Goal: Task Accomplishment & Management: Use online tool/utility

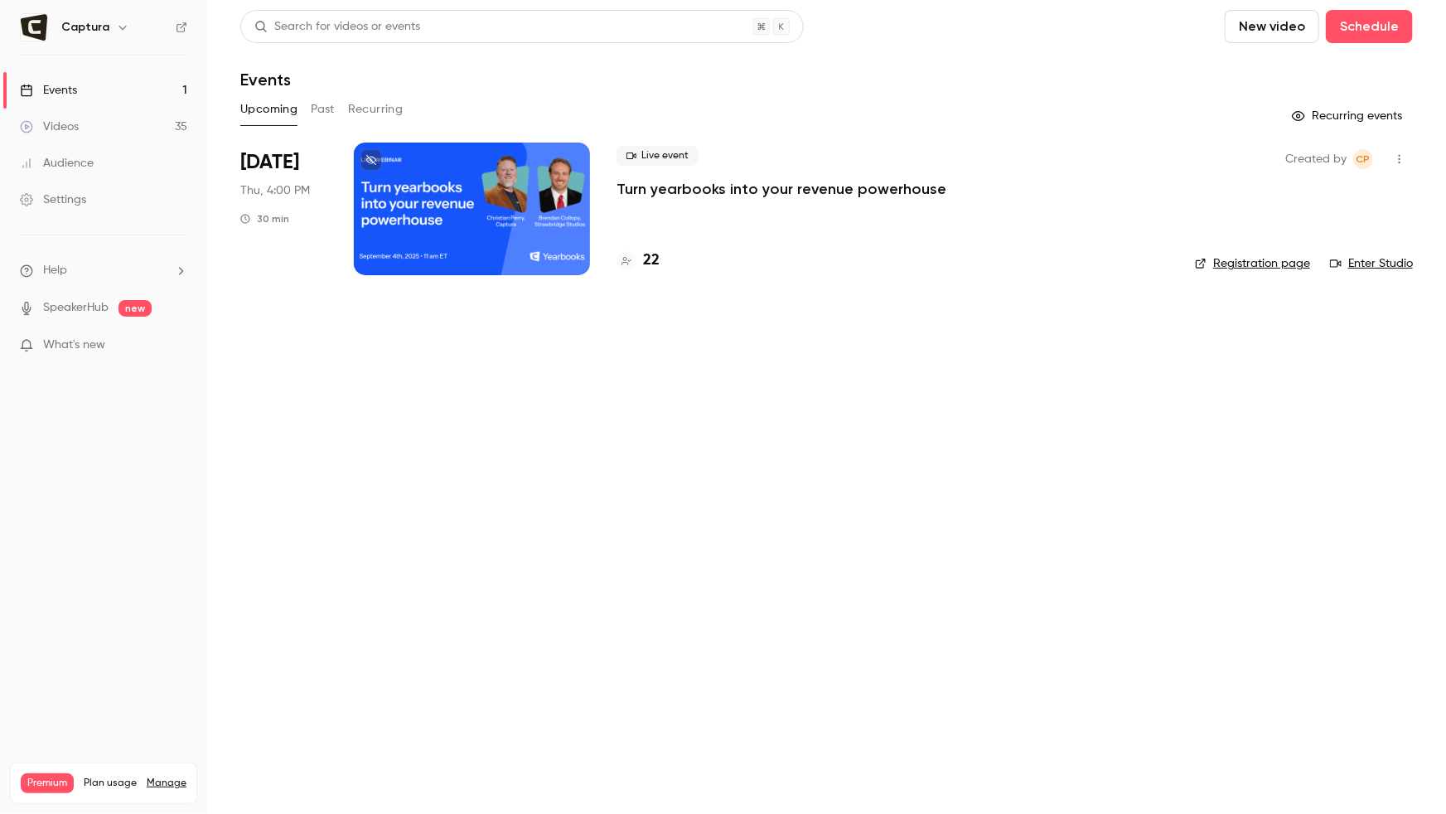
click at [83, 127] on link "Videos 35" at bounding box center [103, 127] width 207 height 36
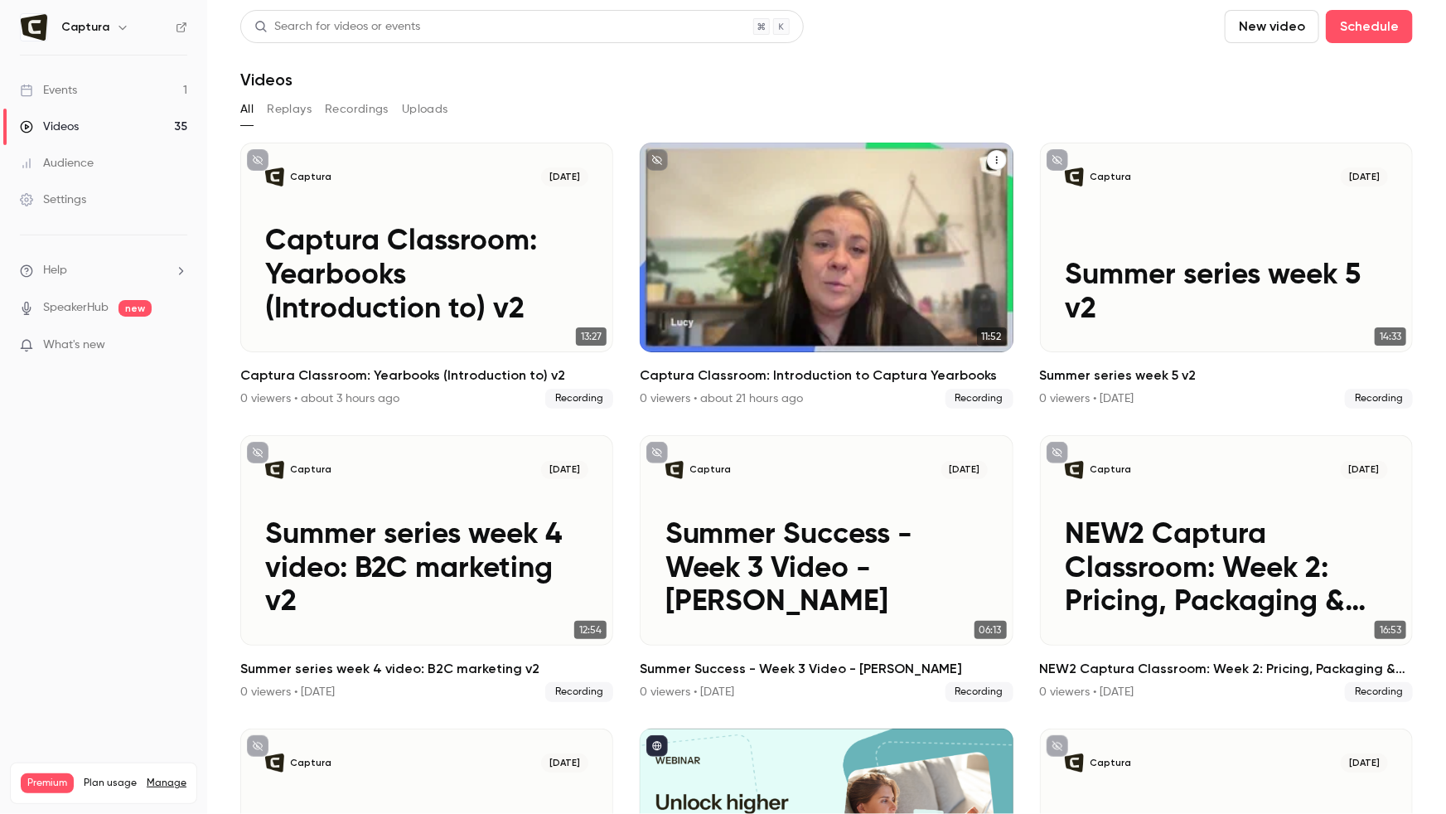
click at [858, 301] on p "Captura Classroom: Introduction to Captura Yearbooks" at bounding box center [826, 275] width 323 height 101
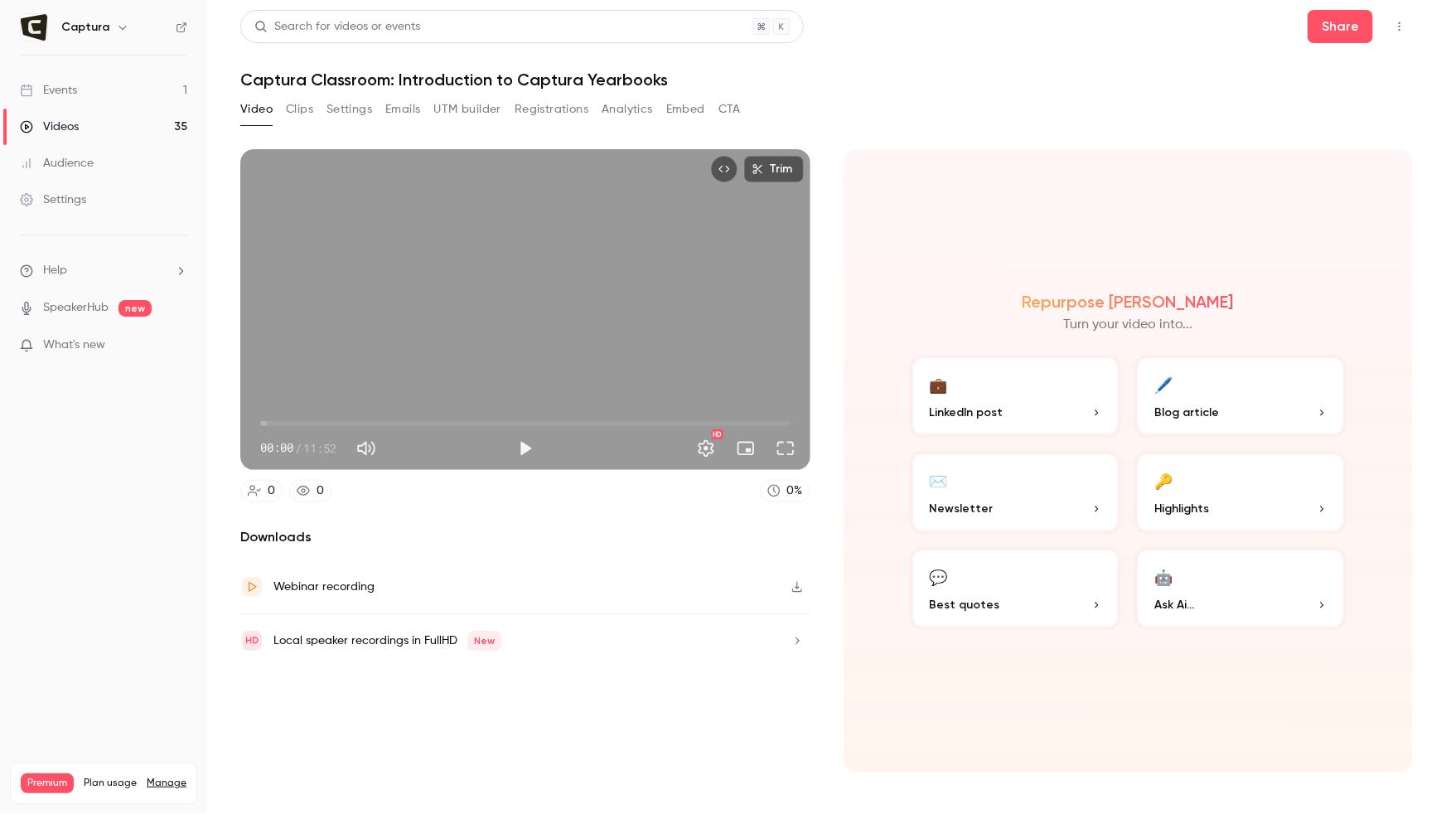
click at [466, 418] on span "00:00" at bounding box center [525, 423] width 530 height 27
click at [523, 418] on span "04:37" at bounding box center [525, 423] width 530 height 27
click at [589, 419] on span "05:53" at bounding box center [525, 423] width 530 height 27
click at [652, 423] on span "07:22" at bounding box center [525, 423] width 530 height 27
click at [689, 423] on span "08:46" at bounding box center [525, 423] width 530 height 27
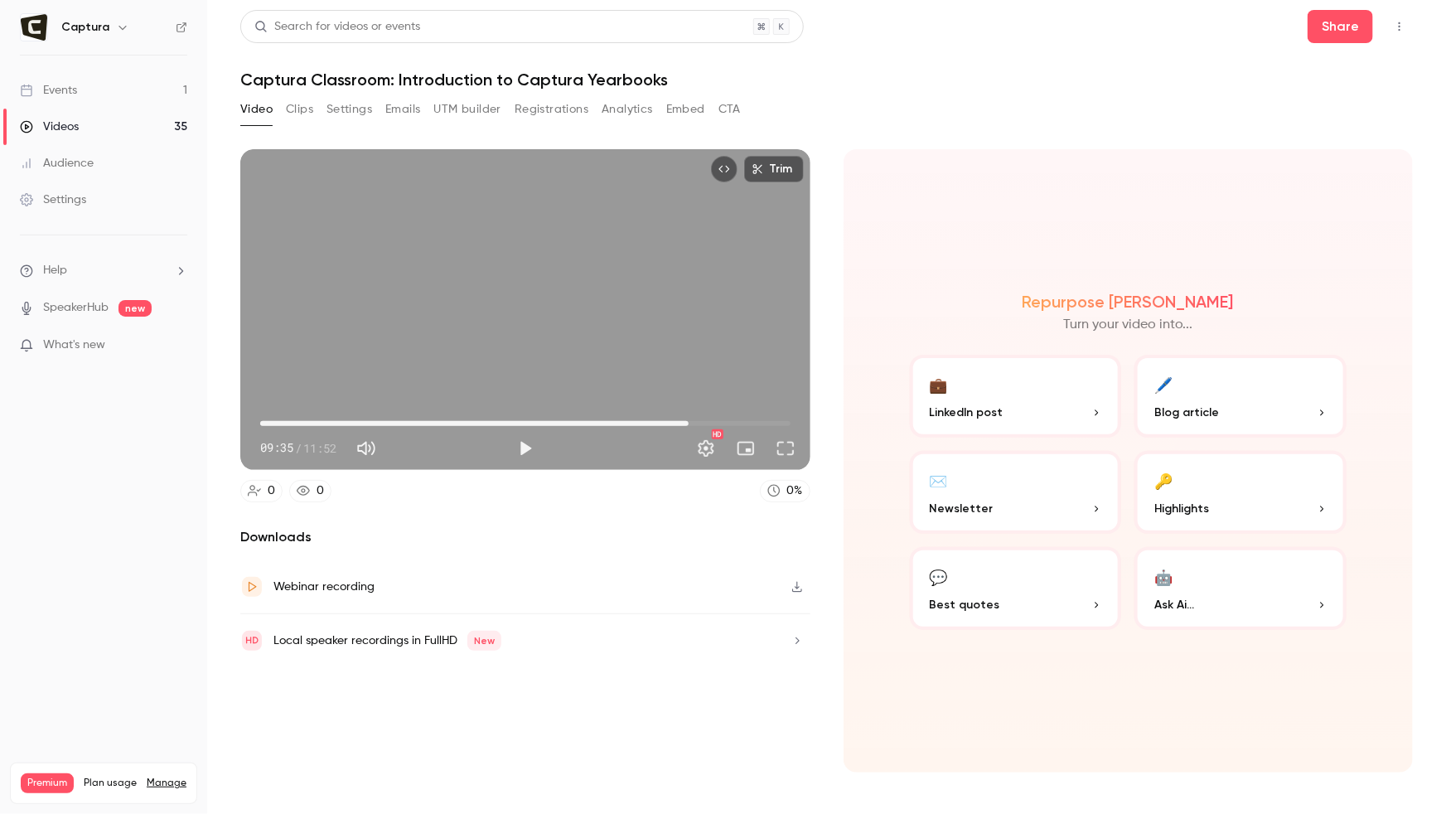
type input "*****"
click at [635, 419] on span "09:35" at bounding box center [525, 423] width 530 height 27
click at [99, 122] on link "Videos 35" at bounding box center [103, 127] width 207 height 36
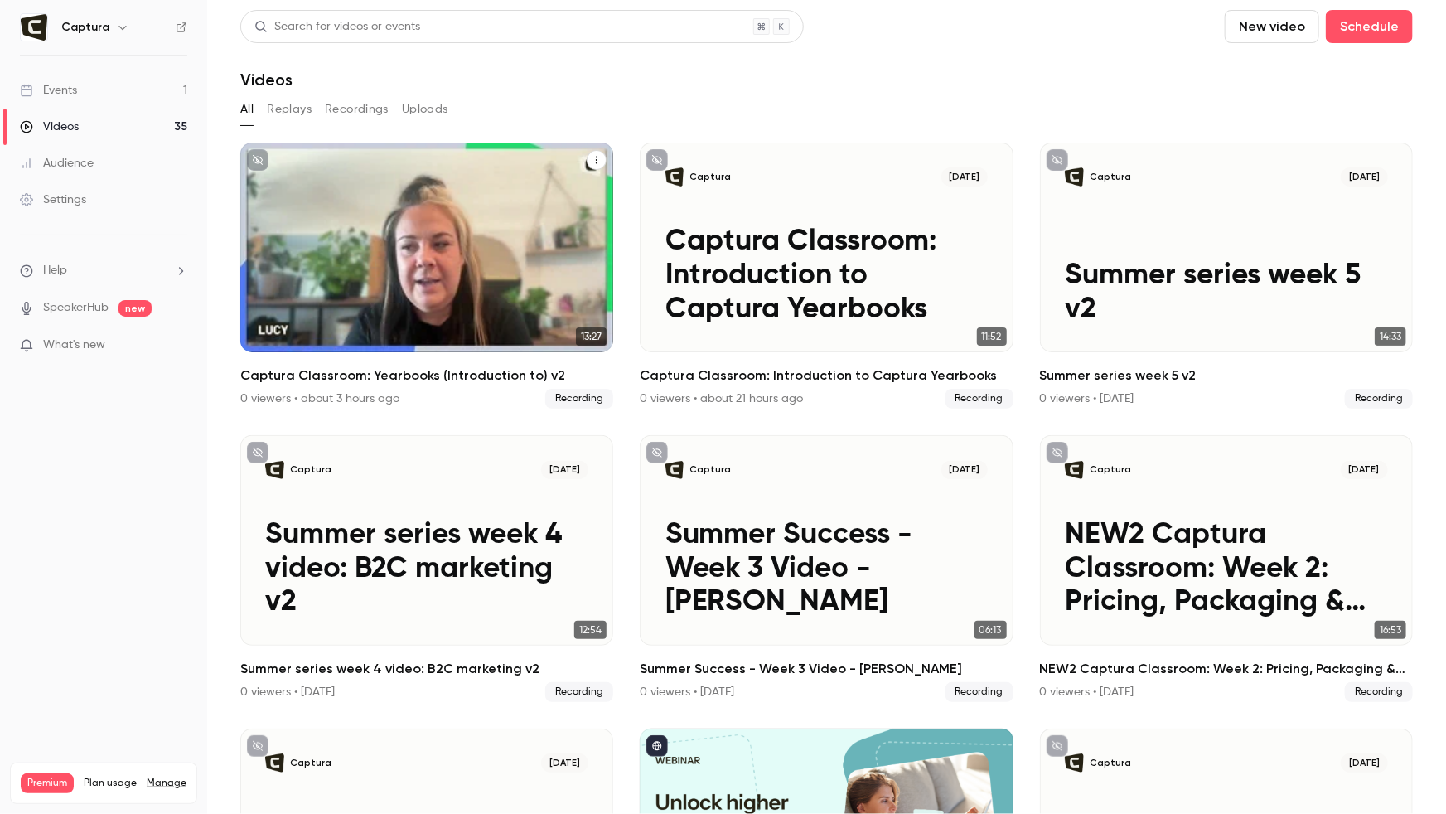
click at [360, 278] on p "Captura Classroom: Yearbooks (Introduction to) v2" at bounding box center [426, 275] width 323 height 101
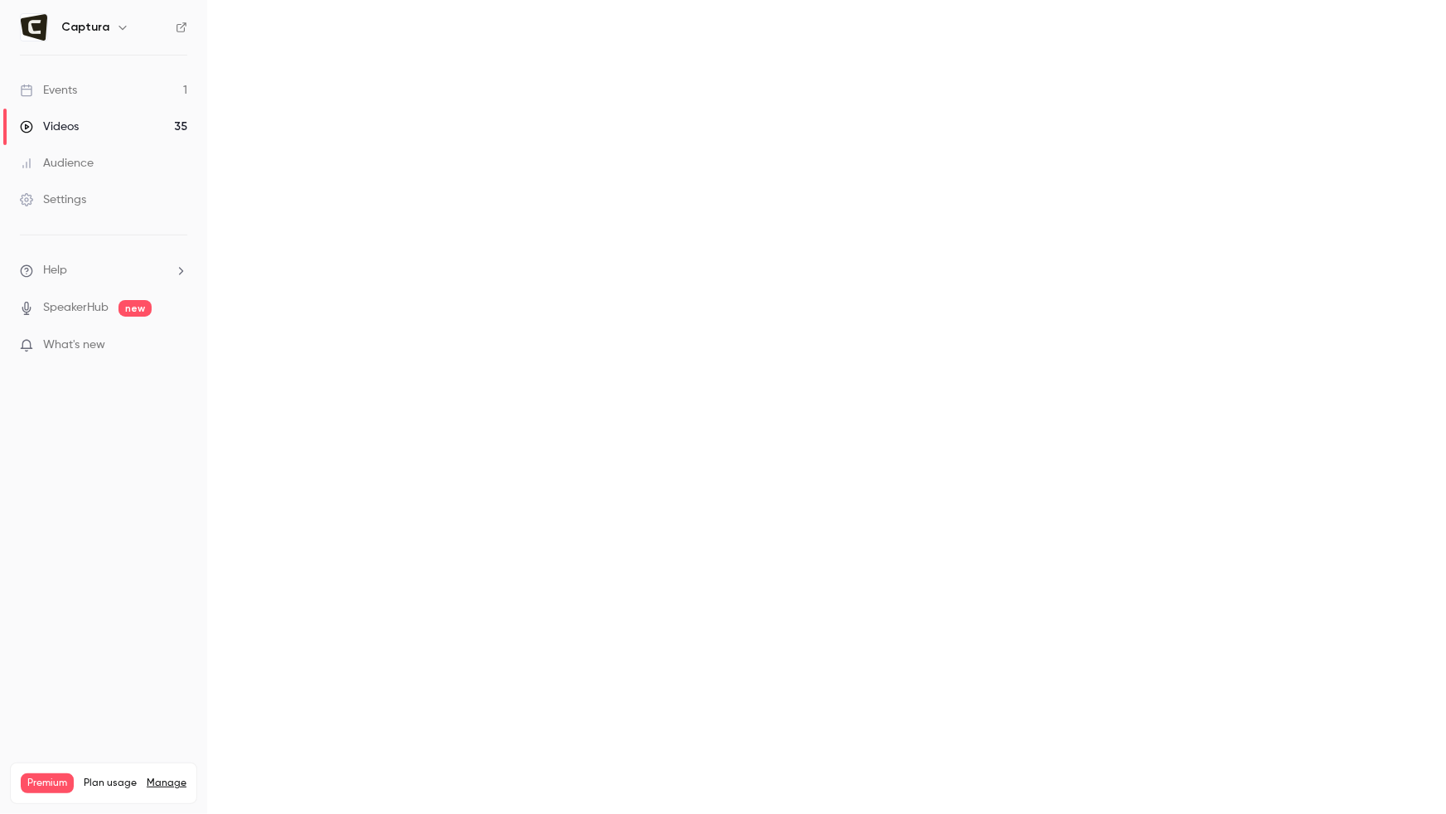
click at [360, 278] on main at bounding box center [826, 407] width 1239 height 814
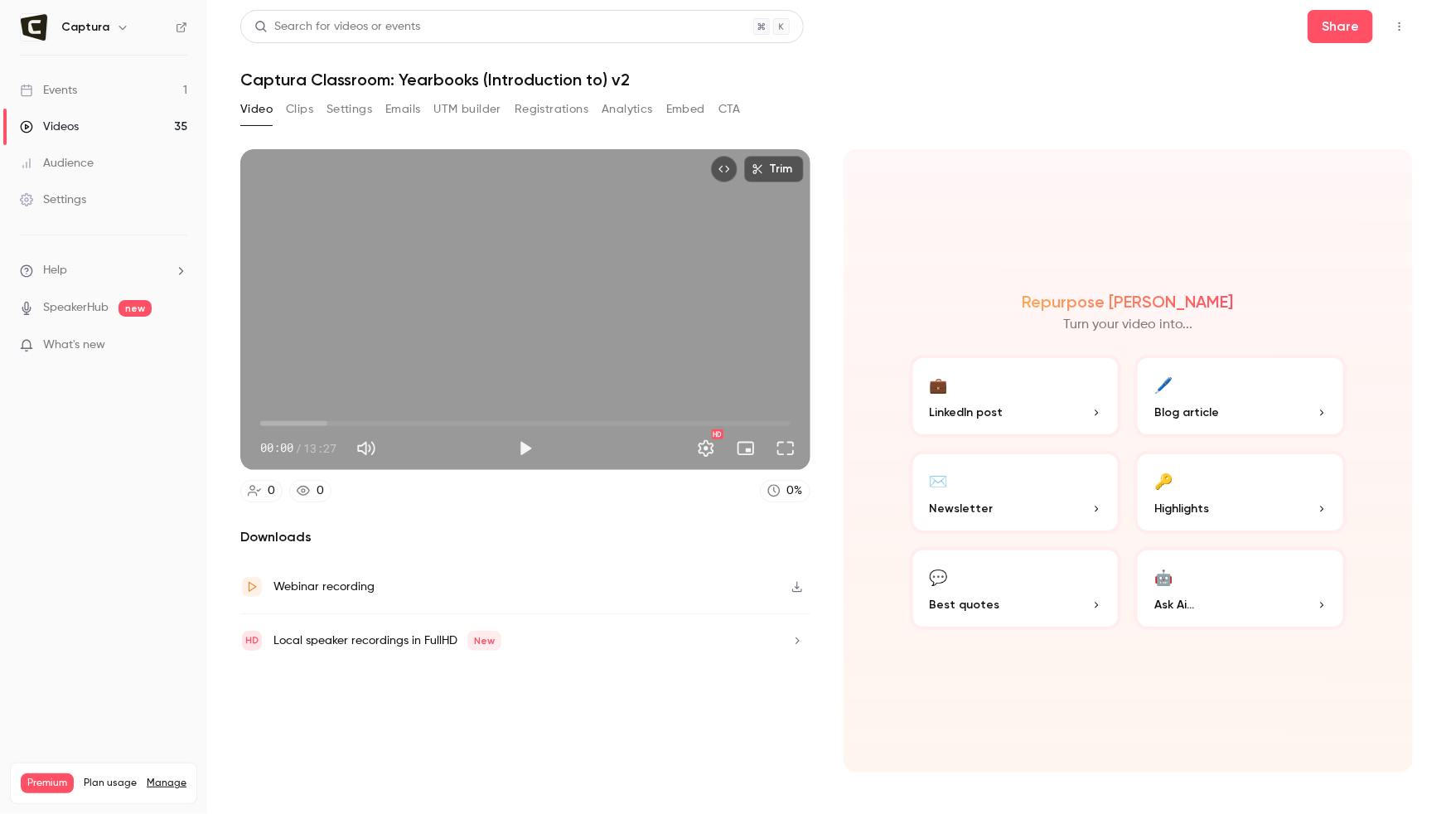
click at [341, 106] on button "Settings" at bounding box center [349, 109] width 46 height 27
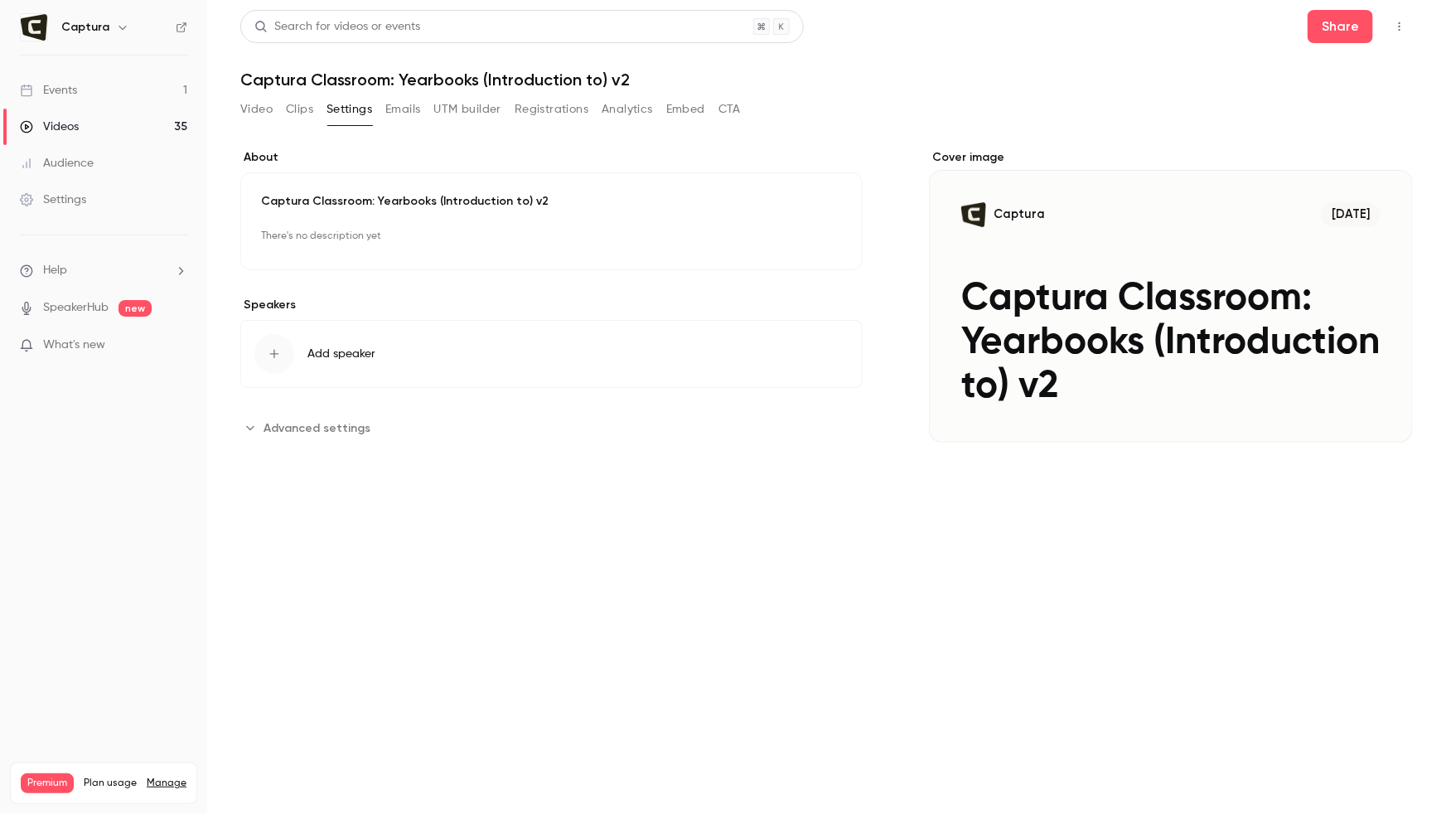
click at [299, 111] on button "Clips" at bounding box center [299, 109] width 27 height 27
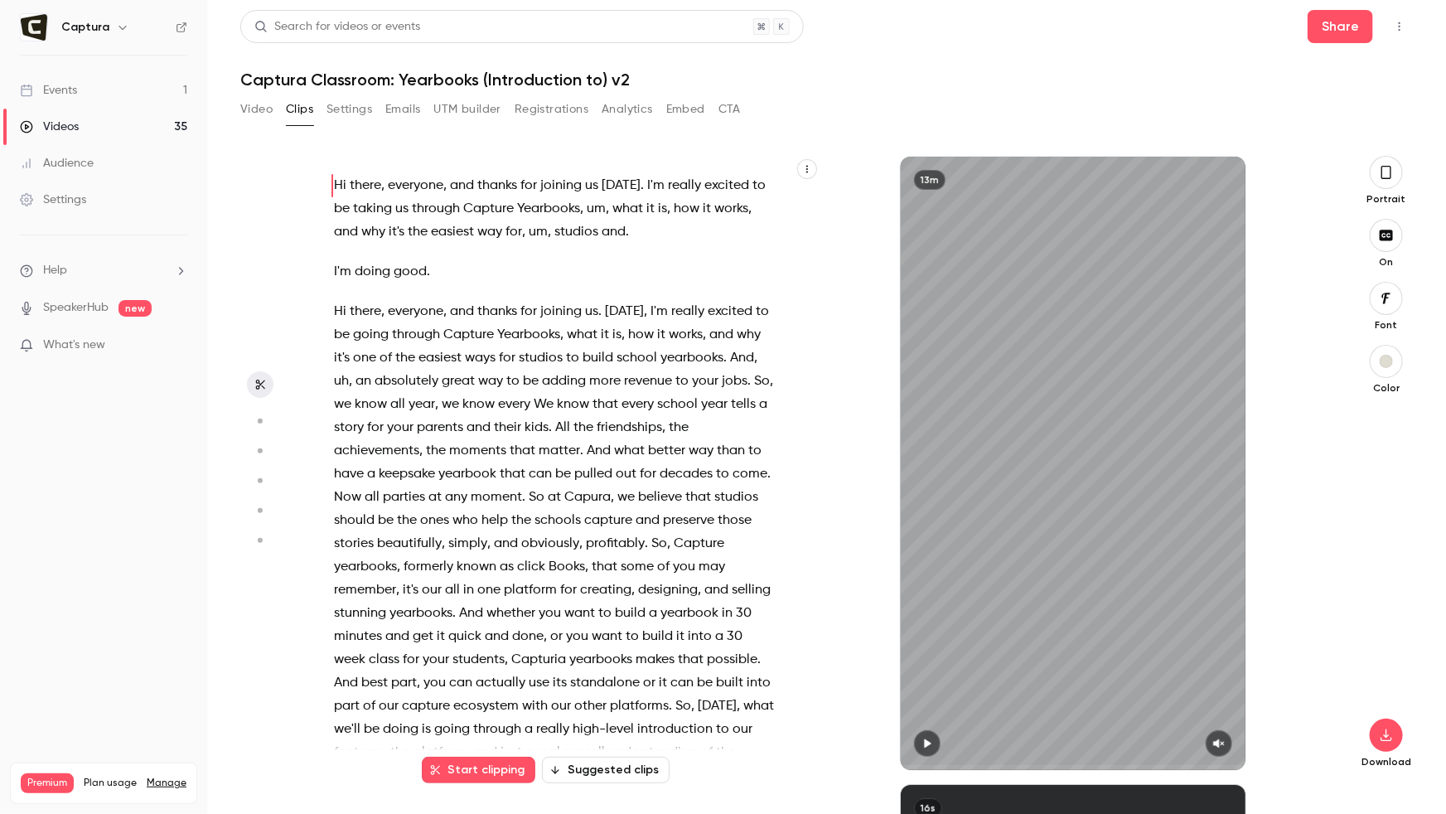
click at [264, 111] on button "Video" at bounding box center [256, 109] width 32 height 27
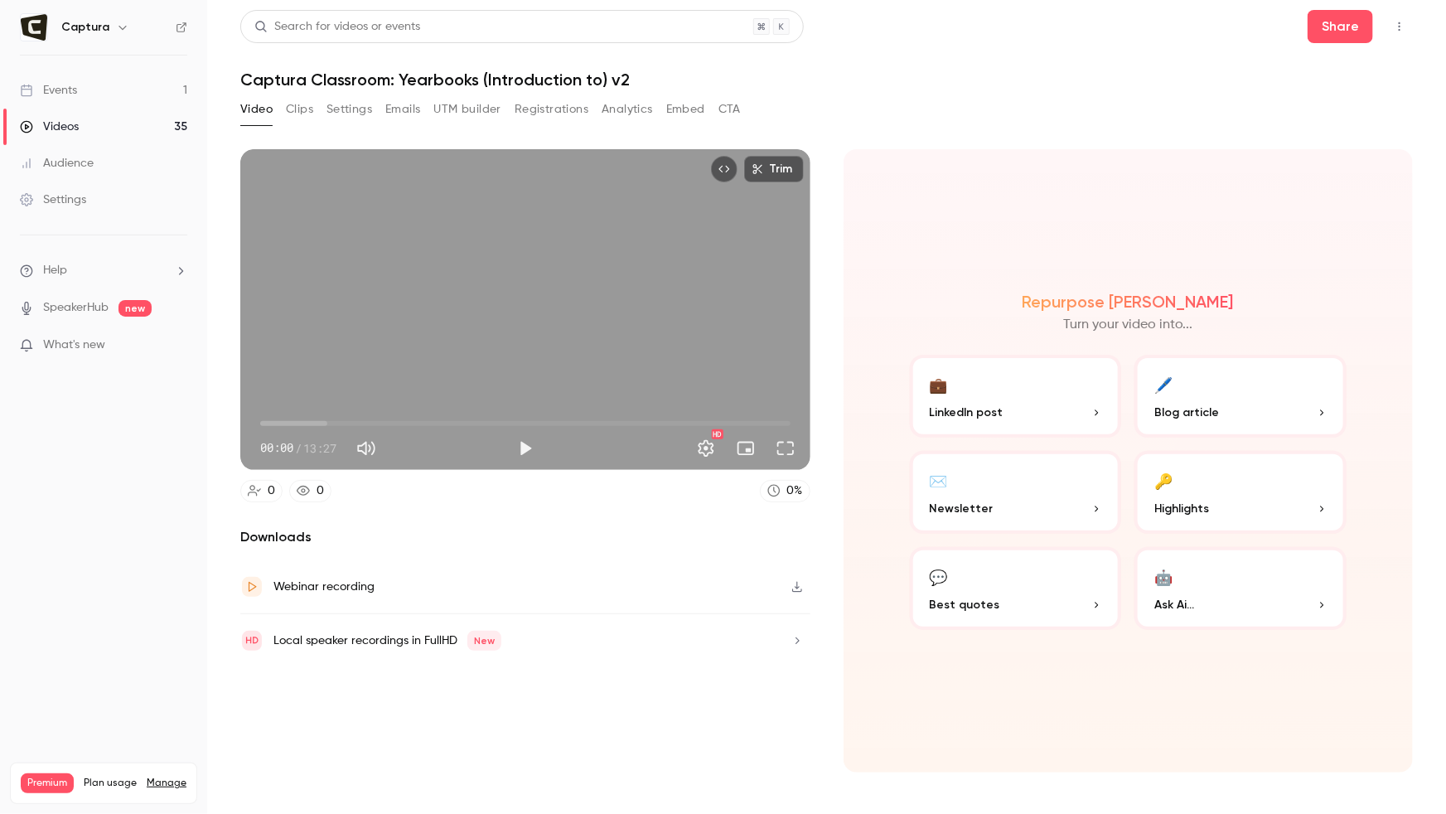
click at [64, 274] on span "Help" at bounding box center [55, 270] width 24 height 17
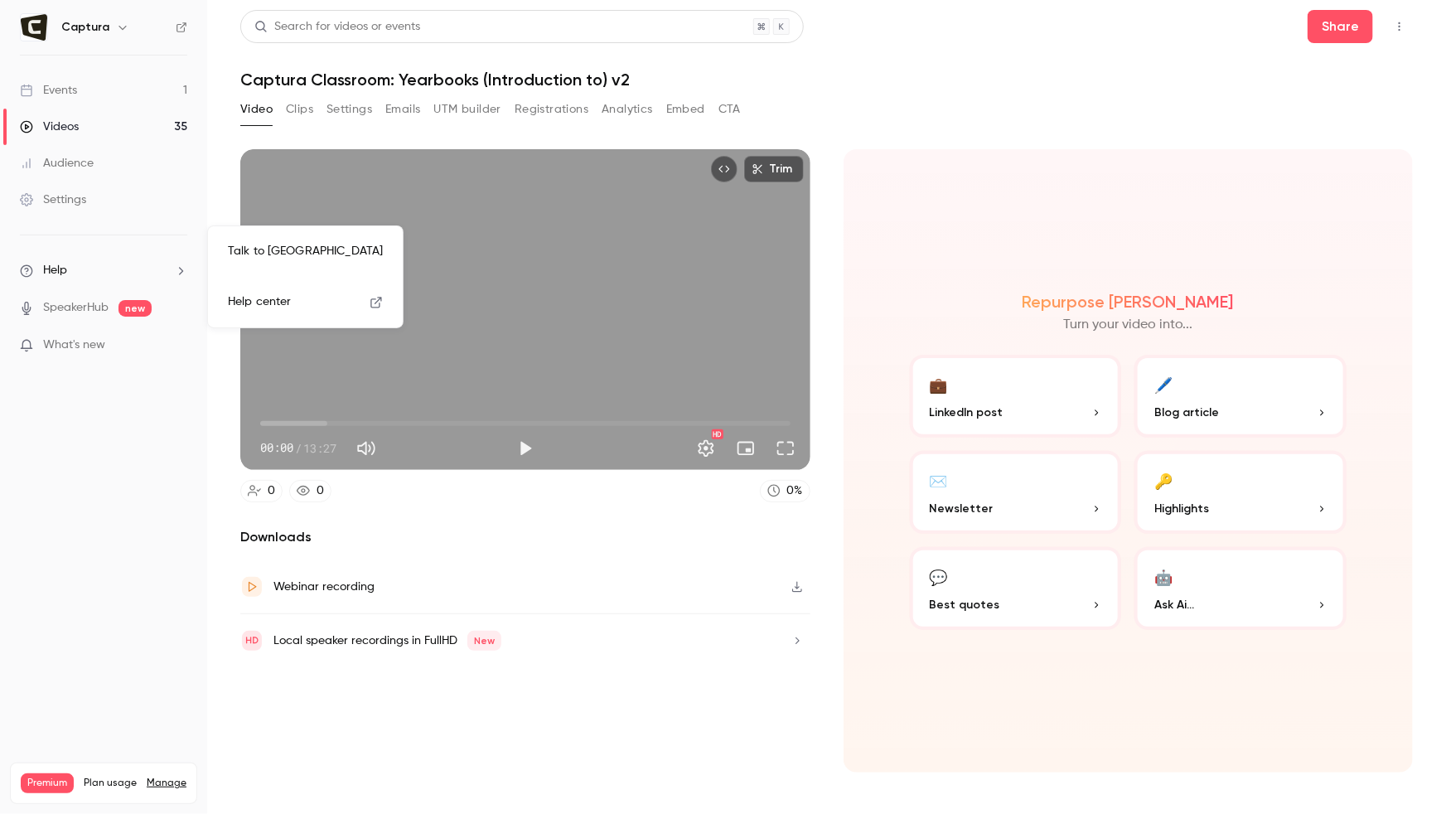
click at [233, 255] on link "Talk to us" at bounding box center [305, 252] width 181 height 44
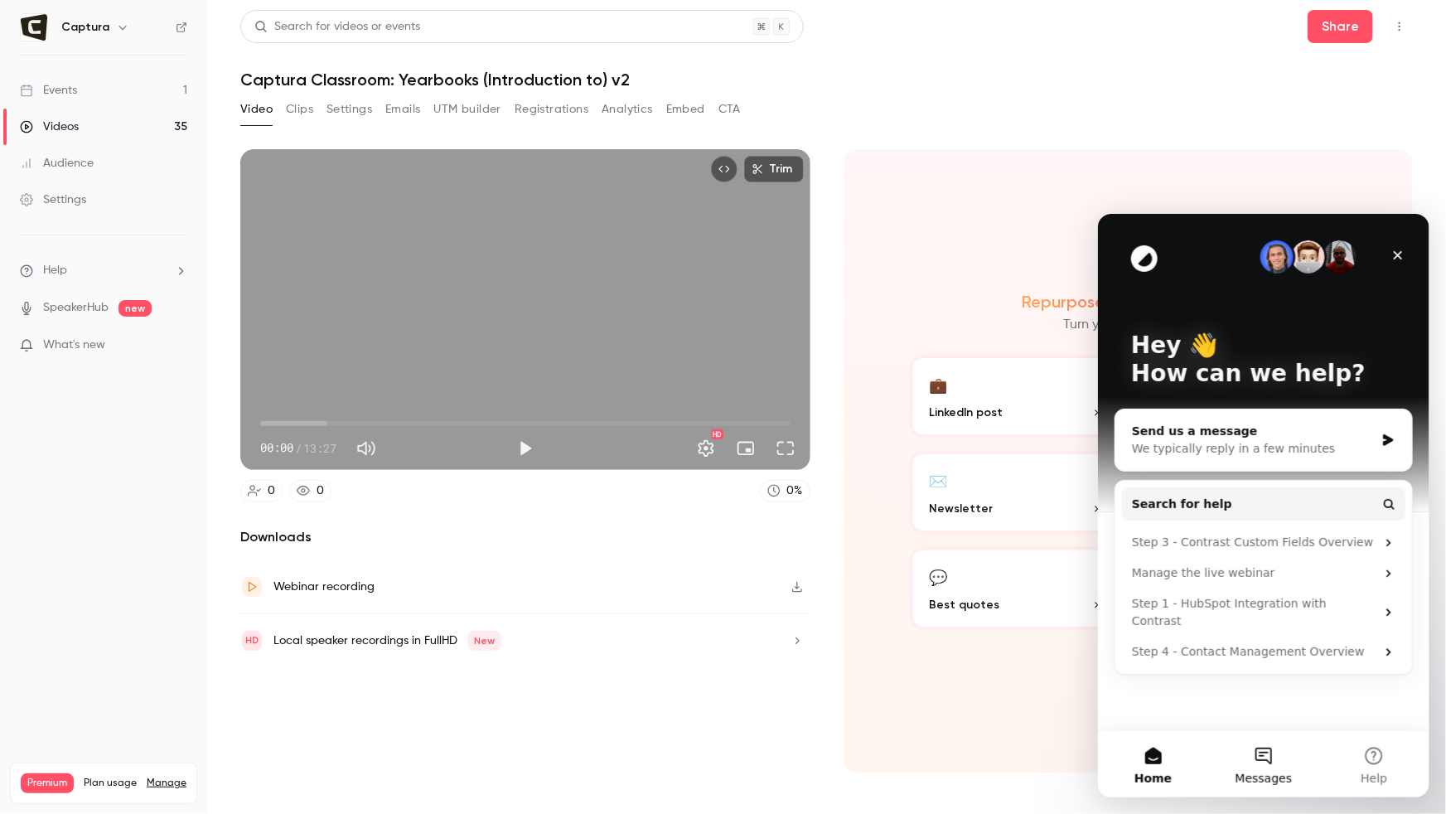
click at [1268, 766] on button "Messages" at bounding box center [1262, 763] width 110 height 66
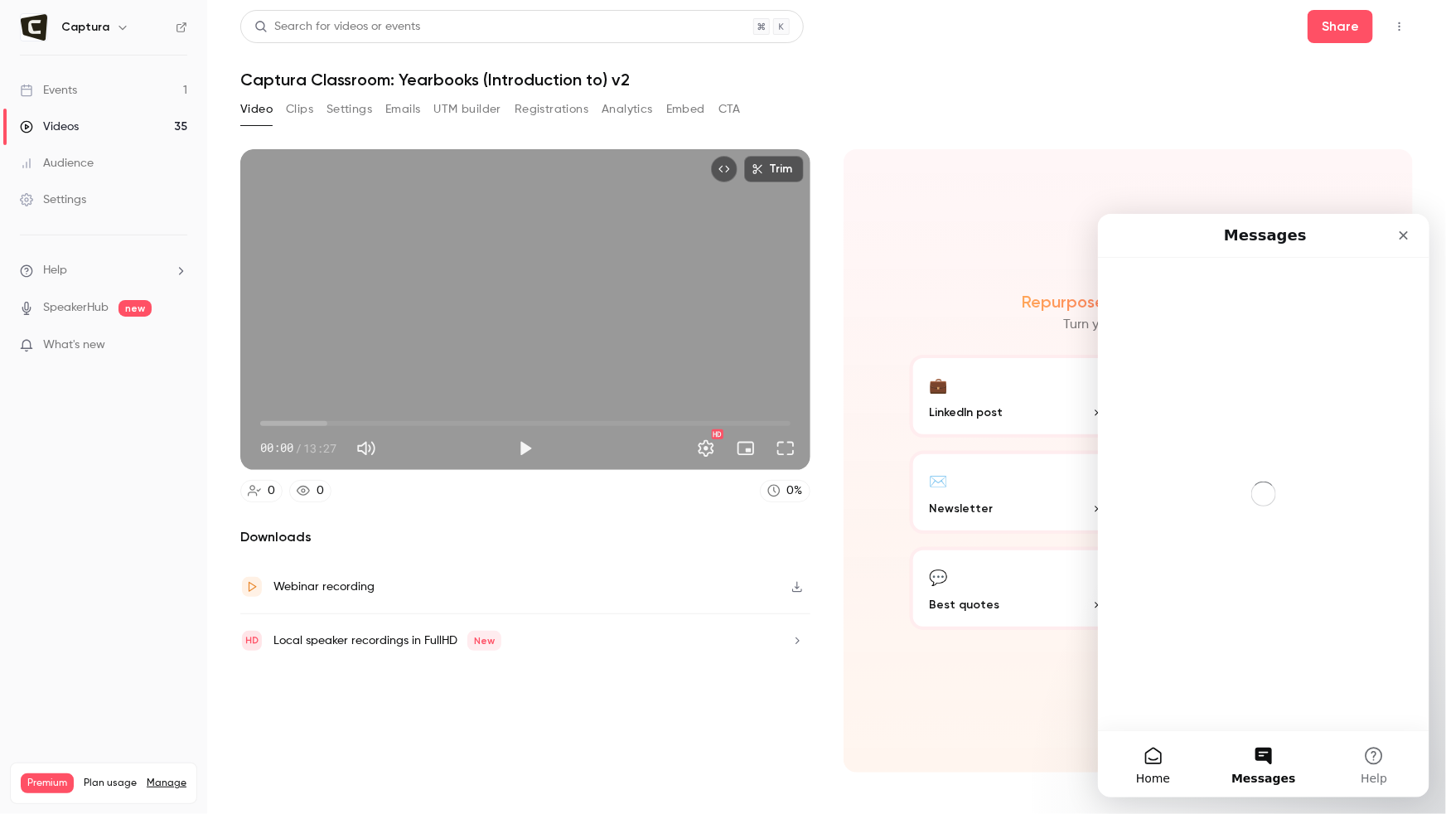
click at [1149, 773] on span "Home" at bounding box center [1152, 777] width 34 height 12
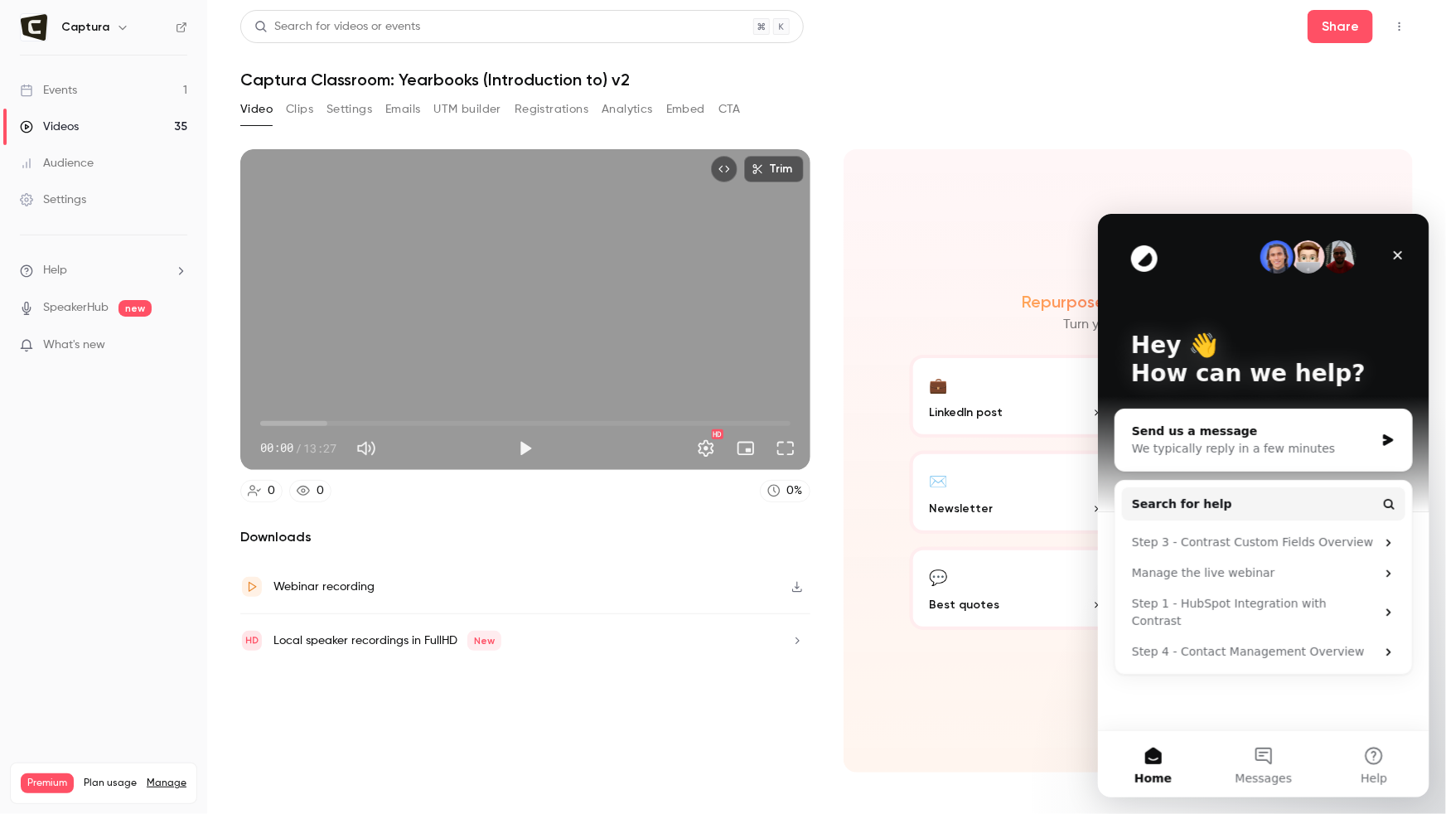
click at [1220, 428] on div "Send us a message" at bounding box center [1252, 430] width 243 height 17
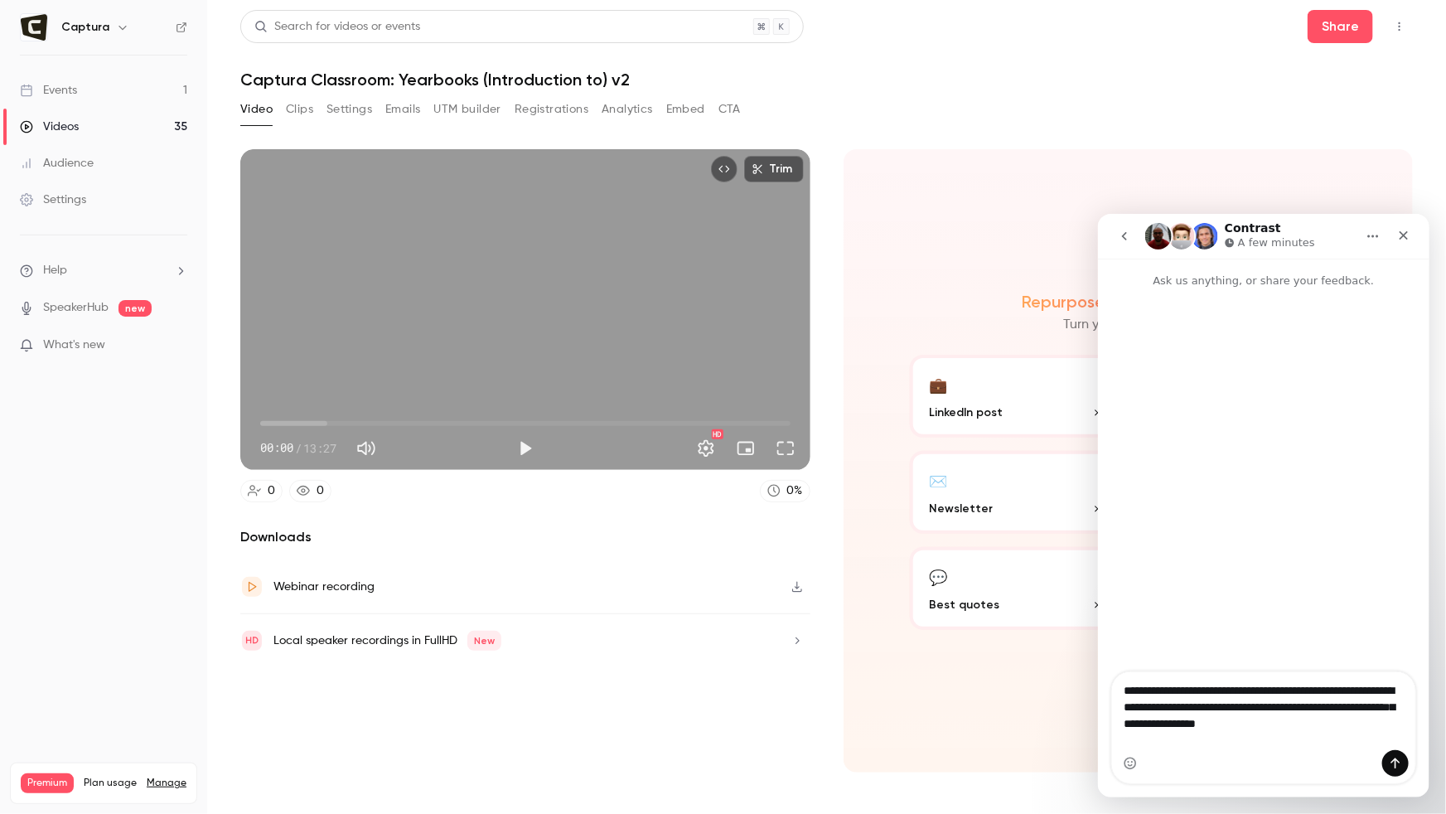
type textarea "**********"
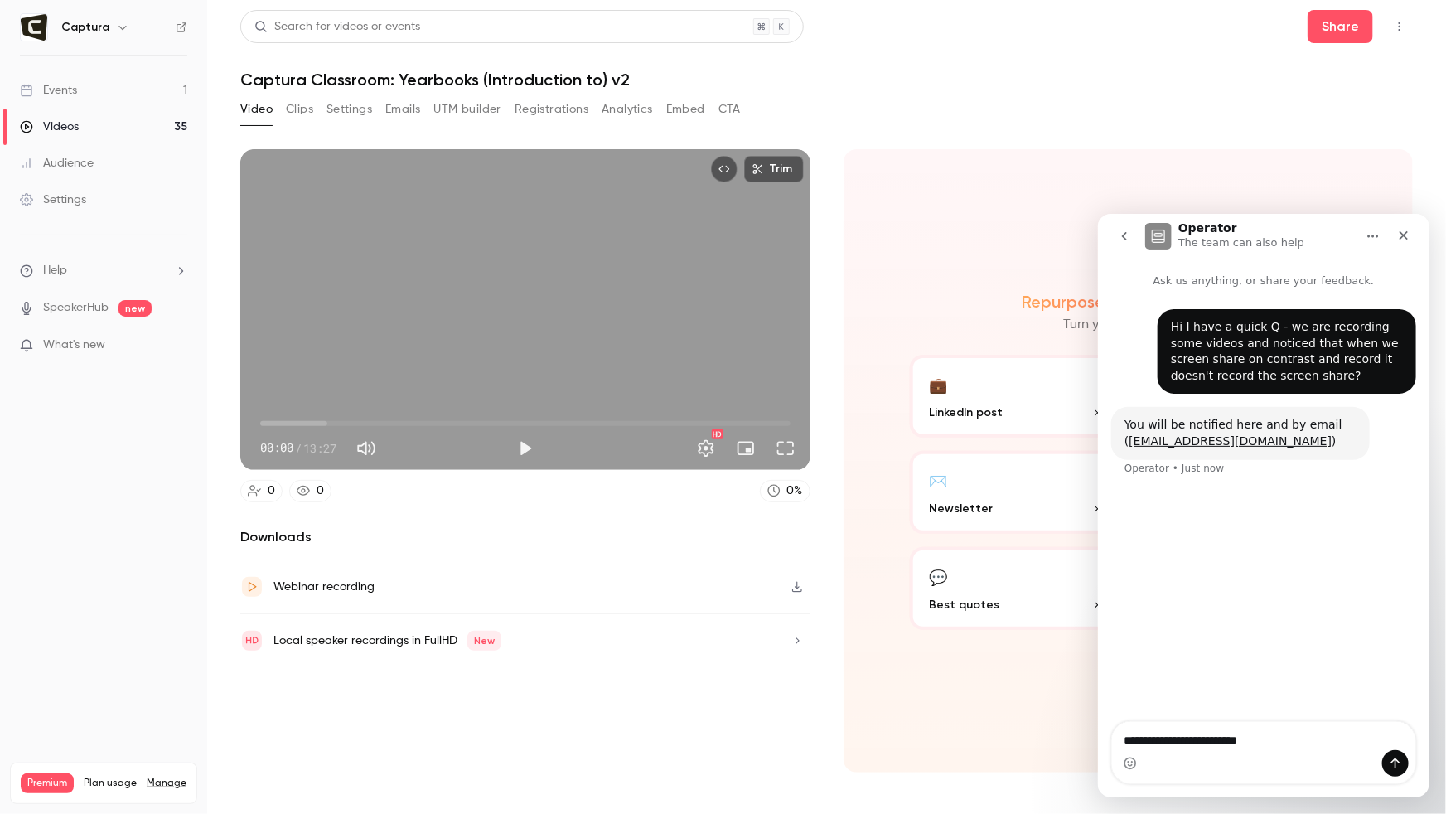
type textarea "**********"
click at [159, 88] on link "Events 1" at bounding box center [103, 90] width 207 height 36
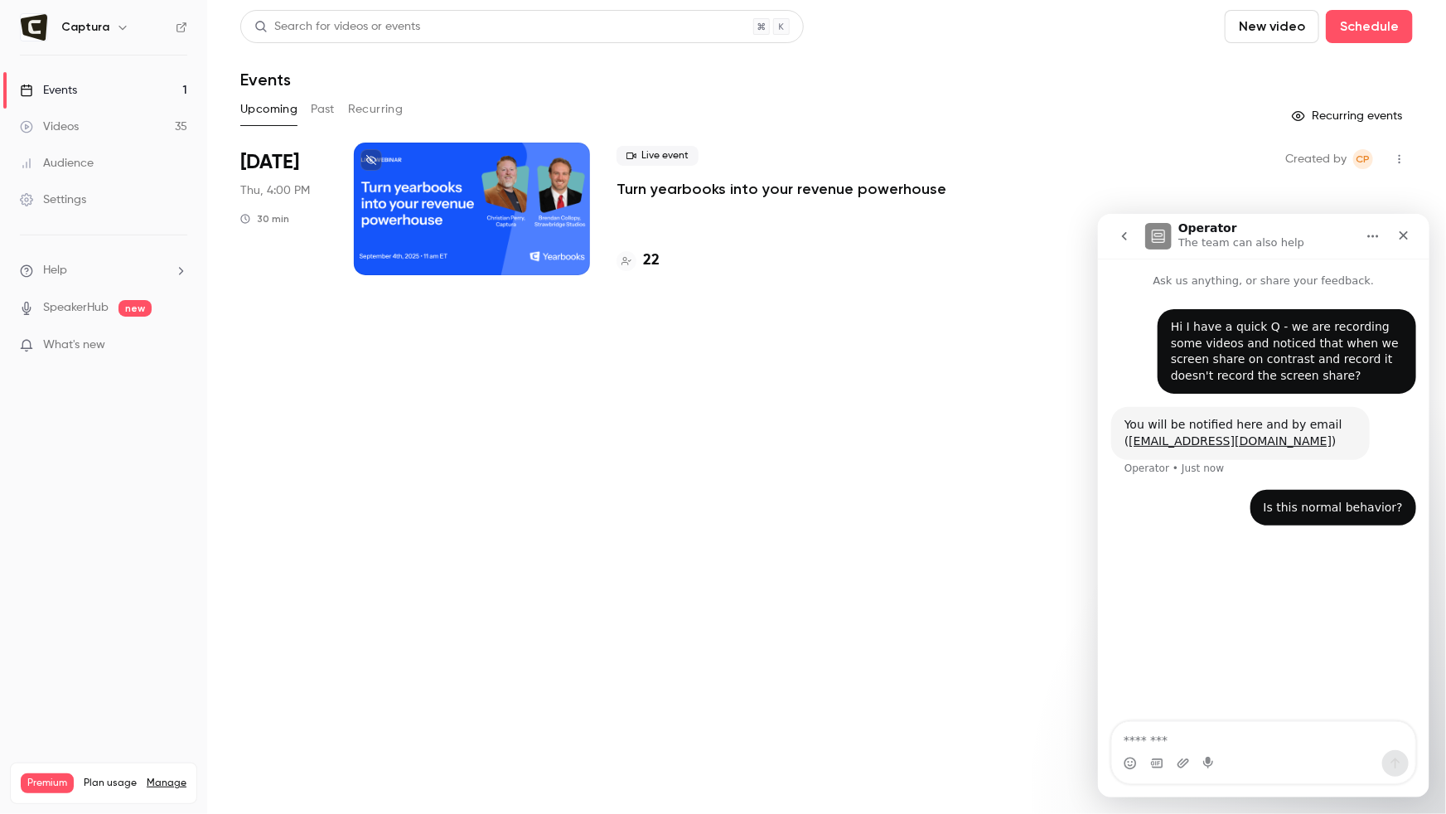
click at [1283, 30] on button "New video" at bounding box center [1272, 26] width 94 height 33
click at [1268, 73] on div at bounding box center [1257, 71] width 27 height 13
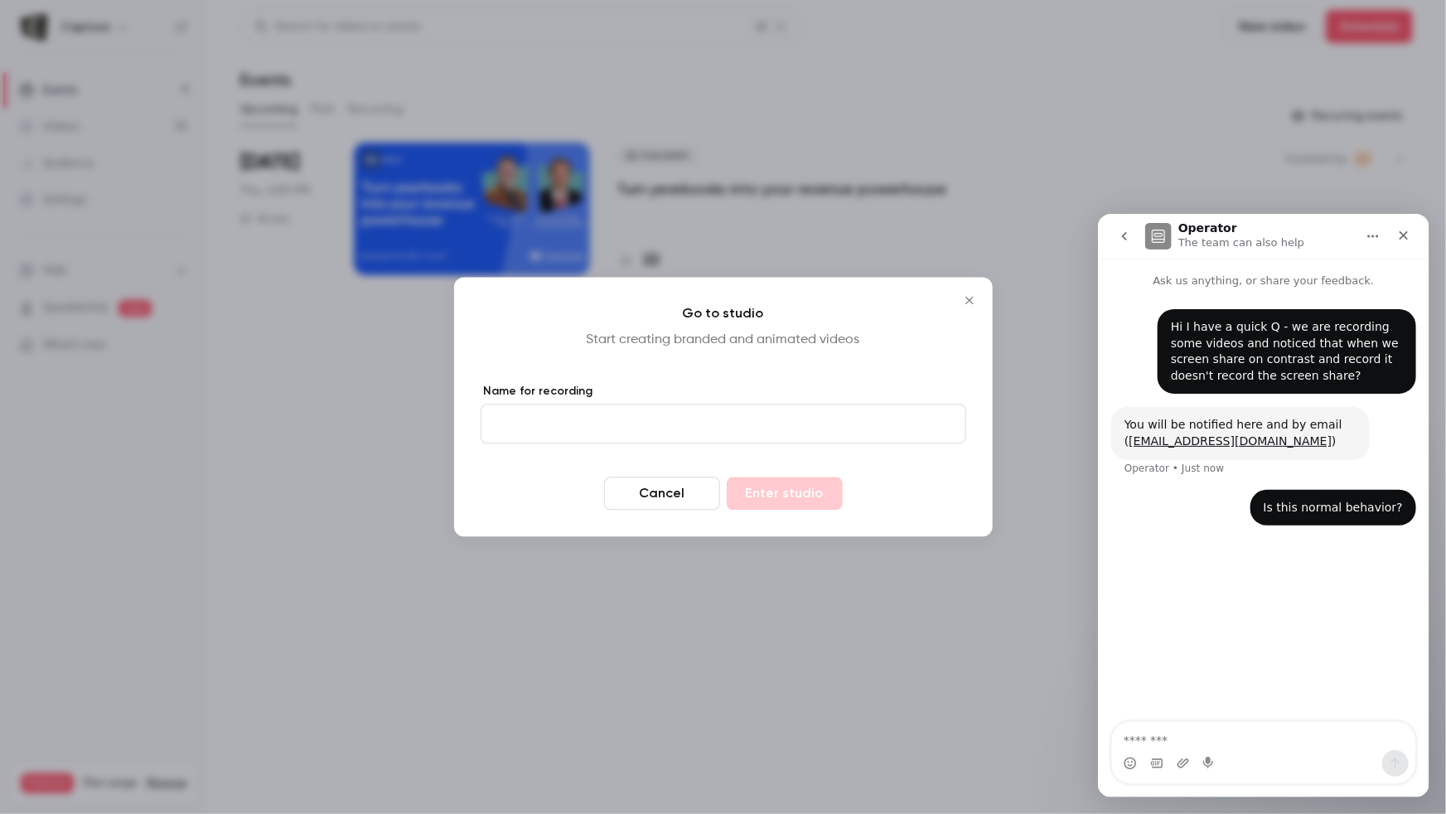
click at [617, 428] on input "Name for recording" at bounding box center [724, 424] width 486 height 40
type input "****"
click at [797, 493] on button "Enter studio" at bounding box center [785, 493] width 116 height 33
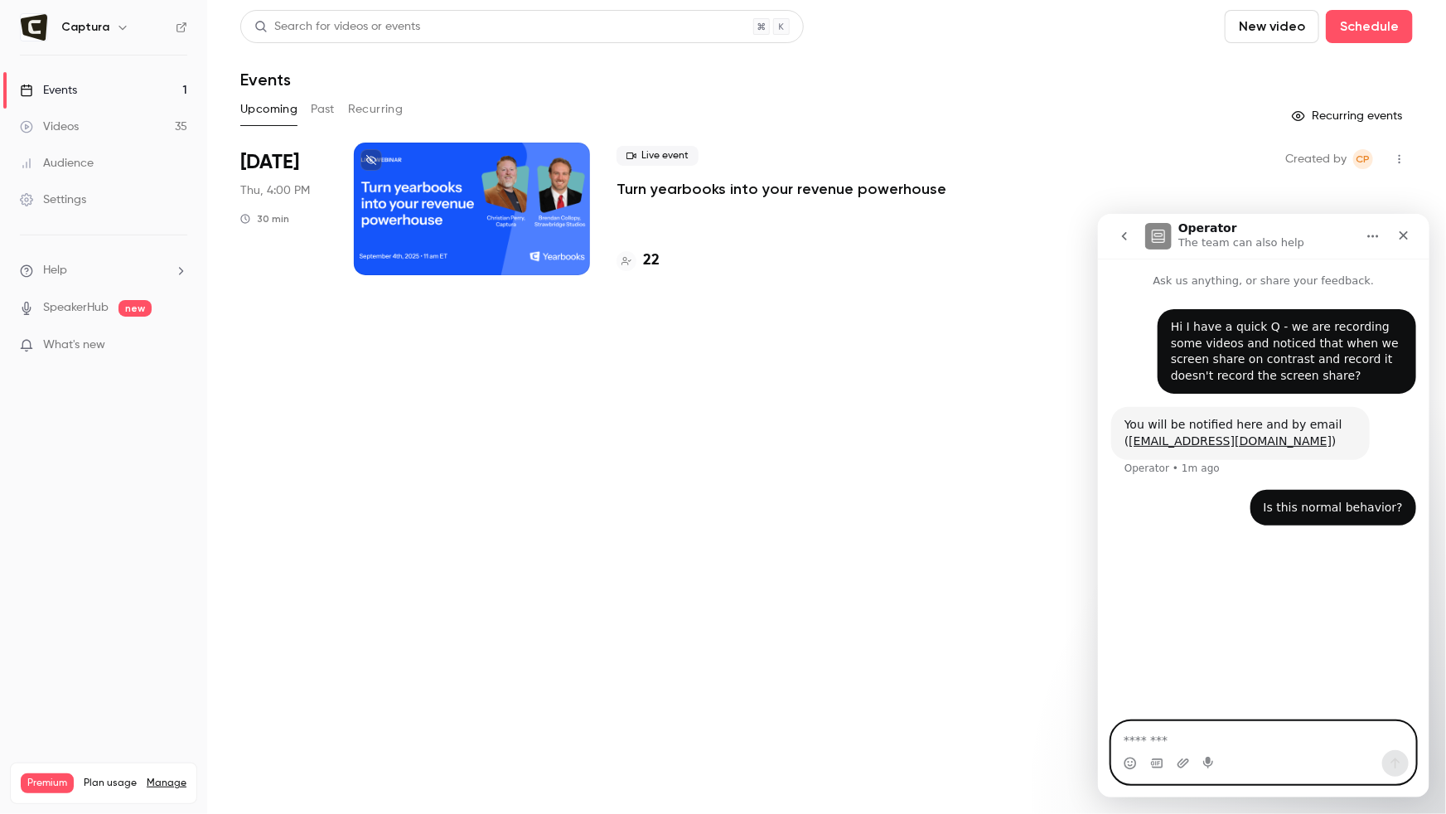
click at [1196, 728] on textarea "Message…" at bounding box center [1262, 735] width 303 height 28
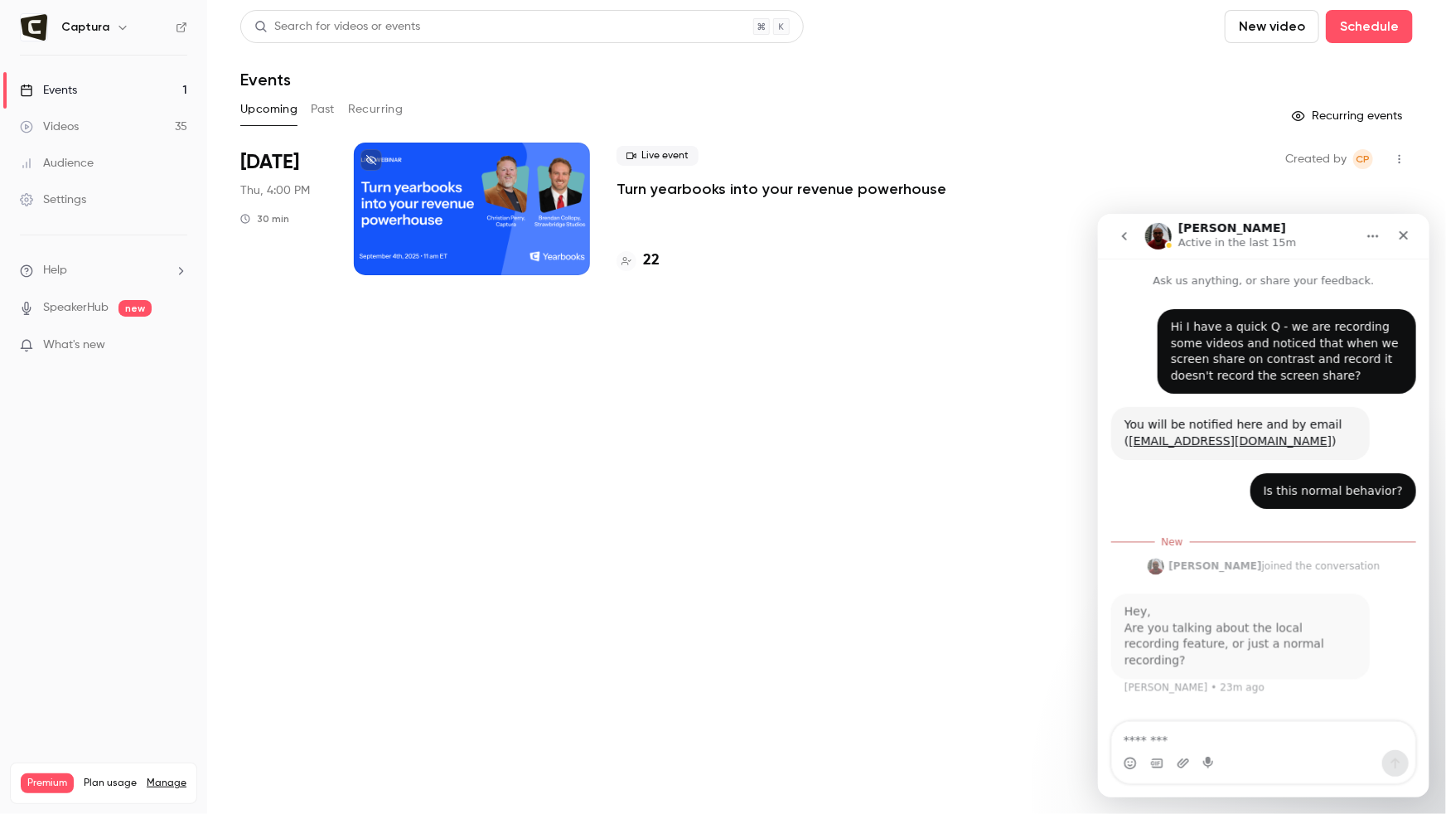
scroll to position [2, 0]
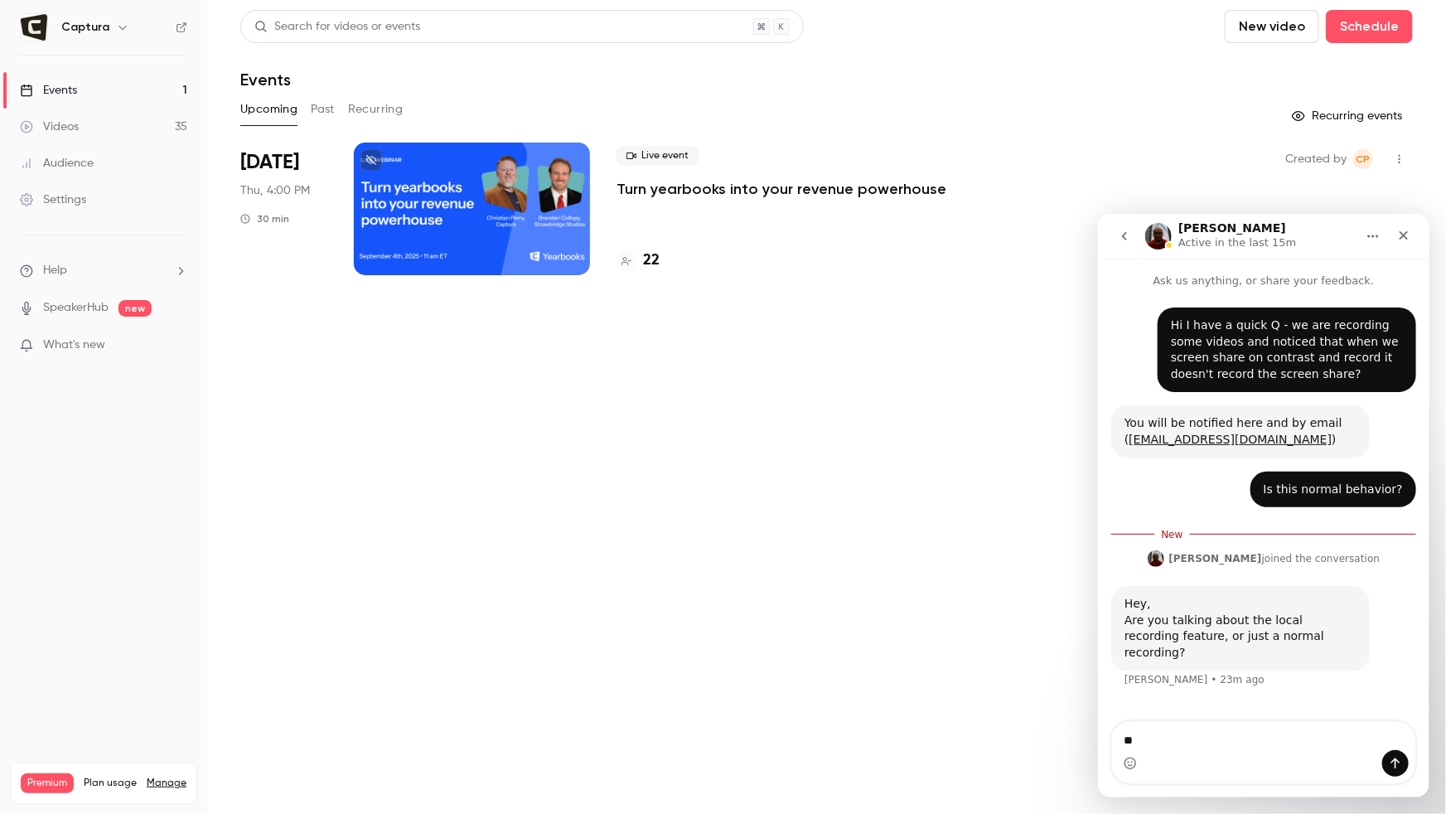
type textarea "*"
type textarea "**********"
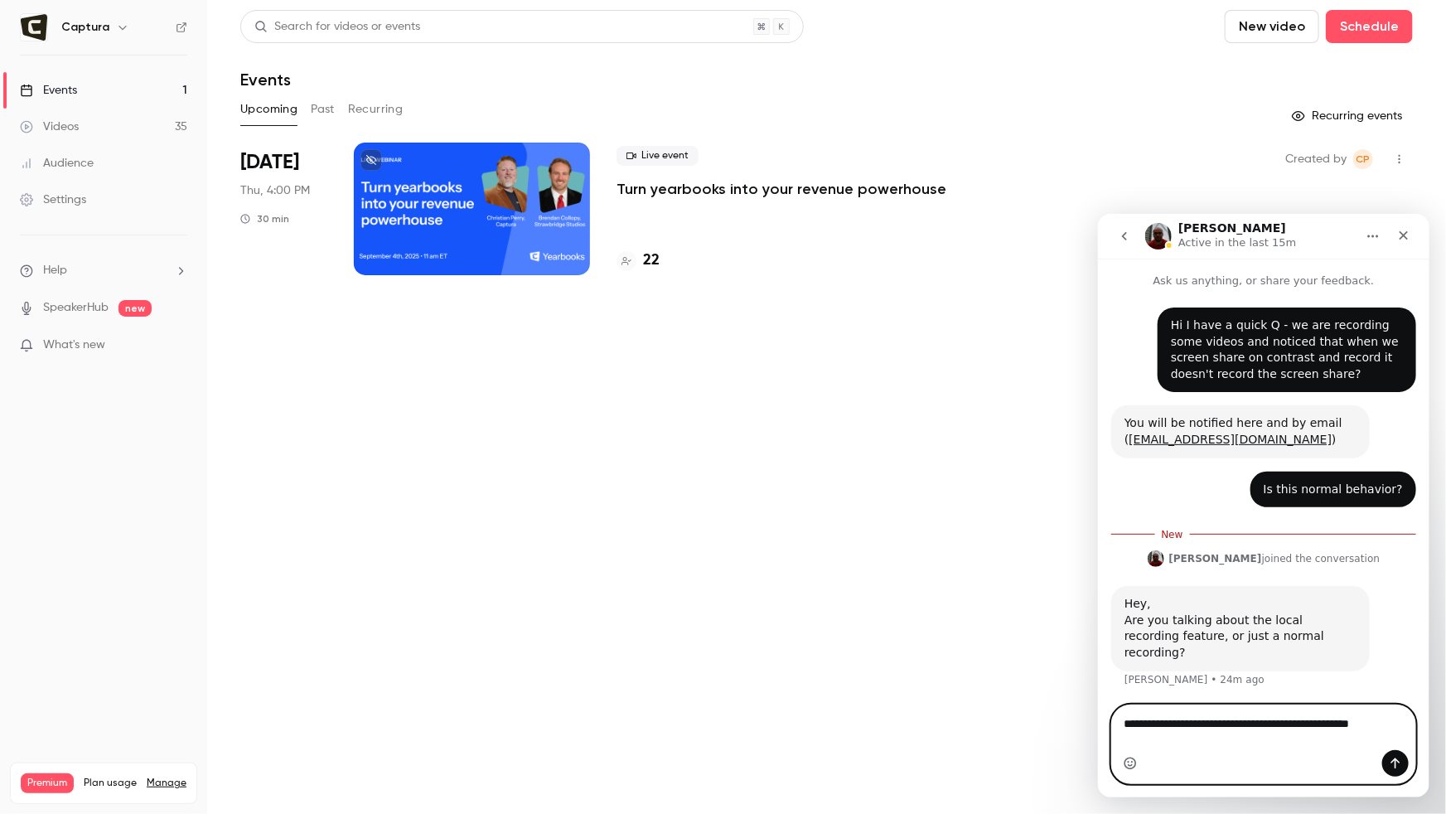
click at [1127, 761] on icon "Emoji picker" at bounding box center [1129, 762] width 13 height 13
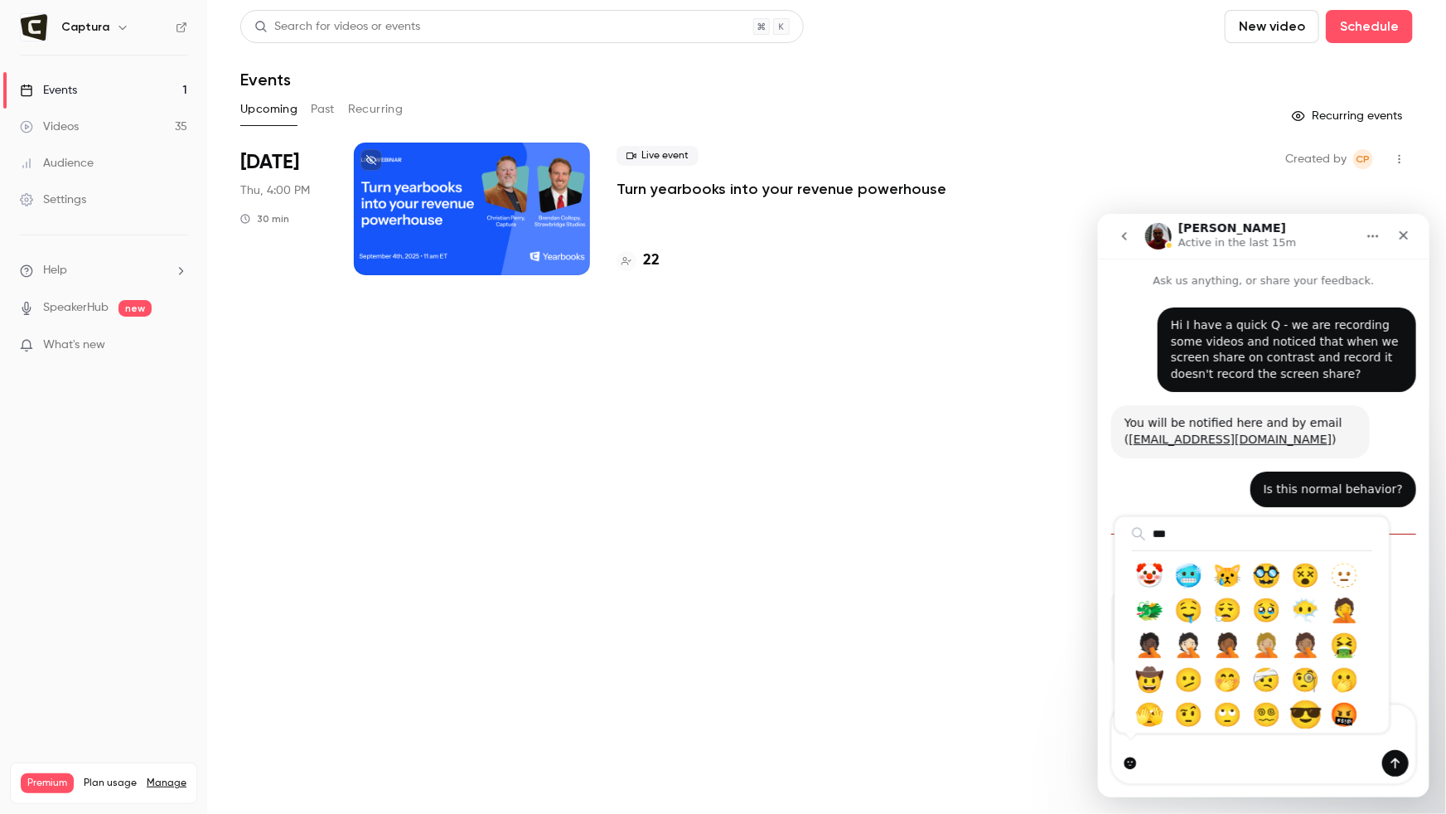
type input "****"
type textarea "**********"
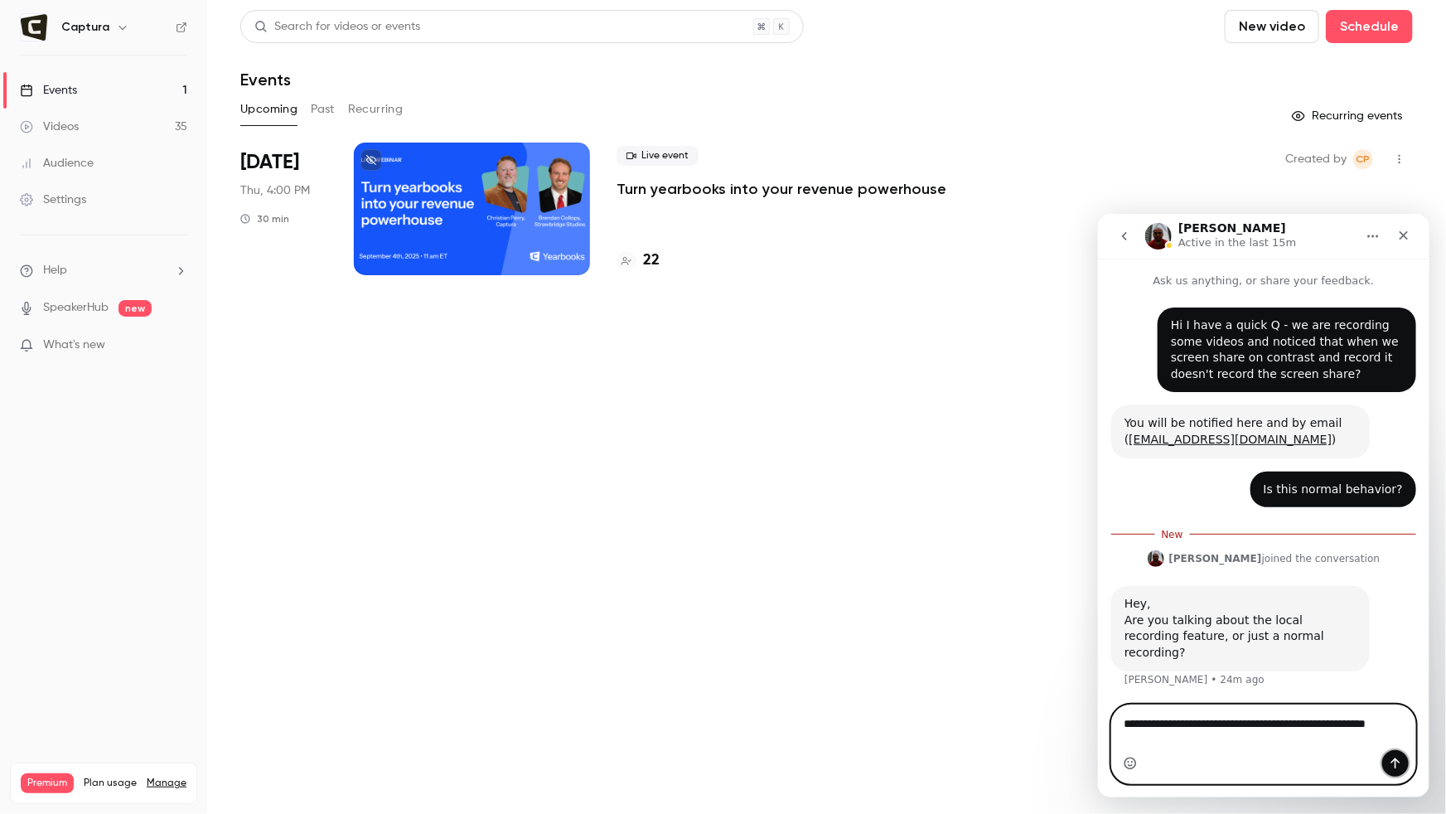
click at [1404, 761] on button "Send a message…" at bounding box center [1394, 762] width 27 height 27
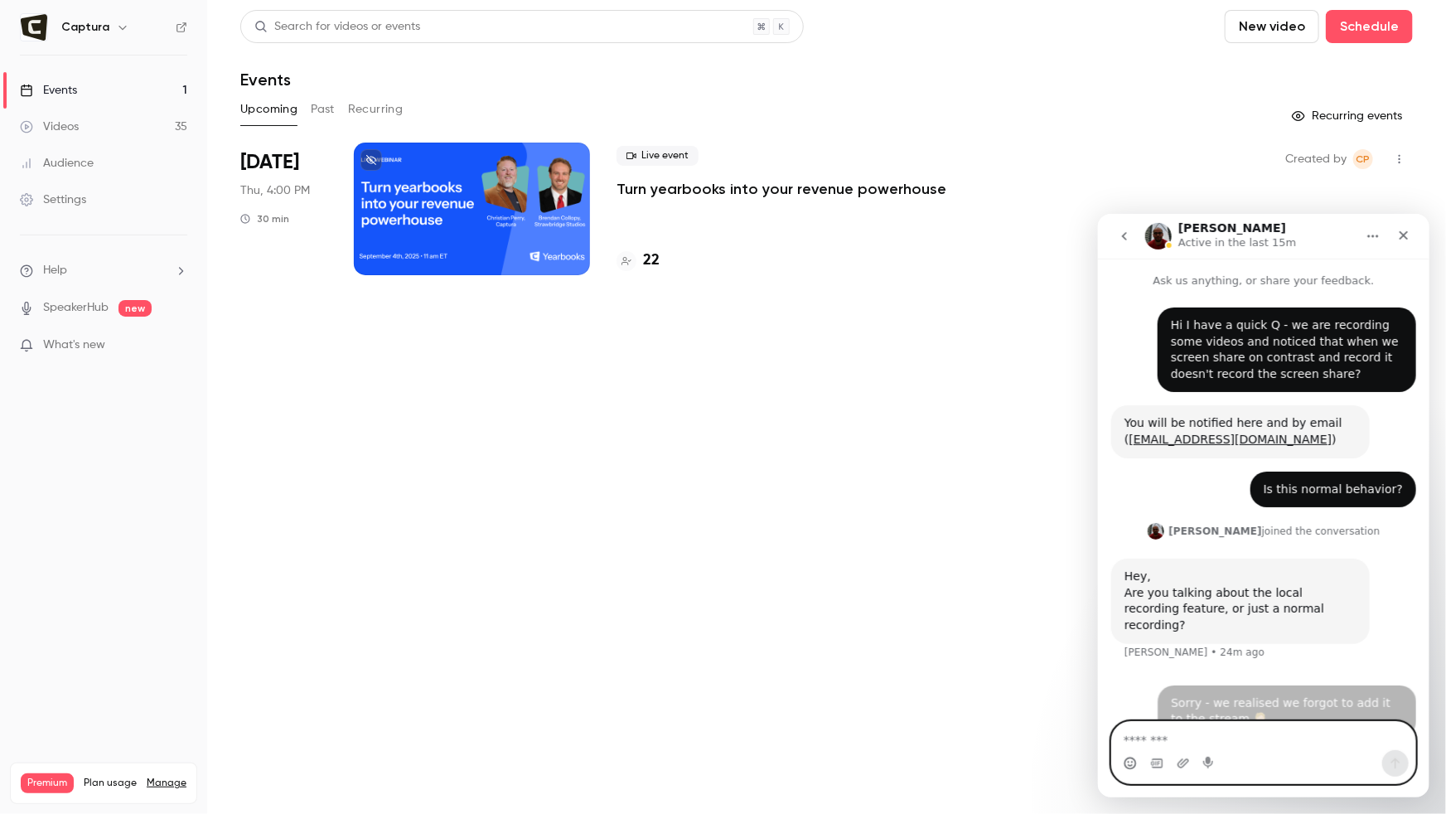
scroll to position [7, 0]
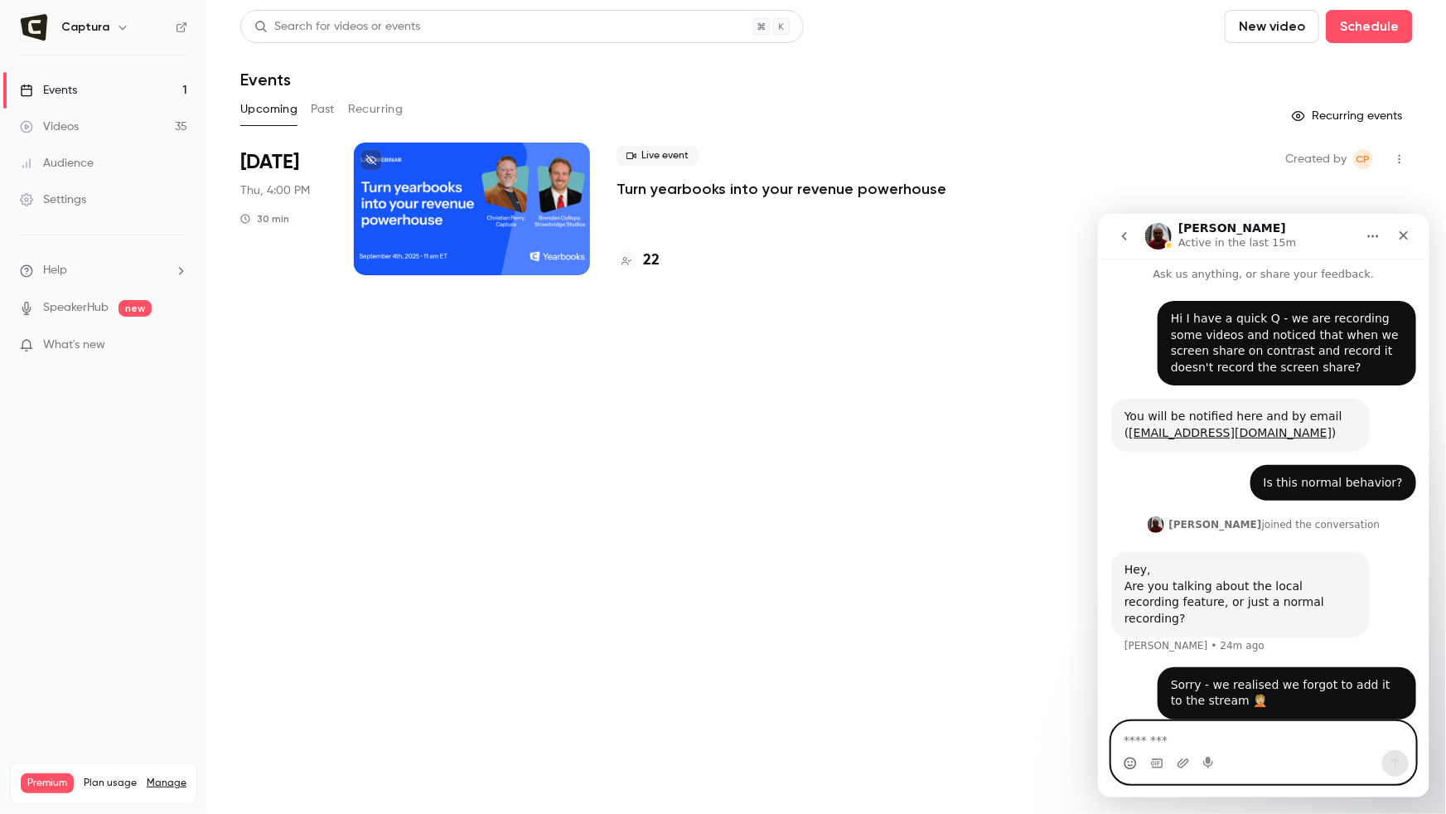
click at [1314, 743] on textarea "Message…" at bounding box center [1262, 735] width 303 height 28
type textarea "**********"
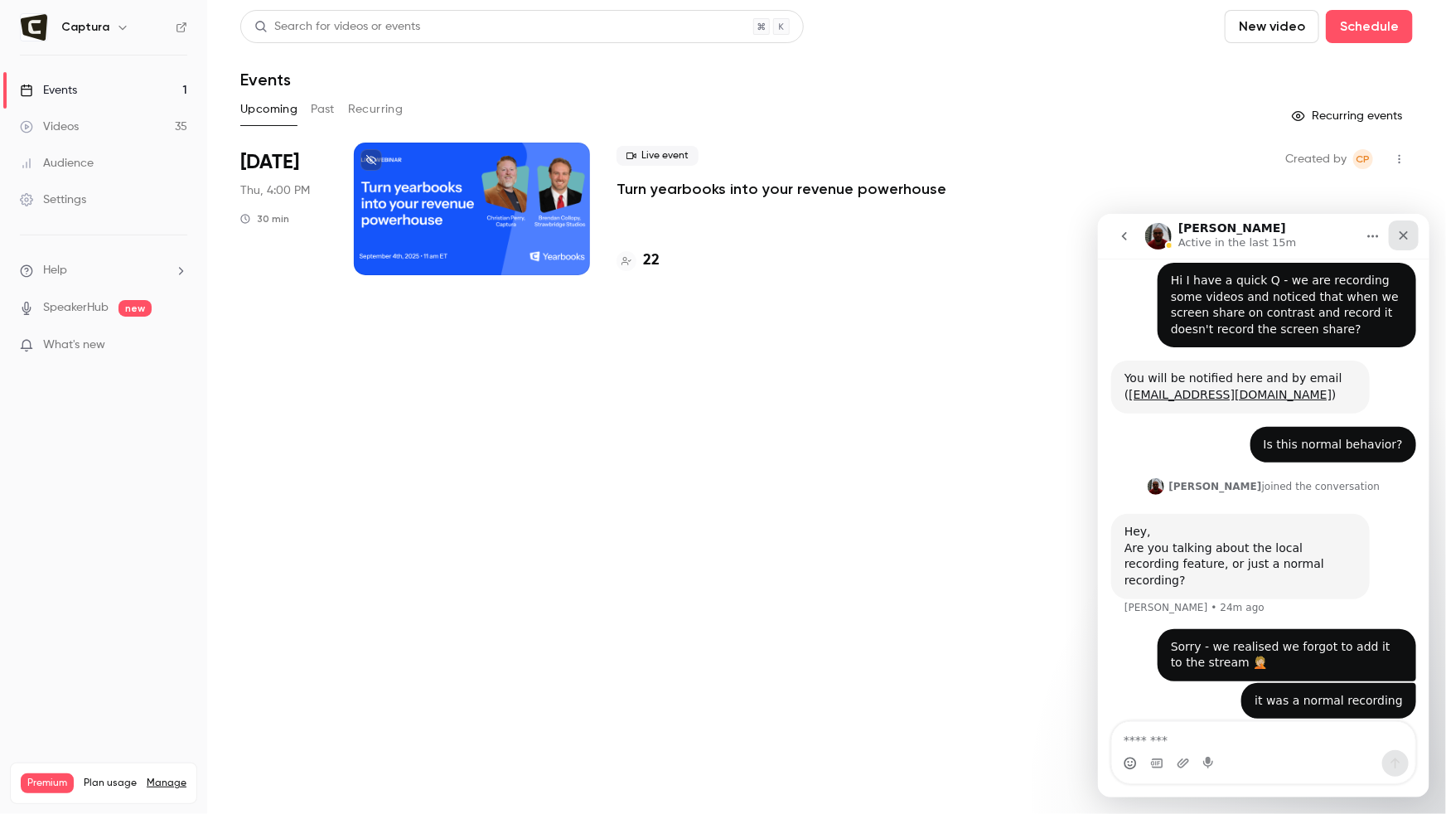
click at [1402, 229] on icon "Close" at bounding box center [1402, 234] width 13 height 13
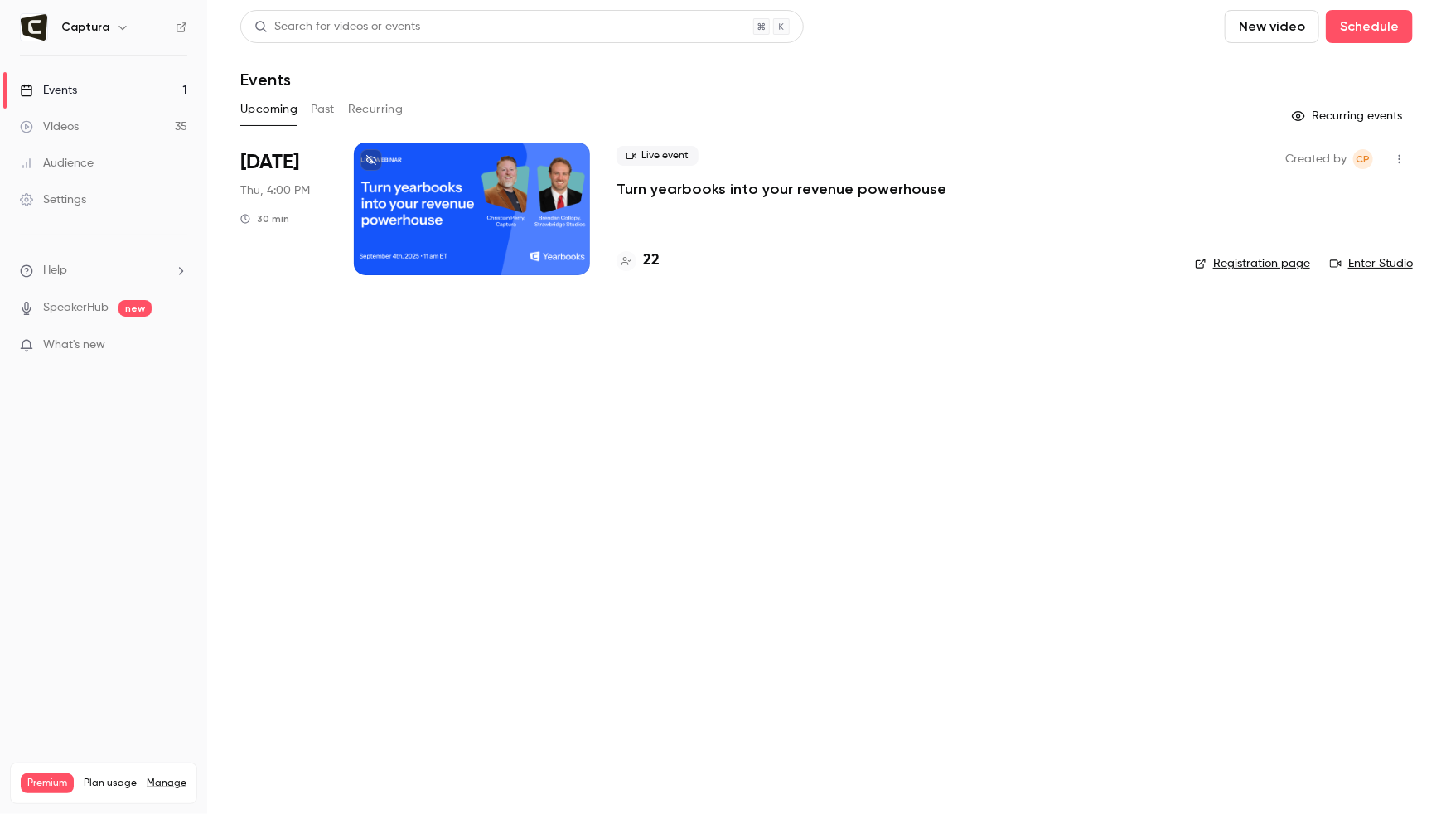
scroll to position [109, 0]
click at [131, 133] on link "Videos 35" at bounding box center [103, 127] width 207 height 36
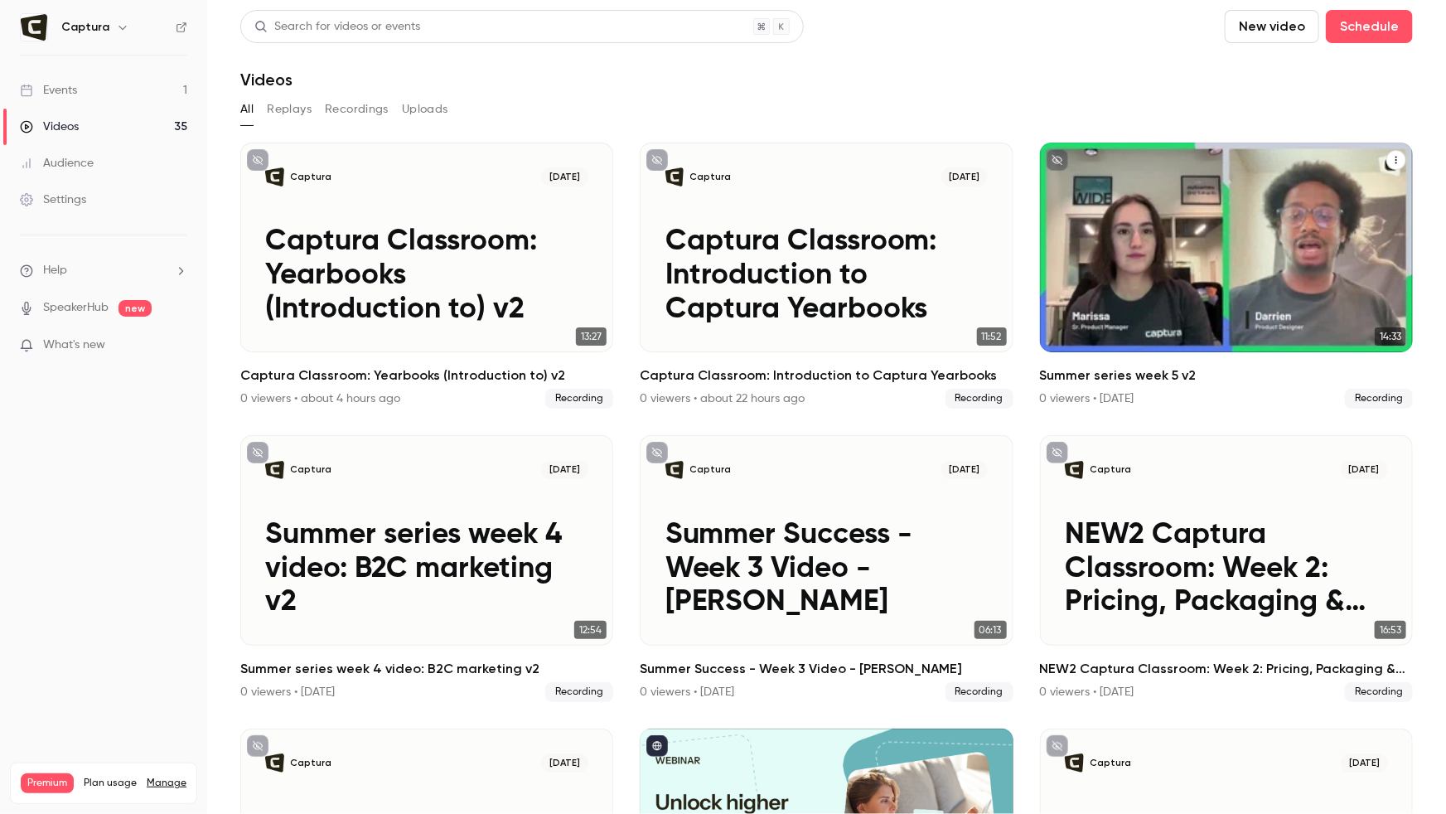
click at [1132, 288] on p "Summer series week 5 v2" at bounding box center [1226, 293] width 323 height 68
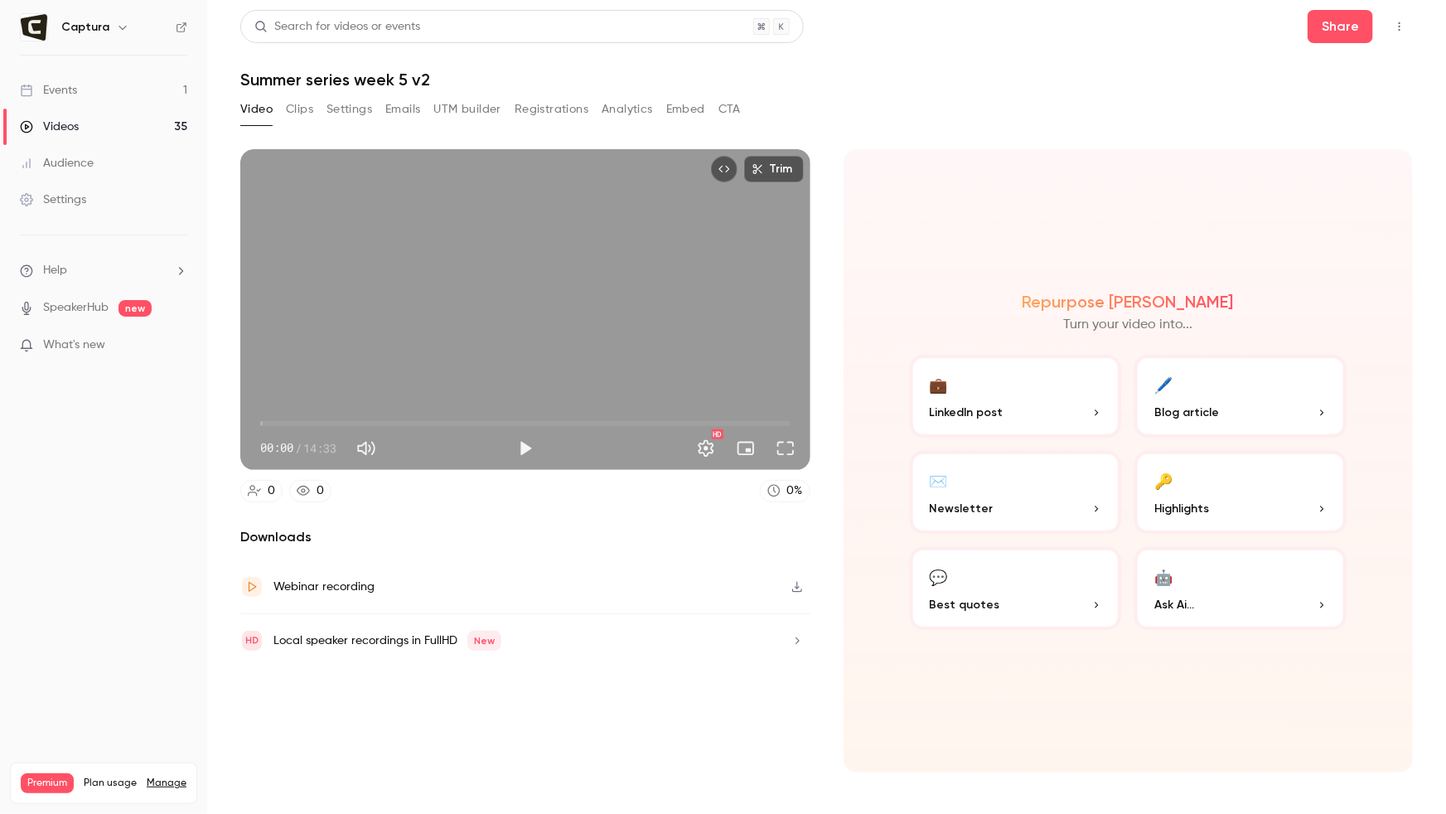
click at [286, 108] on button "Clips" at bounding box center [299, 109] width 27 height 27
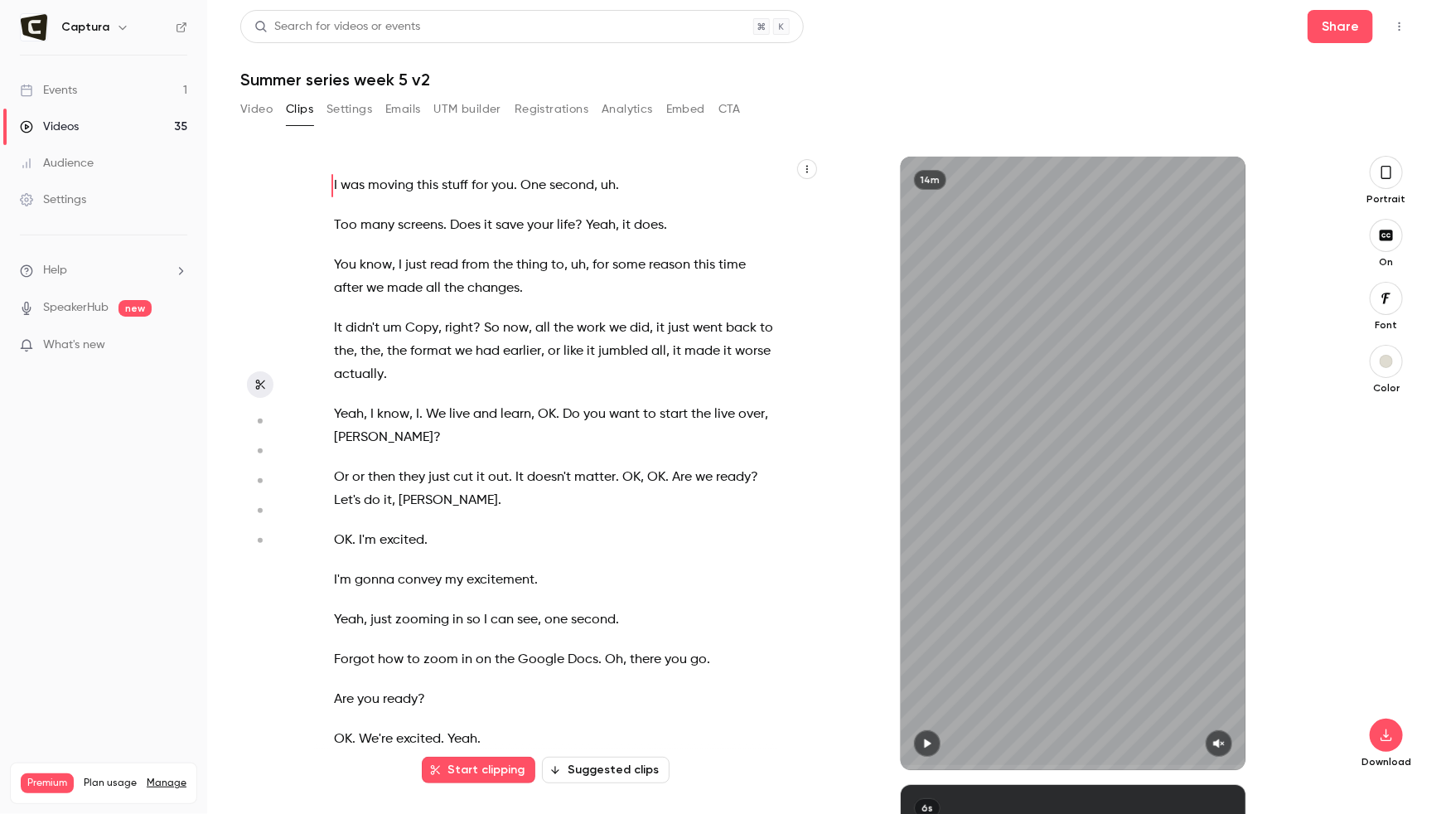
click at [610, 768] on button "Suggested clips" at bounding box center [606, 769] width 128 height 27
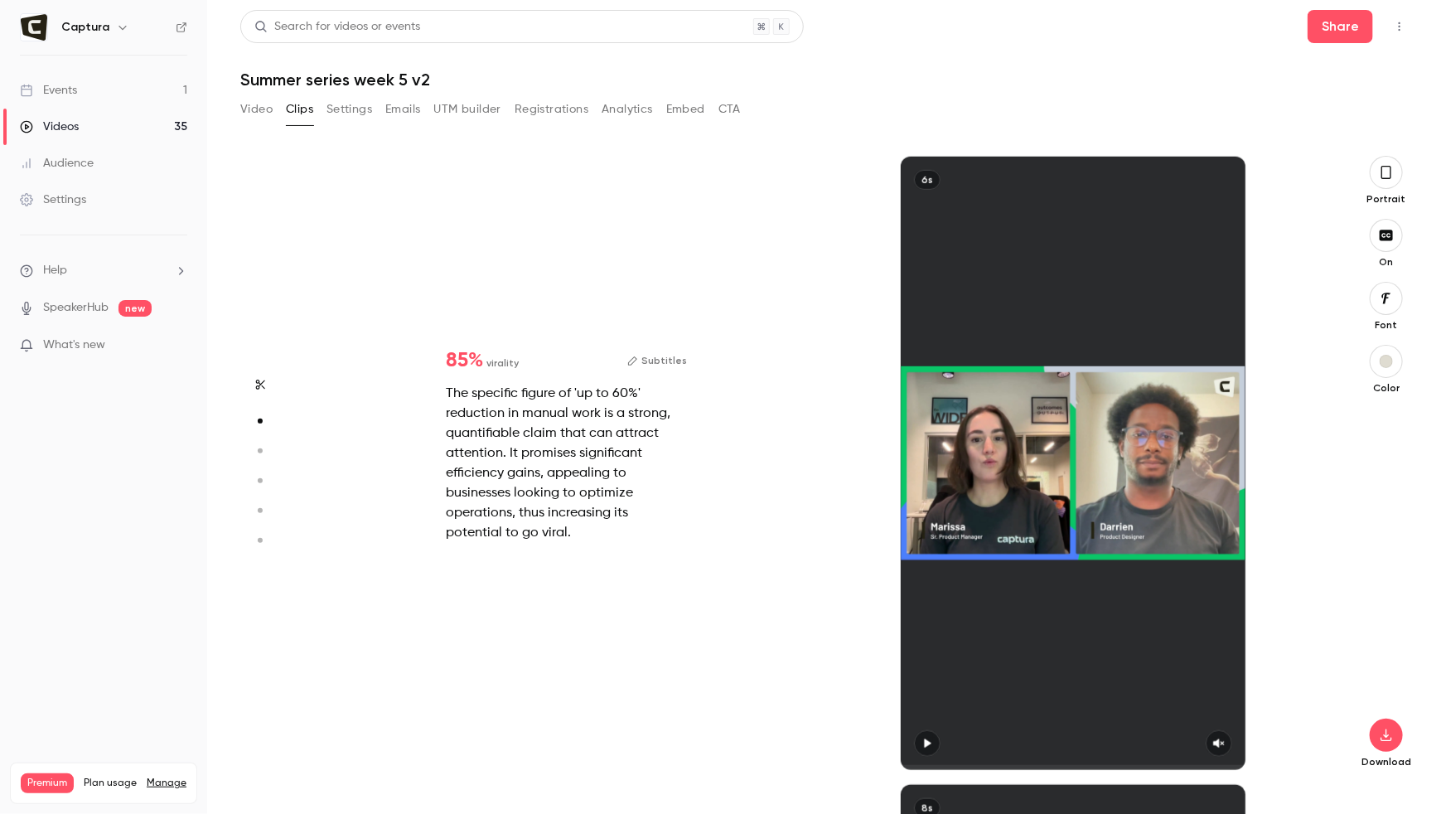
scroll to position [627, 0]
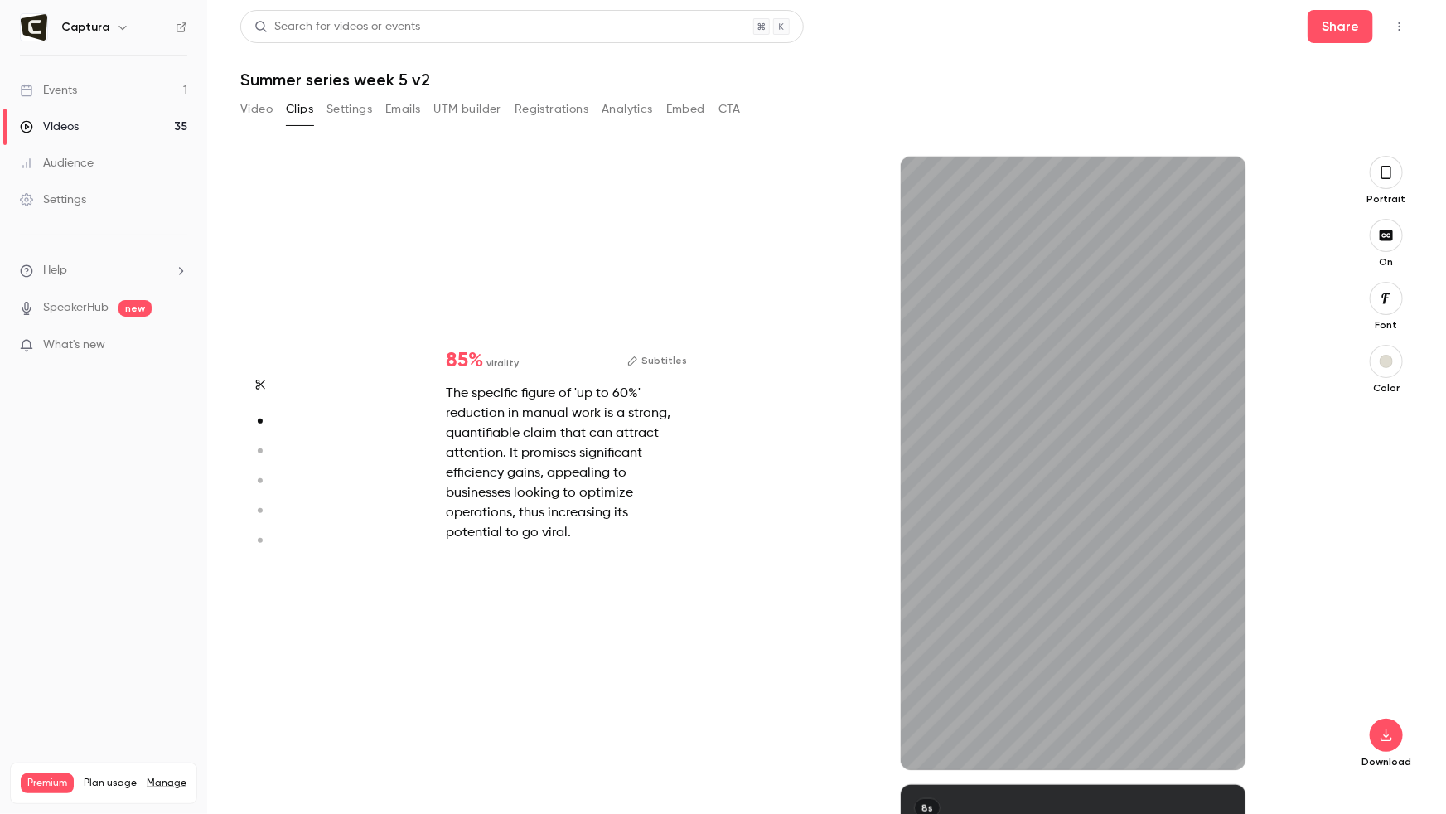
click at [1397, 182] on button "button" at bounding box center [1386, 172] width 33 height 33
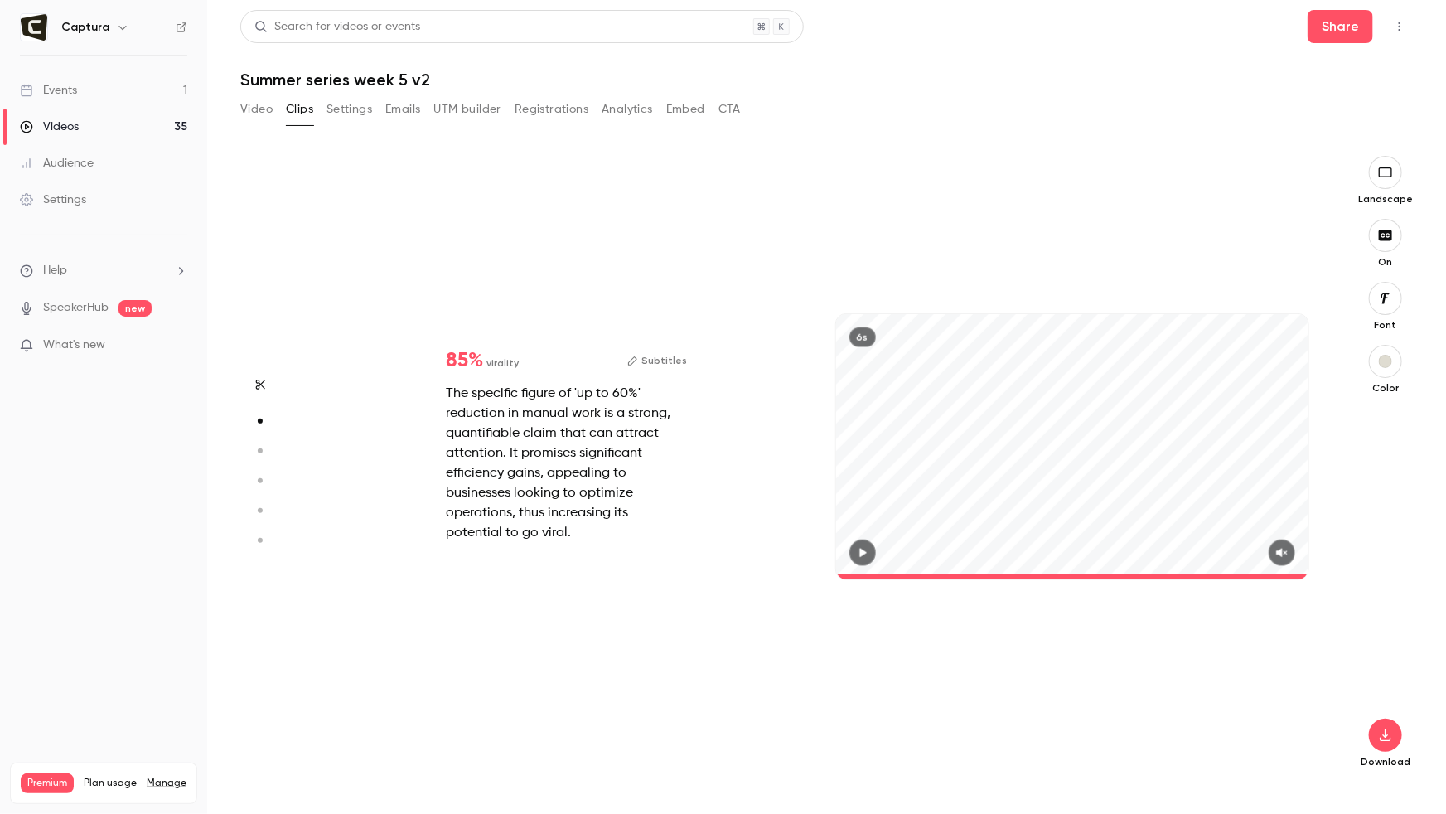
click at [453, 393] on div "The specific figure of 'up to 60%' reduction in manual work is a strong, quanti…" at bounding box center [566, 463] width 241 height 159
click at [862, 553] on icon "button" at bounding box center [862, 552] width 7 height 9
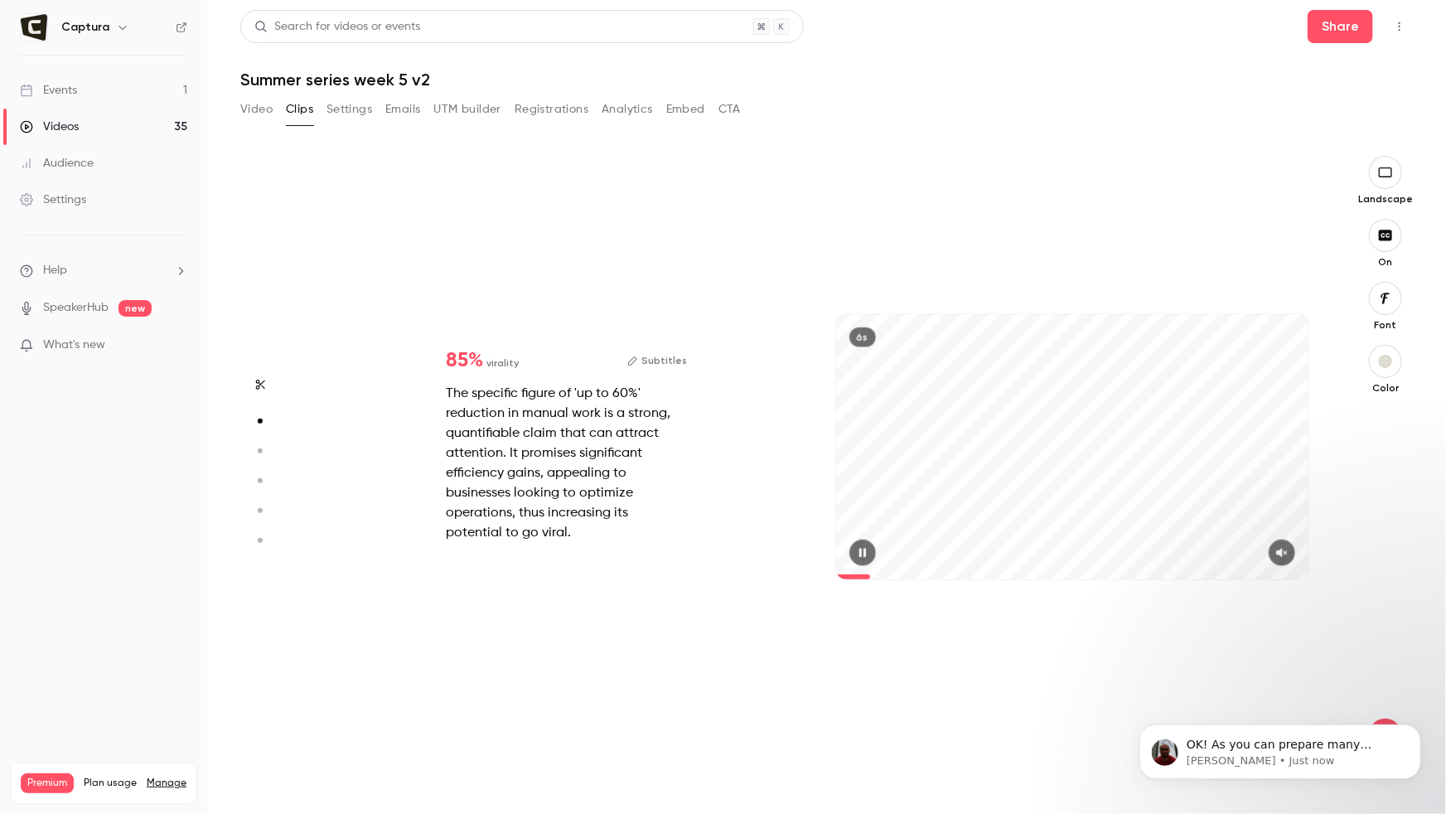
scroll to position [143, 0]
click at [1271, 547] on div at bounding box center [1072, 552] width 473 height 27
click at [1280, 552] on icon "button" at bounding box center [1281, 552] width 11 height 9
click at [865, 554] on icon "button" at bounding box center [862, 552] width 7 height 9
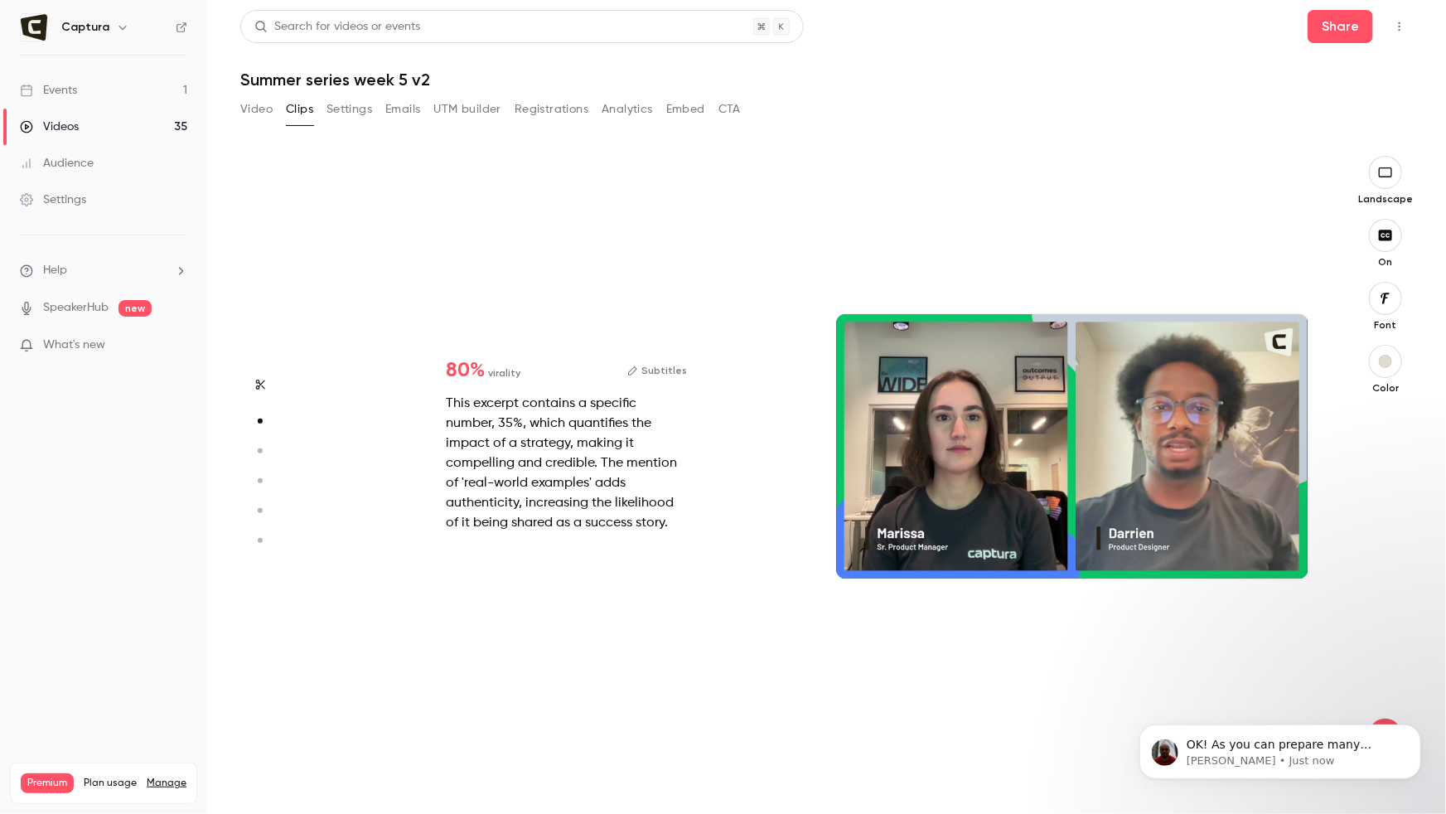
type input "*"
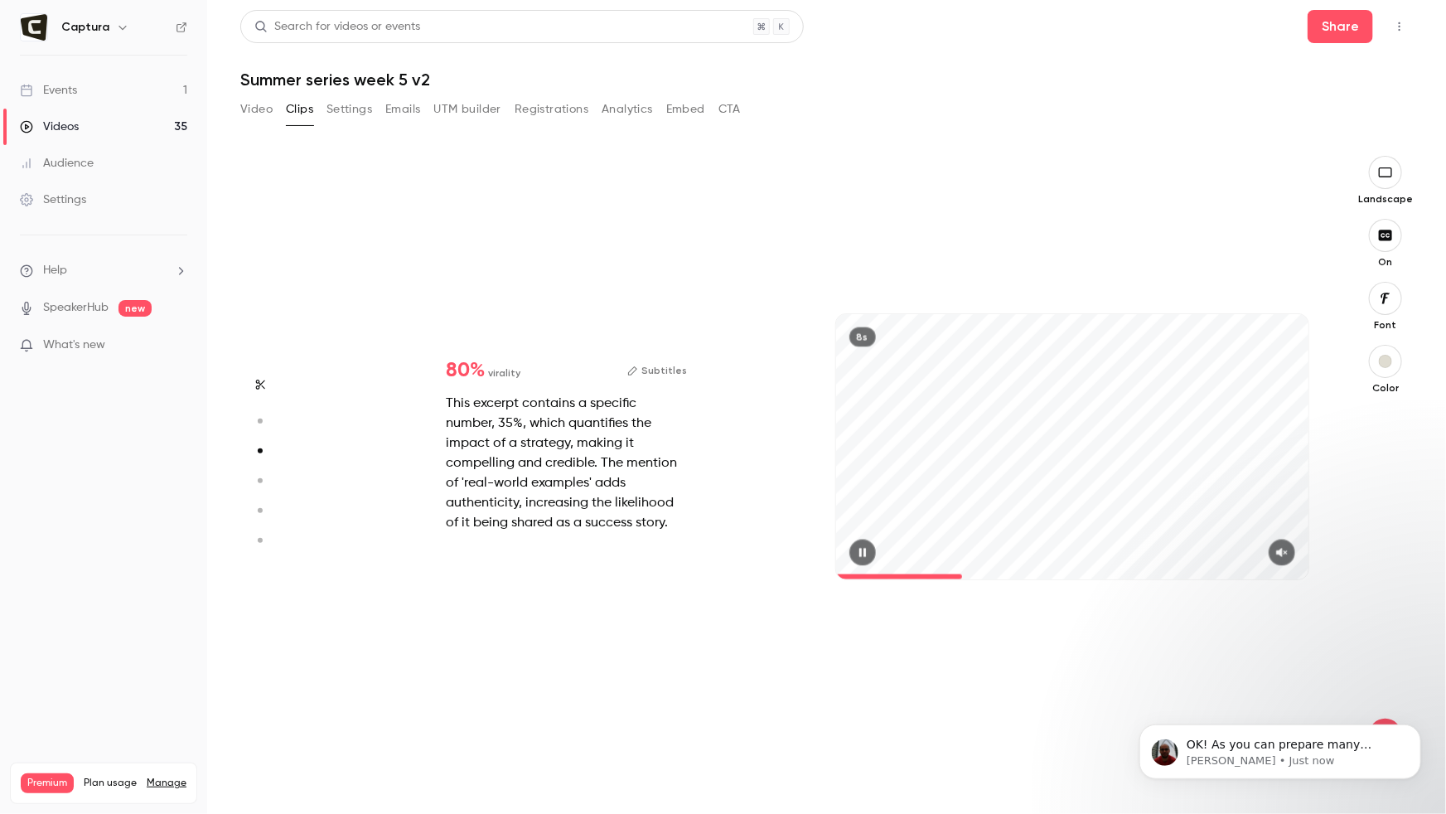
click at [1279, 552] on icon "button" at bounding box center [1281, 552] width 11 height 9
type input "*"
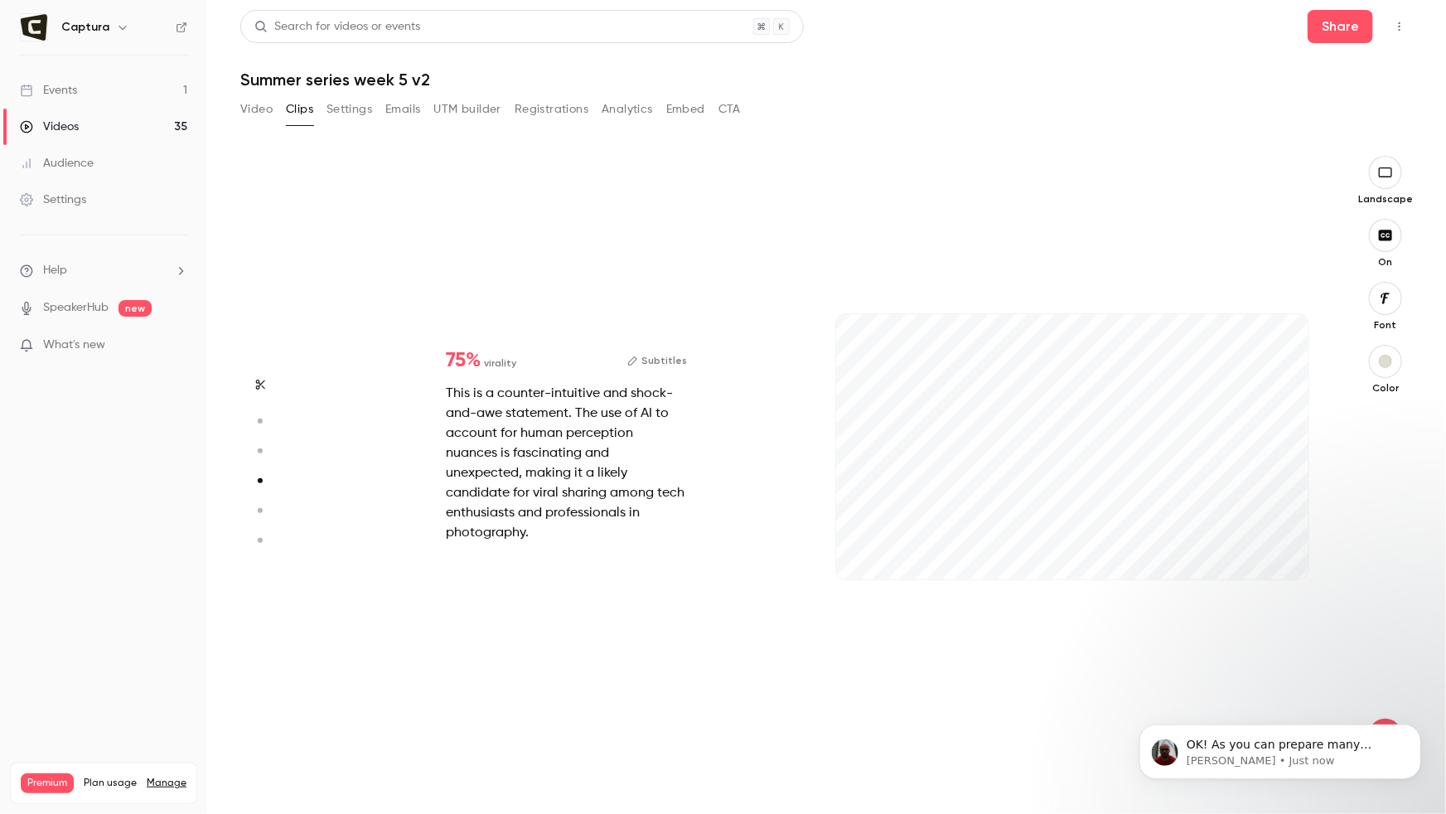
scroll to position [1883, 0]
click at [1283, 550] on icon "button" at bounding box center [1281, 552] width 11 height 9
click at [668, 366] on button "Subtitles" at bounding box center [657, 360] width 60 height 20
click at [668, 367] on button "Subtitles" at bounding box center [657, 360] width 60 height 20
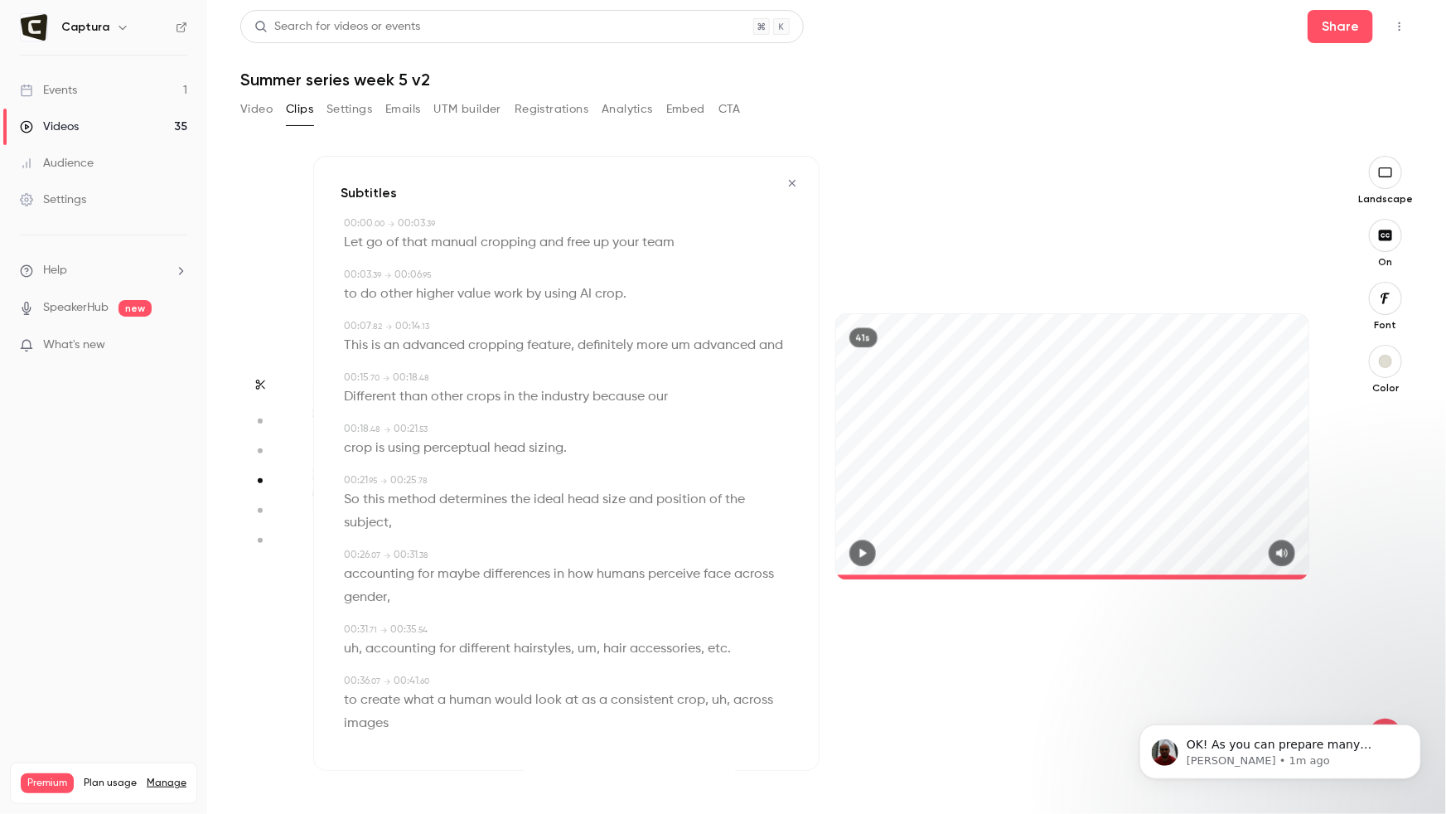
click at [648, 352] on span "more" at bounding box center [651, 345] width 31 height 23
type input "***"
click at [684, 345] on span "um" at bounding box center [680, 345] width 19 height 23
click at [681, 382] on button "Edit" at bounding box center [673, 375] width 57 height 27
click at [683, 467] on div "Subtitles 00:00 . 00 → 00:03 . 39 Let go of that manual cropping and free up yo…" at bounding box center [566, 463] width 506 height 615
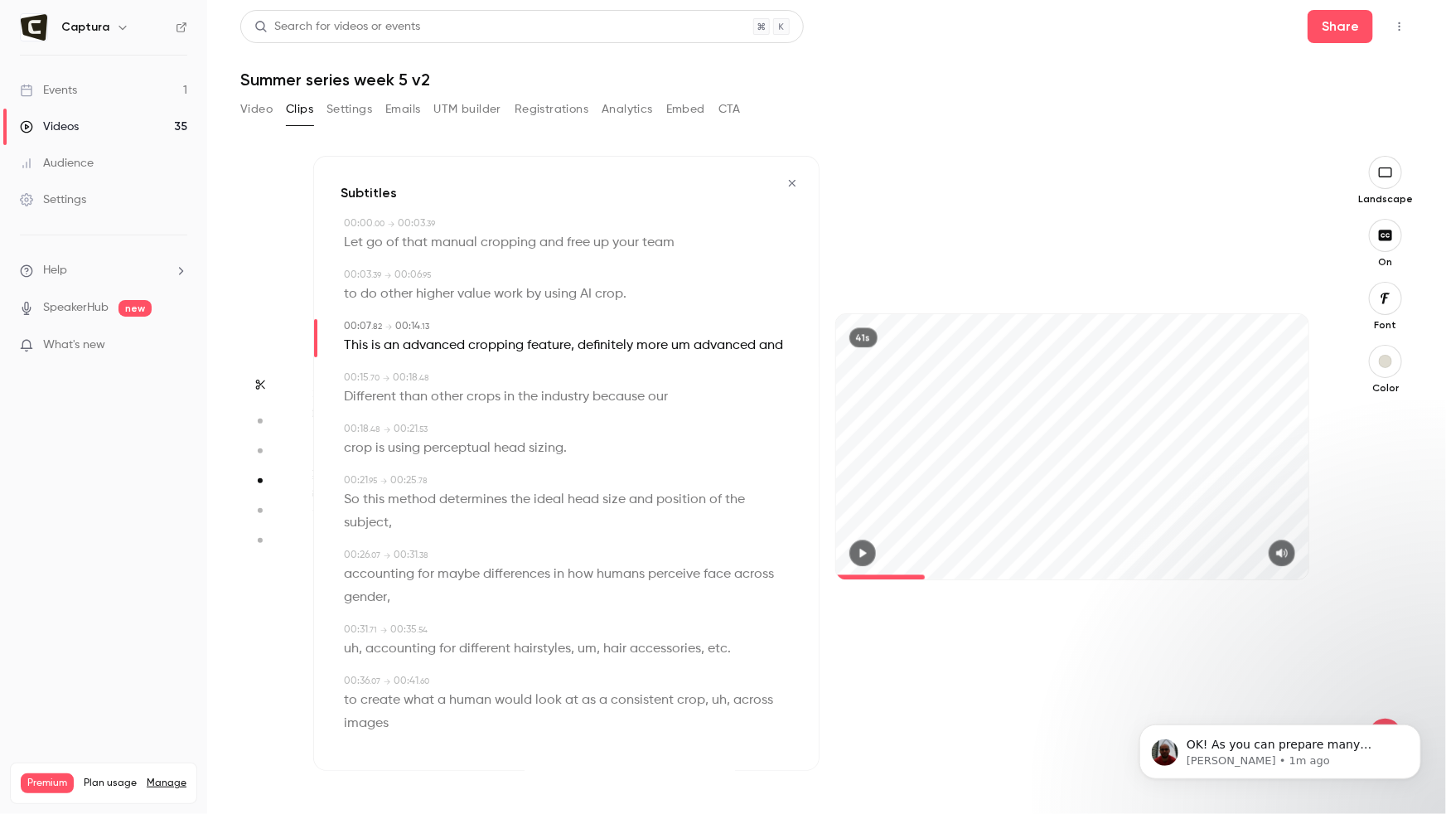
click at [679, 341] on span "um" at bounding box center [680, 345] width 19 height 23
click at [680, 365] on button "Edit" at bounding box center [673, 375] width 57 height 27
click at [742, 375] on button "Replace" at bounding box center [757, 381] width 75 height 33
type input "***"
click at [669, 374] on button "Edit" at bounding box center [673, 375] width 57 height 27
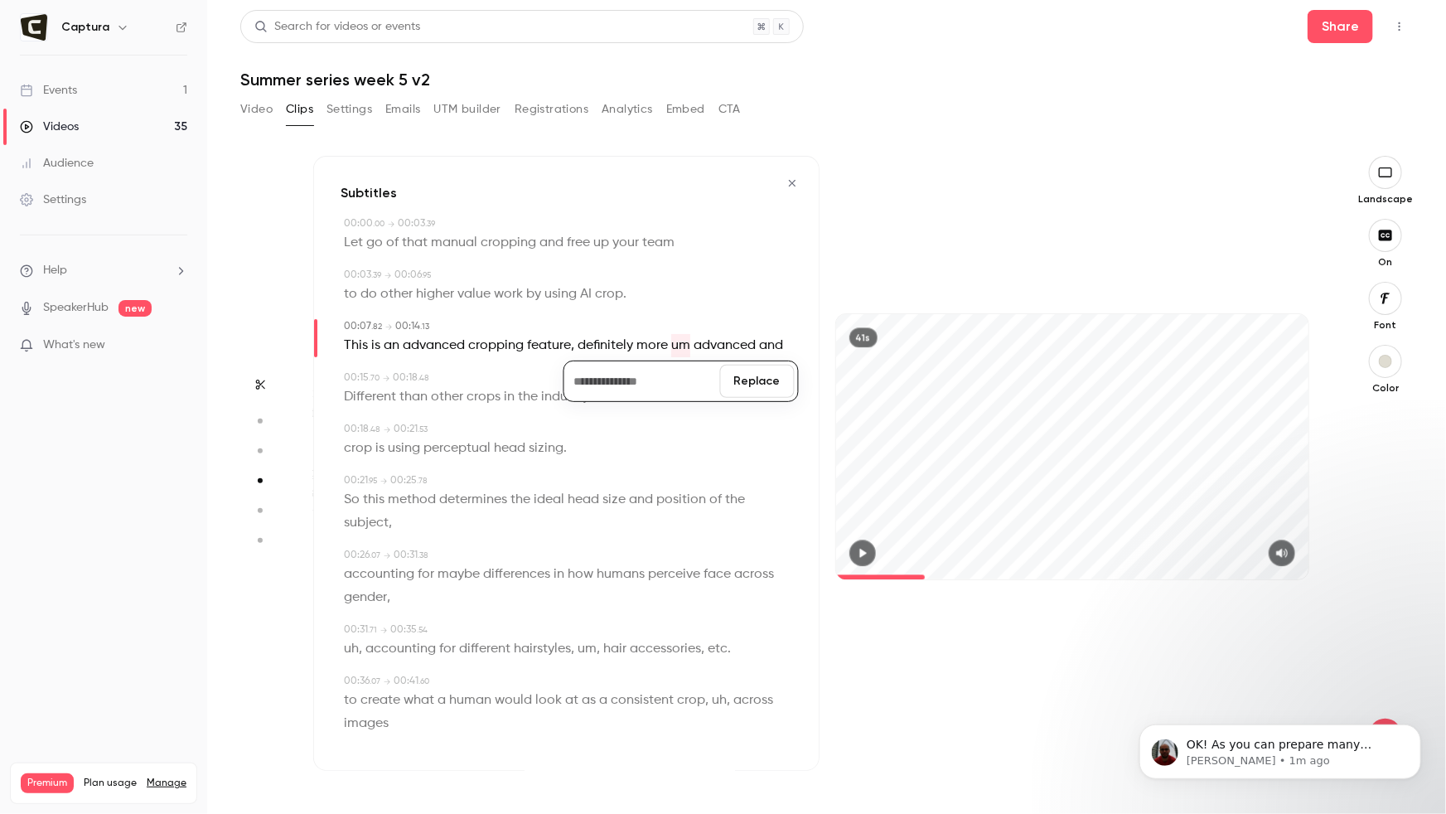
click at [723, 376] on button "Replace" at bounding box center [757, 381] width 75 height 33
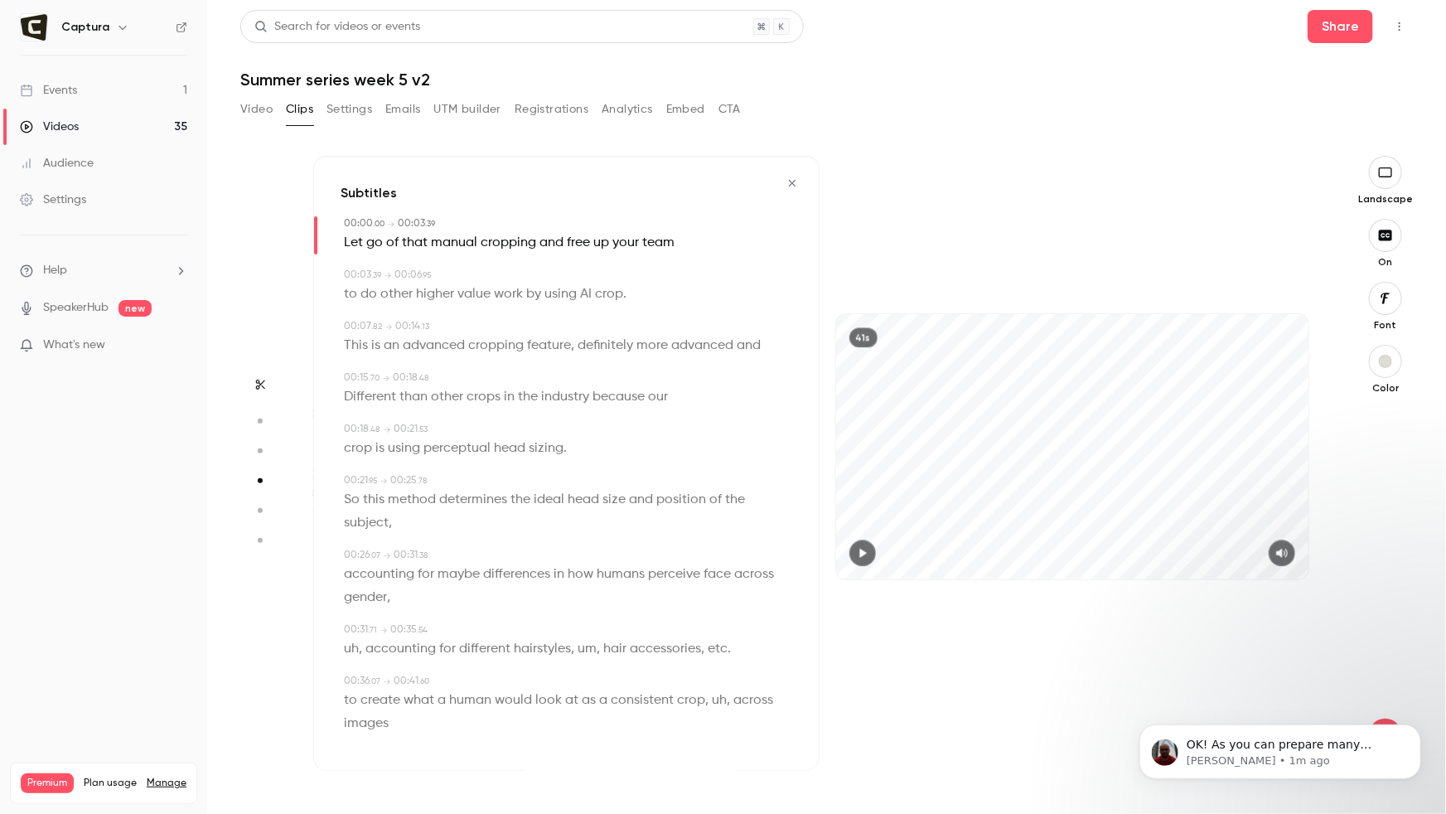
scroll to position [4, 0]
click at [368, 638] on span "accounting" at bounding box center [400, 644] width 70 height 23
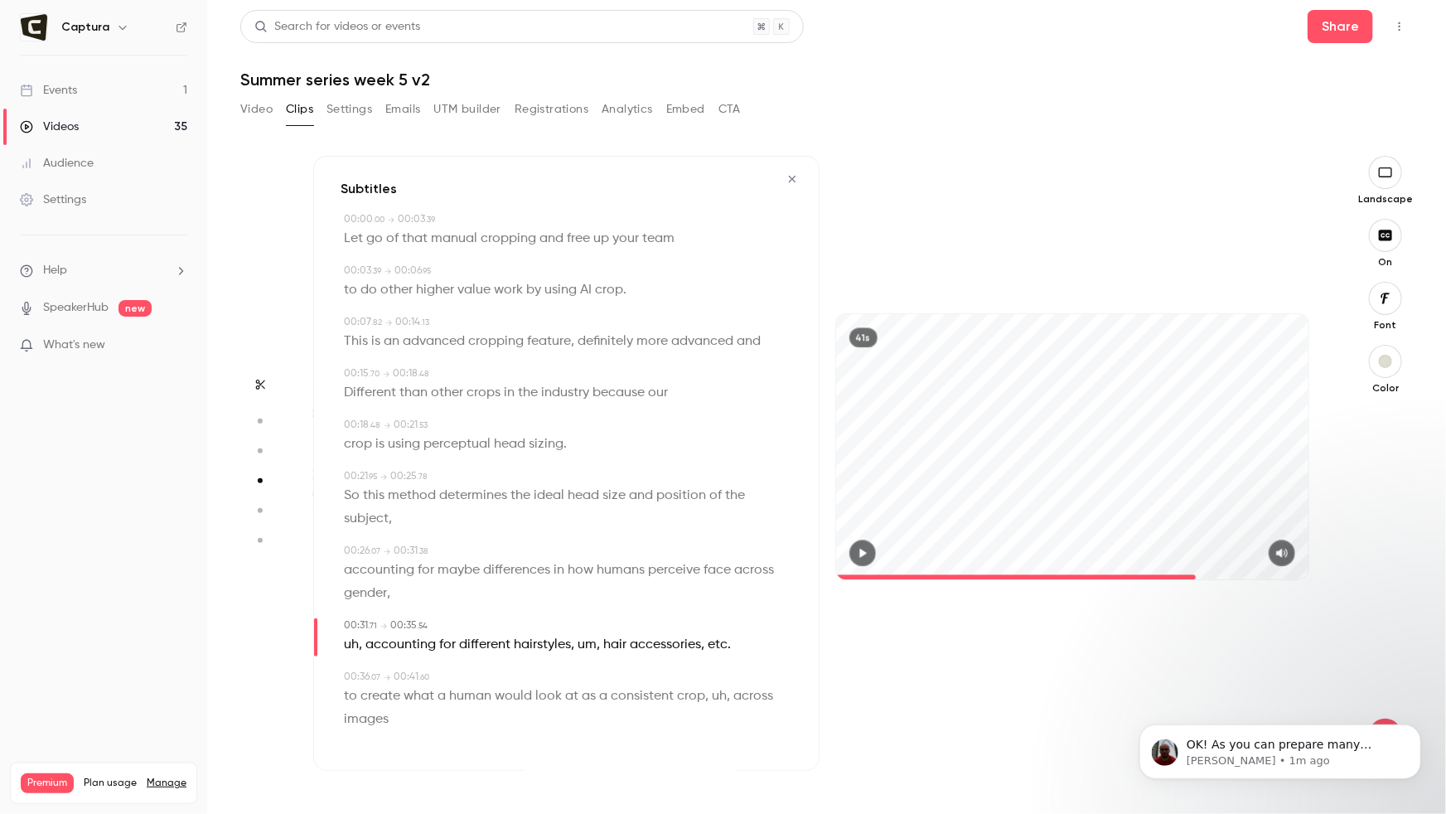
click at [337, 642] on div "Subtitles 00:00 . 00 → 00:03 . 39 Let go of that manual cropping and free up yo…" at bounding box center [566, 463] width 506 height 615
click at [360, 644] on span "," at bounding box center [360, 644] width 3 height 23
click at [354, 643] on span "uh" at bounding box center [351, 644] width 15 height 23
click at [343, 671] on button "Edit" at bounding box center [345, 674] width 57 height 27
click at [500, 679] on button "Replace" at bounding box center [508, 680] width 75 height 33
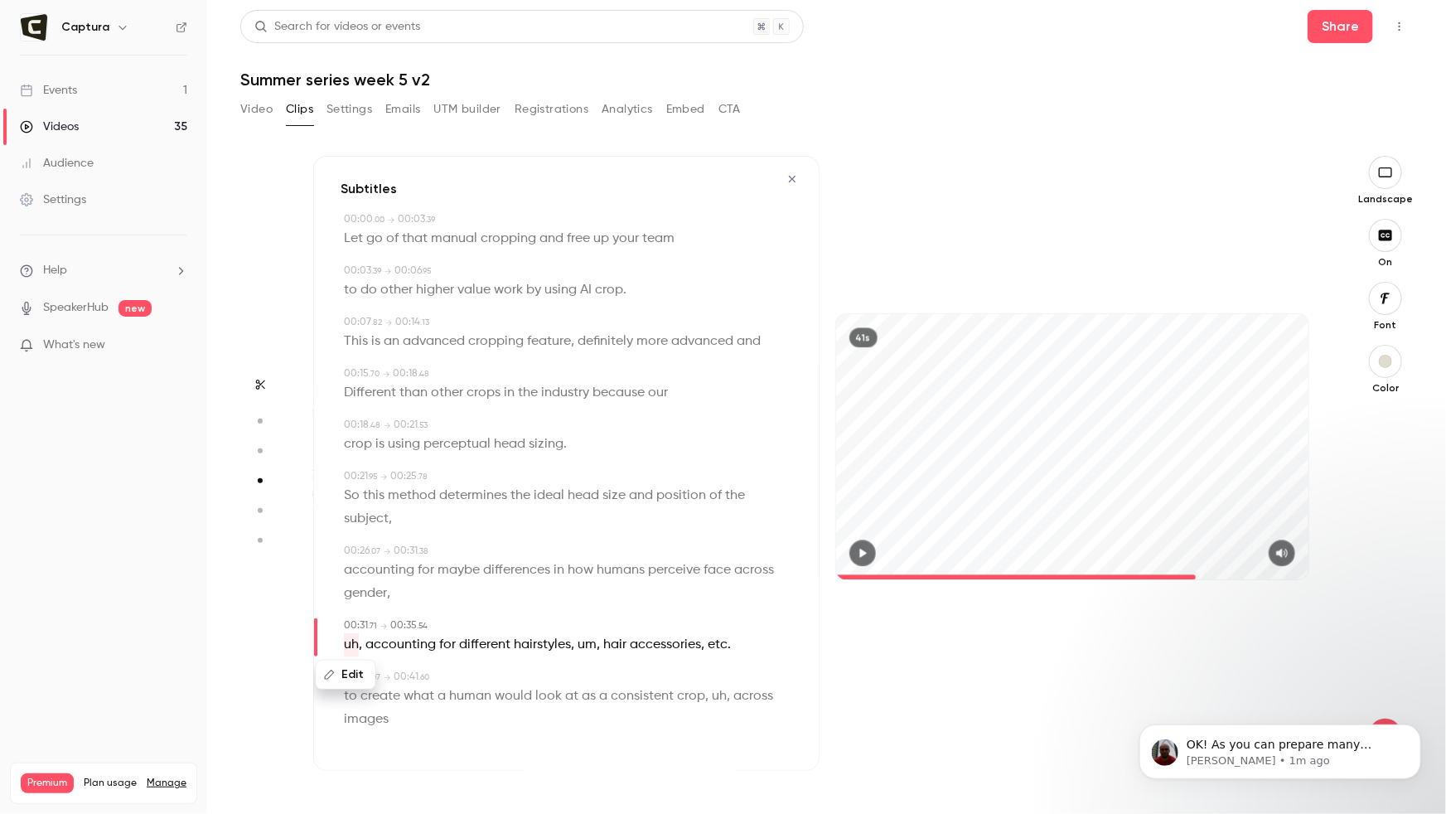
type input "****"
click at [362, 679] on button "Edit" at bounding box center [345, 674] width 57 height 27
click at [402, 678] on input "**" at bounding box center [392, 680] width 149 height 33
type input "*"
click at [497, 675] on button "Replace" at bounding box center [508, 680] width 75 height 33
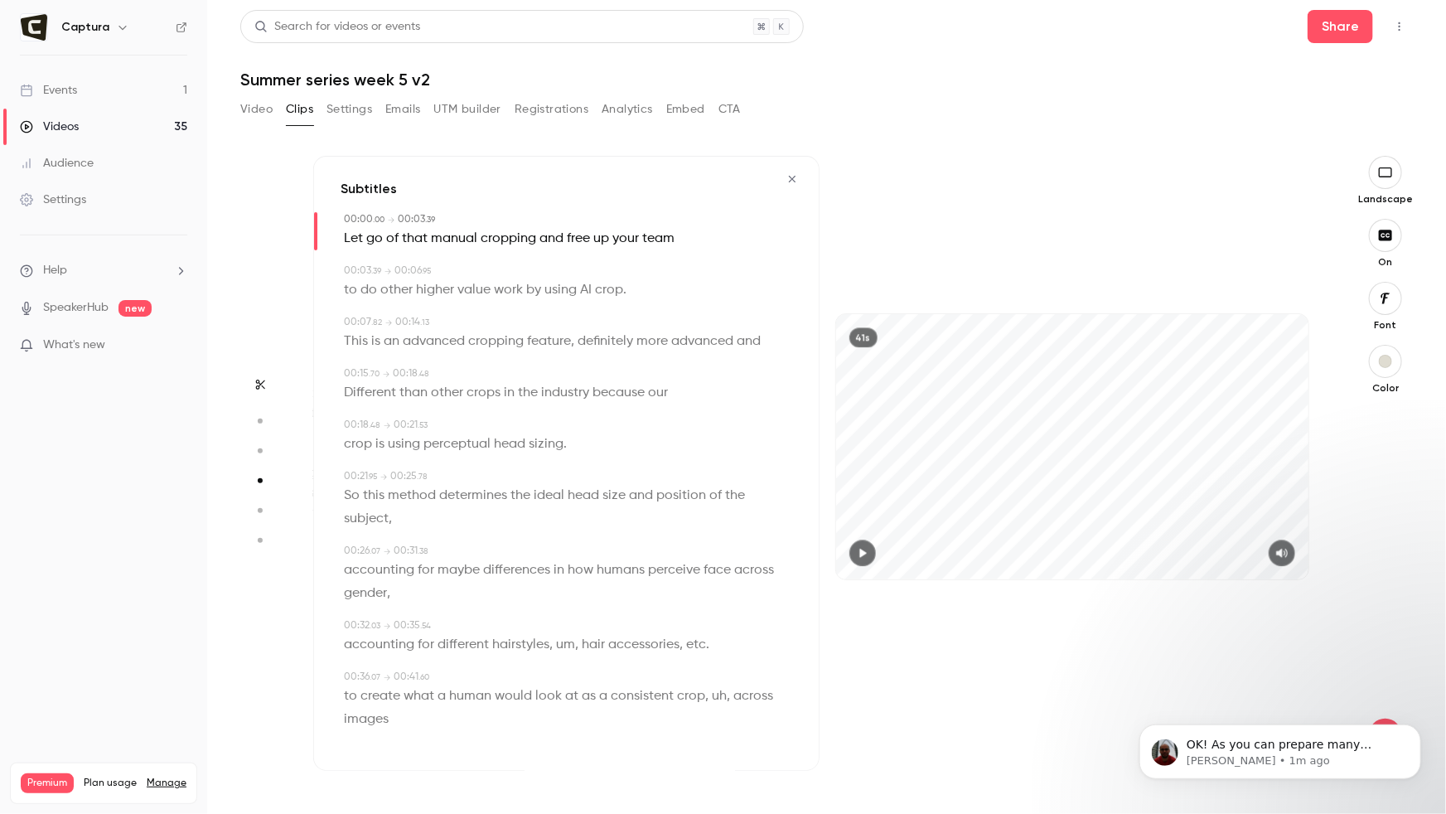
click at [556, 643] on span "um" at bounding box center [565, 644] width 19 height 23
type input "**"
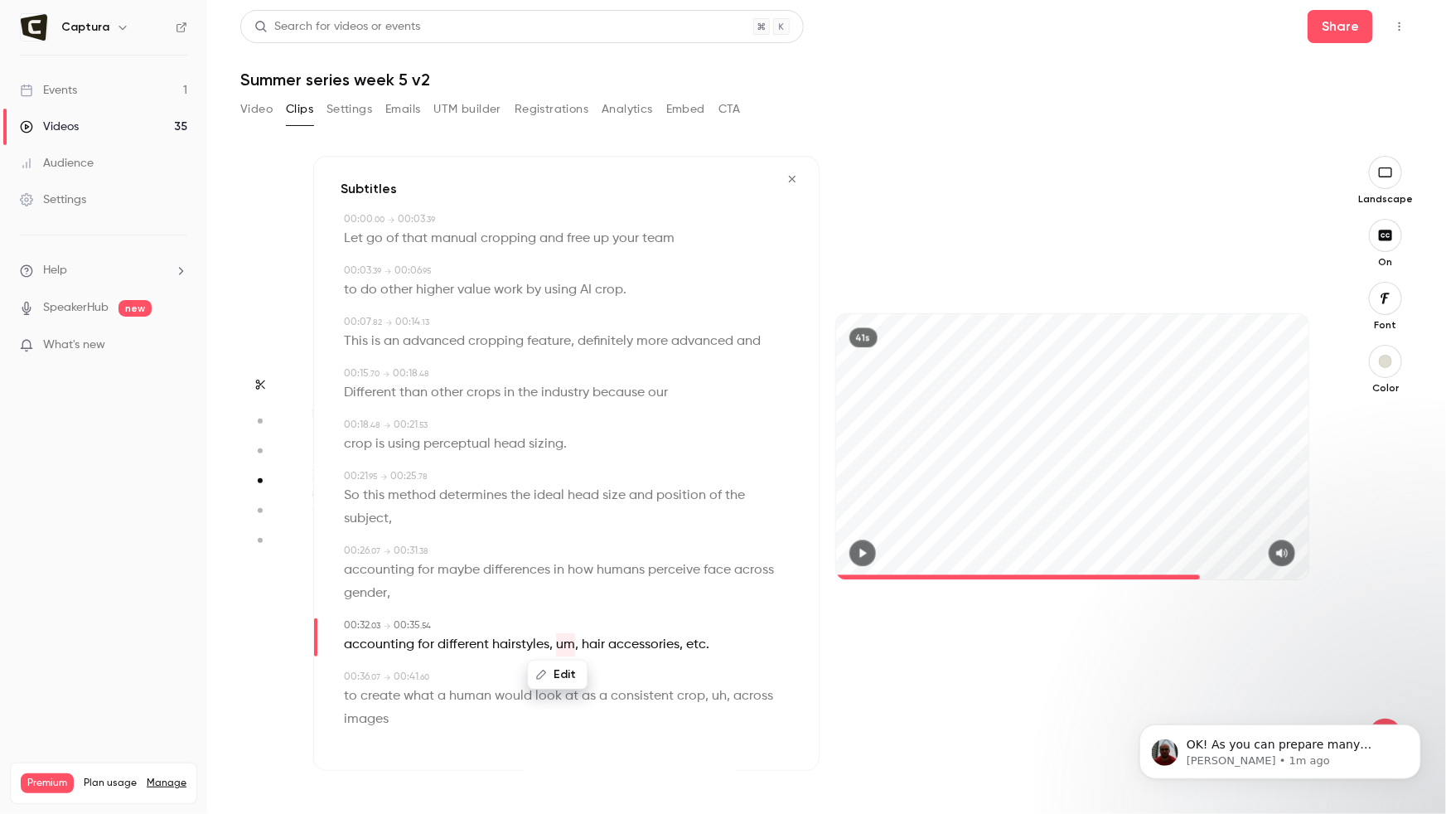
click at [553, 671] on button "Edit" at bounding box center [557, 674] width 57 height 27
click at [616, 678] on button "Replace" at bounding box center [640, 680] width 75 height 33
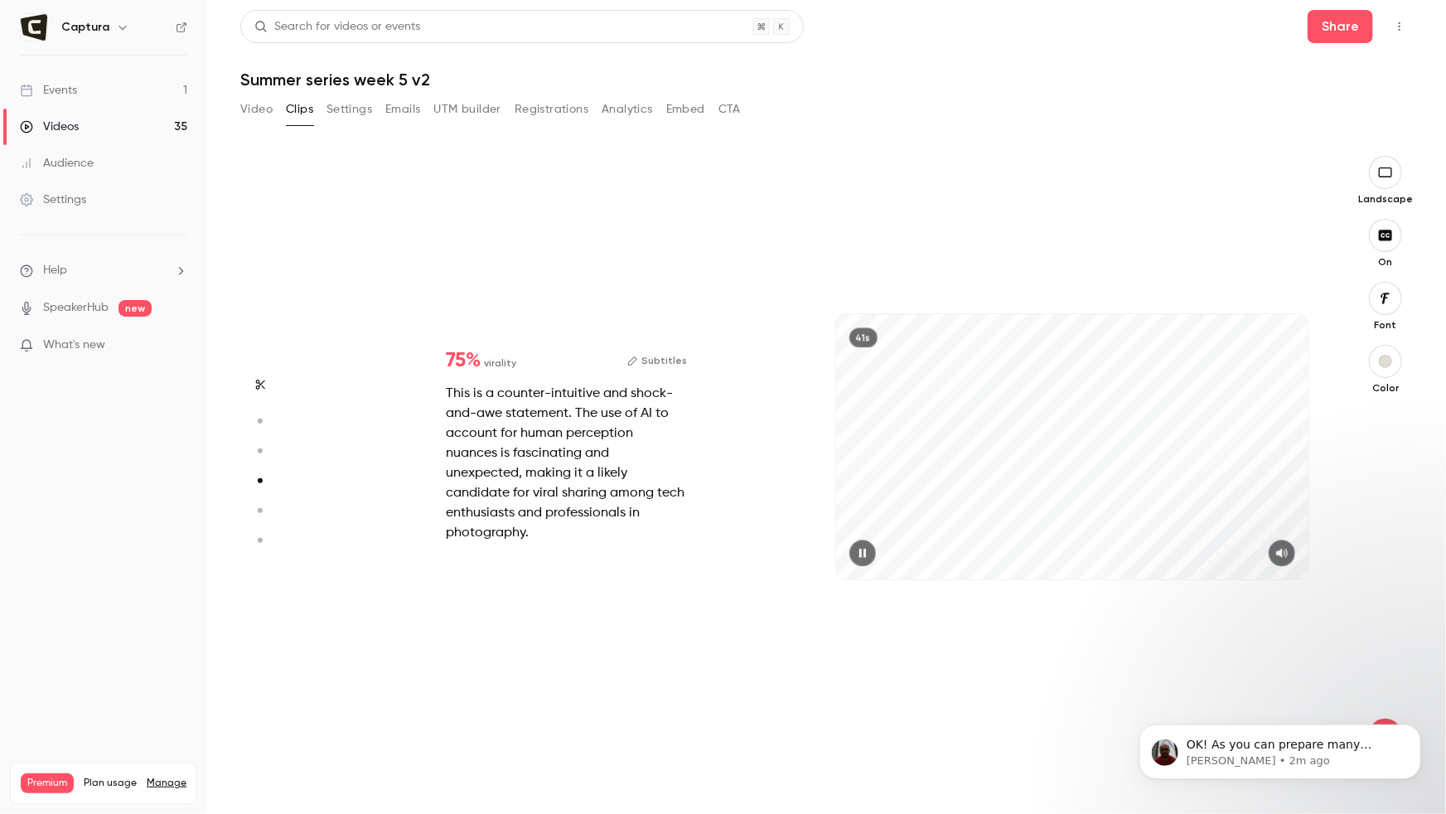
scroll to position [1883, 0]
click at [651, 370] on button "Subtitles" at bounding box center [657, 360] width 60 height 20
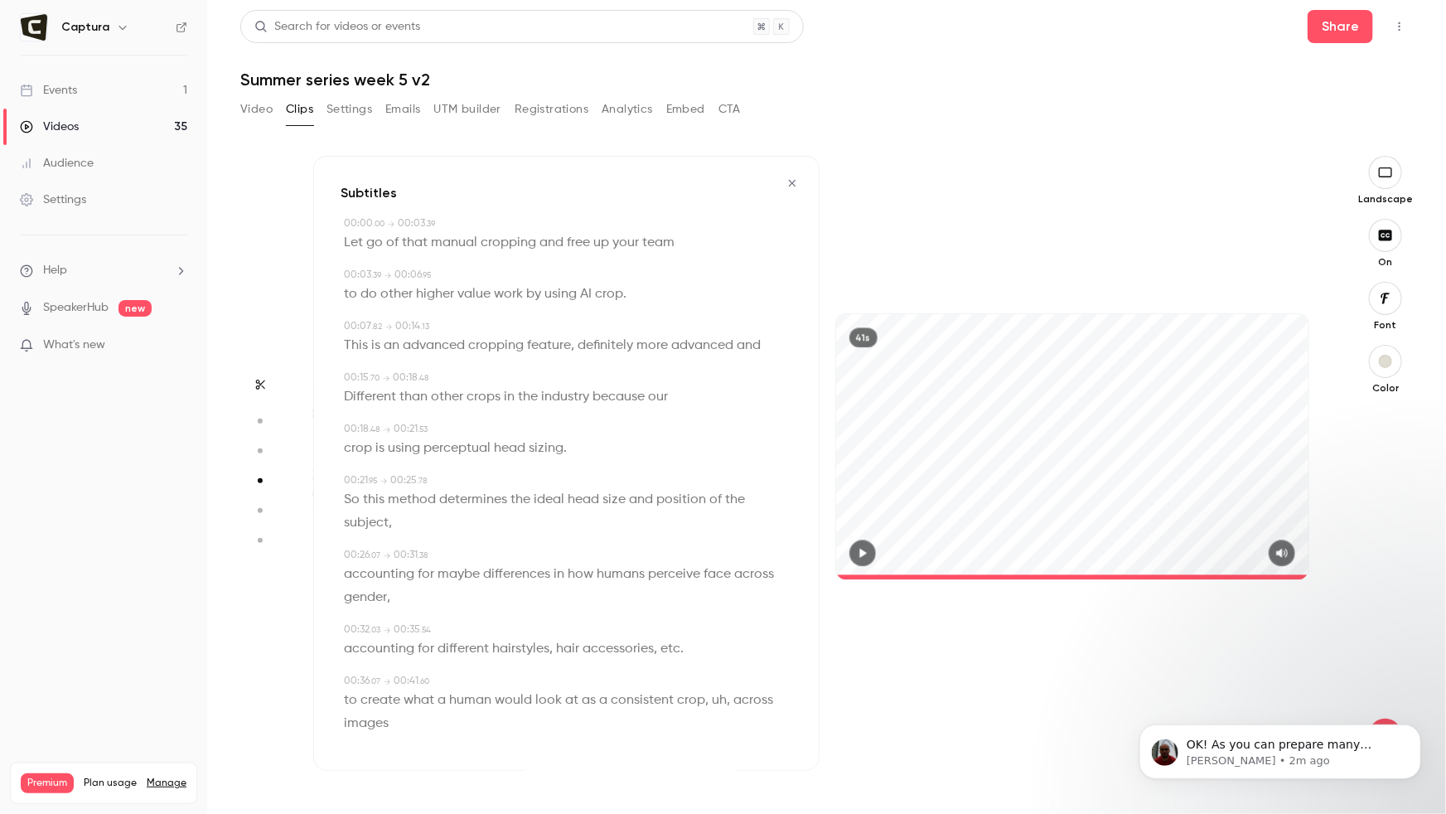
click at [713, 698] on span "uh" at bounding box center [719, 700] width 15 height 23
click at [720, 726] on button "Edit" at bounding box center [710, 730] width 57 height 27
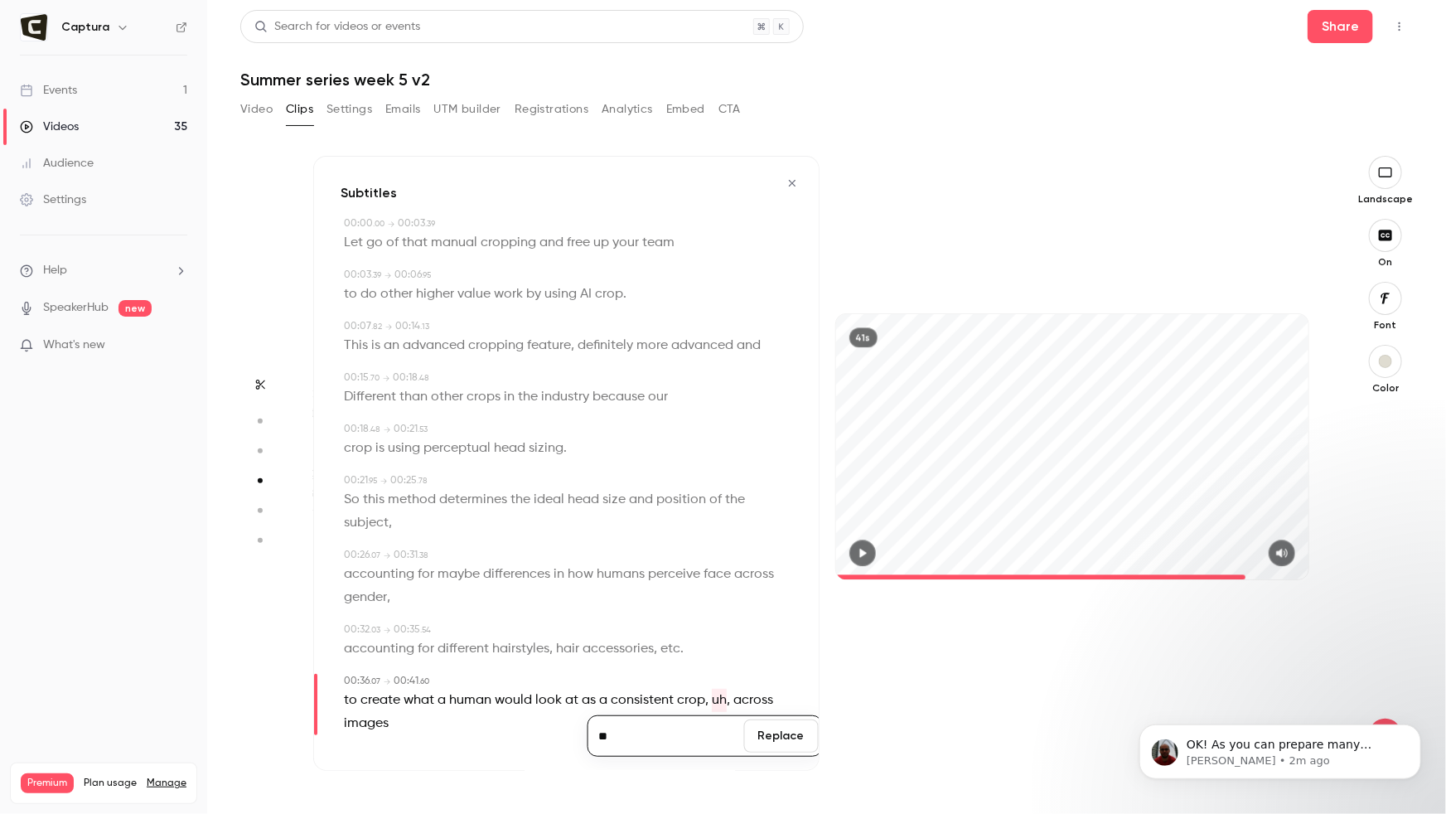
click at [789, 739] on button "Replace" at bounding box center [781, 735] width 75 height 33
type input "****"
click at [719, 721] on button "Edit" at bounding box center [710, 730] width 57 height 27
click at [761, 732] on button "Replace" at bounding box center [781, 735] width 75 height 33
type input "*"
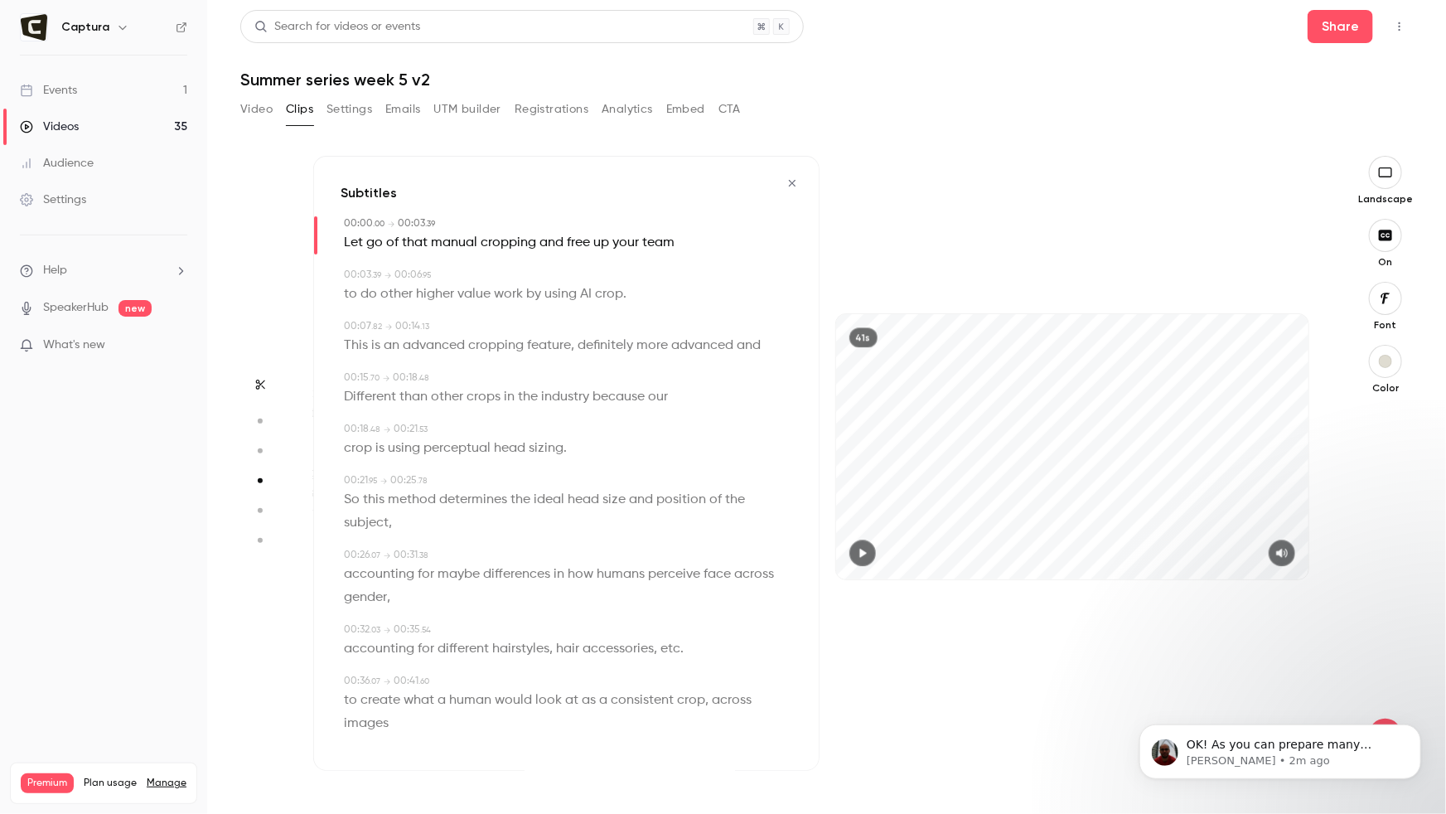
click at [932, 674] on div "41s" at bounding box center [1072, 463] width 506 height 615
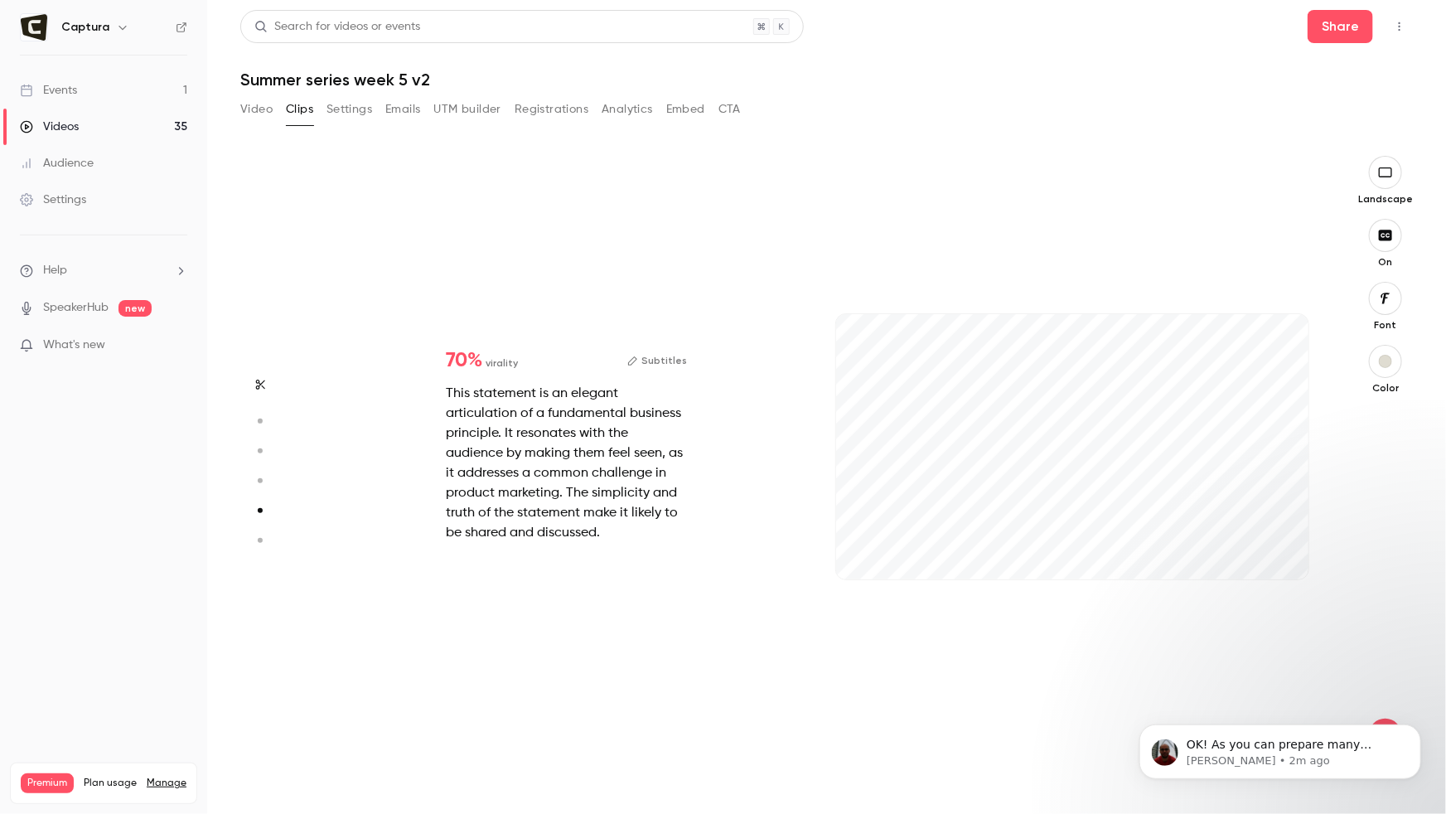
scroll to position [2511, 0]
click at [1287, 550] on icon "button" at bounding box center [1281, 553] width 13 height 12
type input "*"
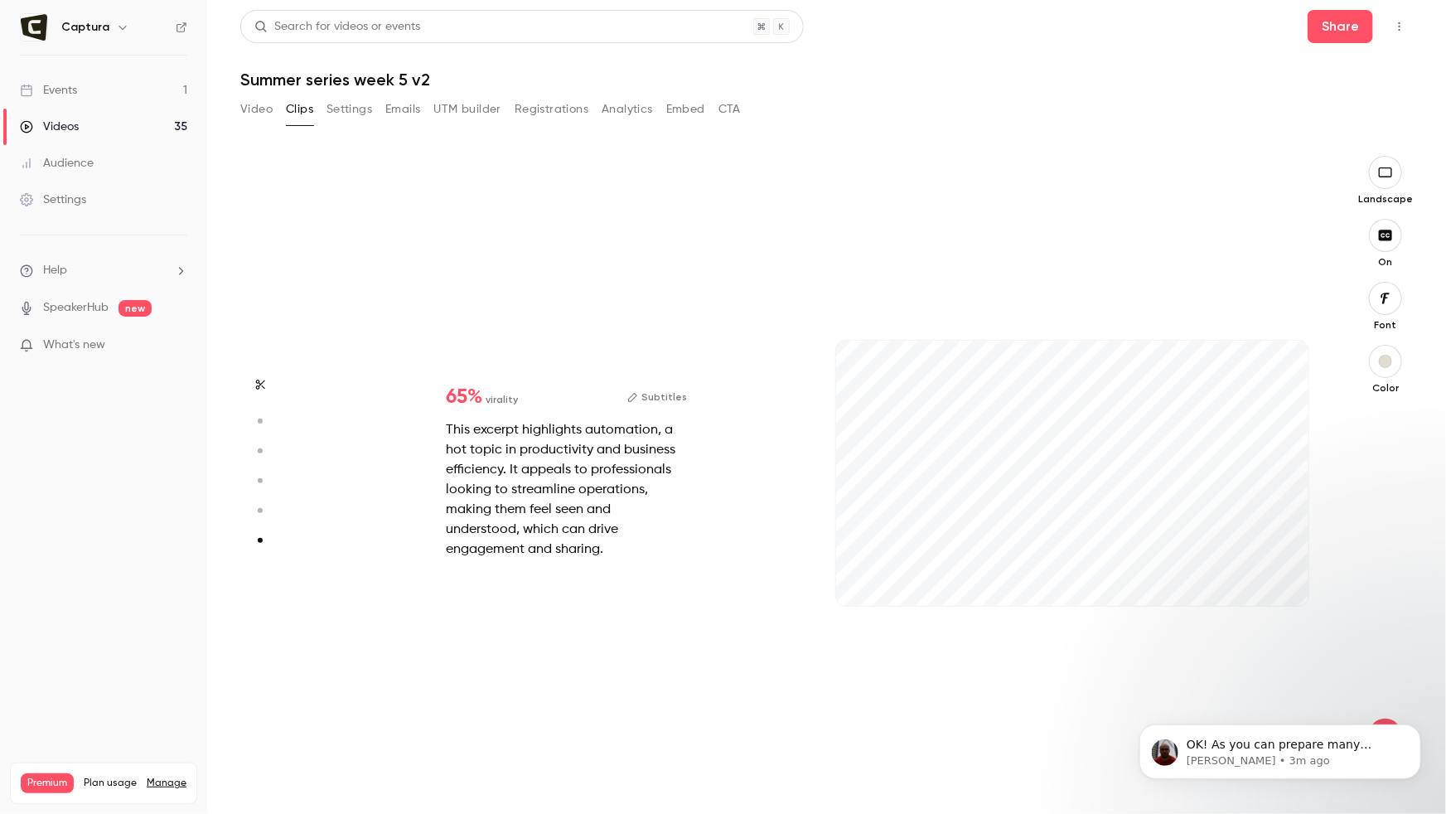
scroll to position [3113, 0]
click at [1286, 578] on icon "button" at bounding box center [1281, 579] width 11 height 9
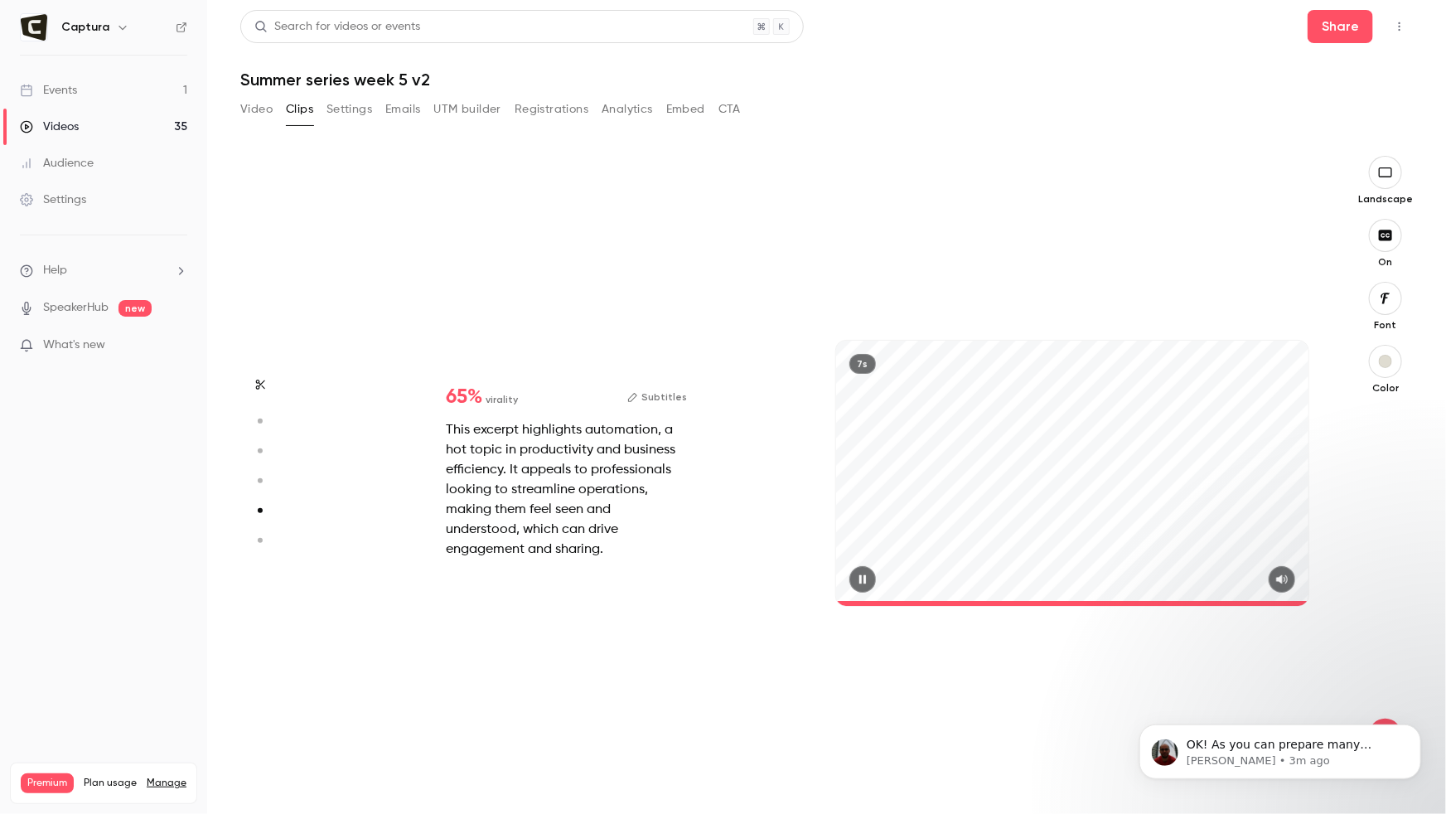
type input "*"
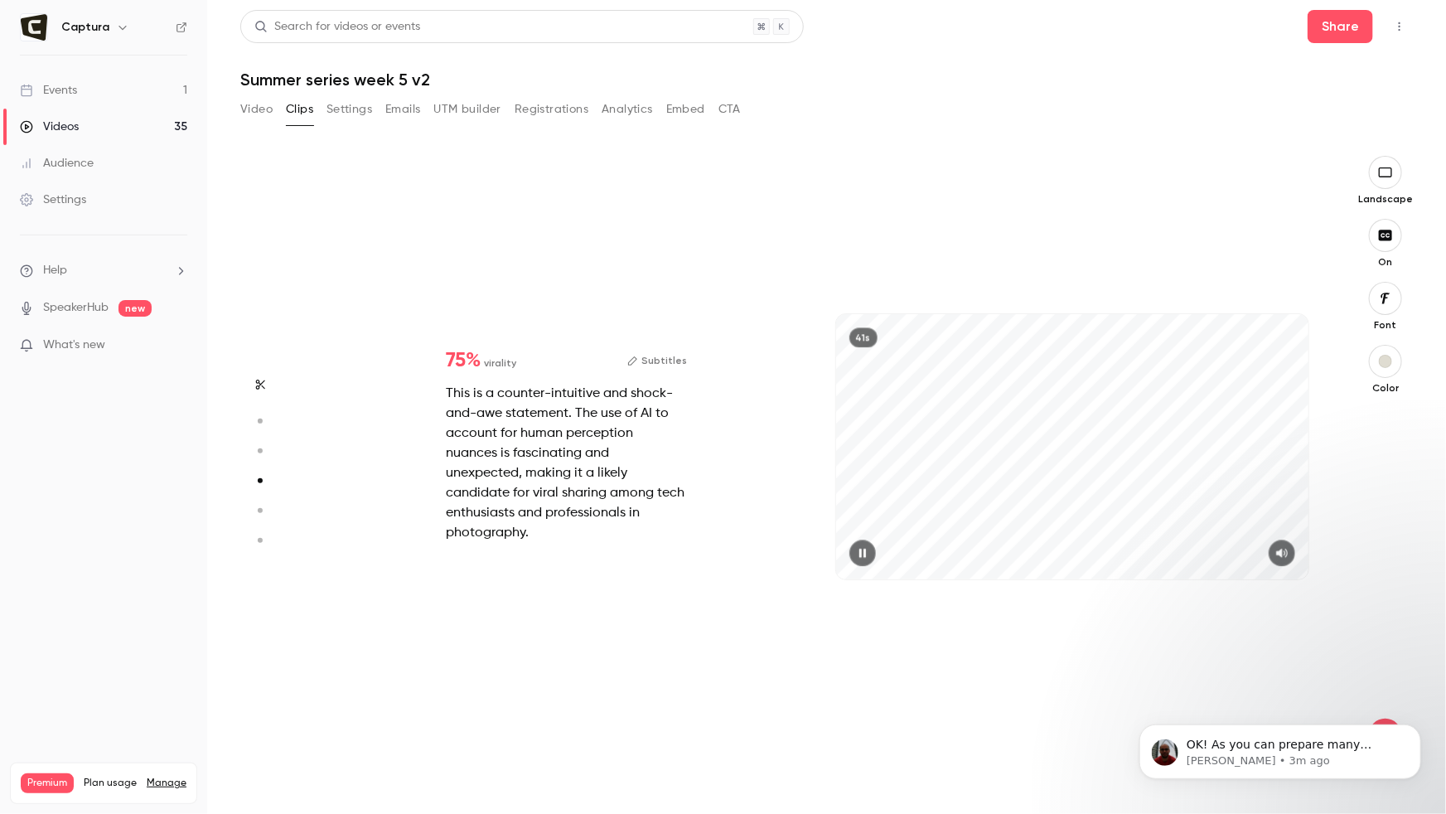
scroll to position [1883, 0]
click at [860, 551] on icon "button" at bounding box center [861, 552] width 7 height 9
click at [268, 381] on button "button" at bounding box center [260, 384] width 27 height 27
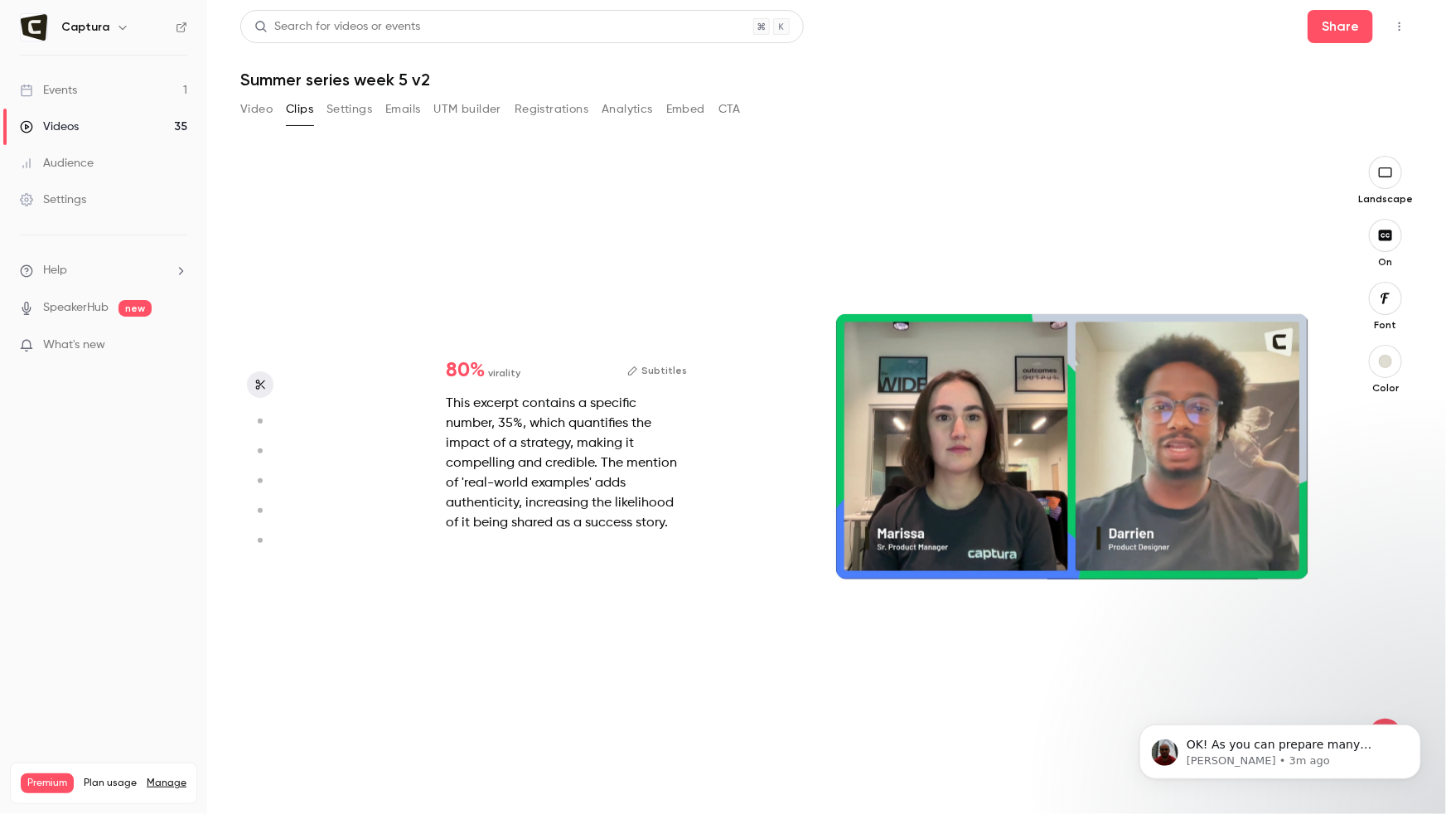
type input "*"
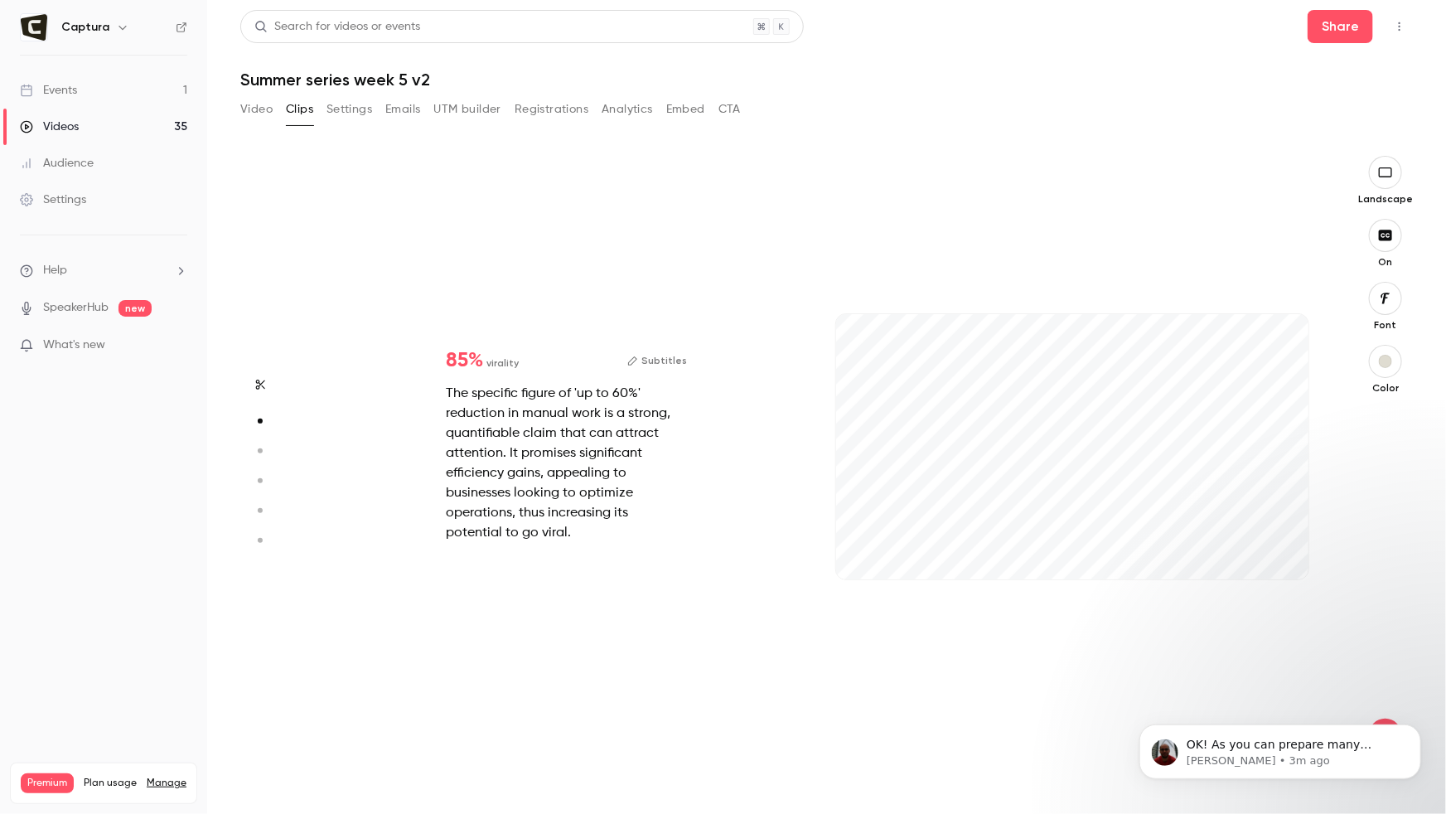
scroll to position [627, 0]
click at [1278, 336] on div "6s" at bounding box center [1072, 447] width 473 height 266
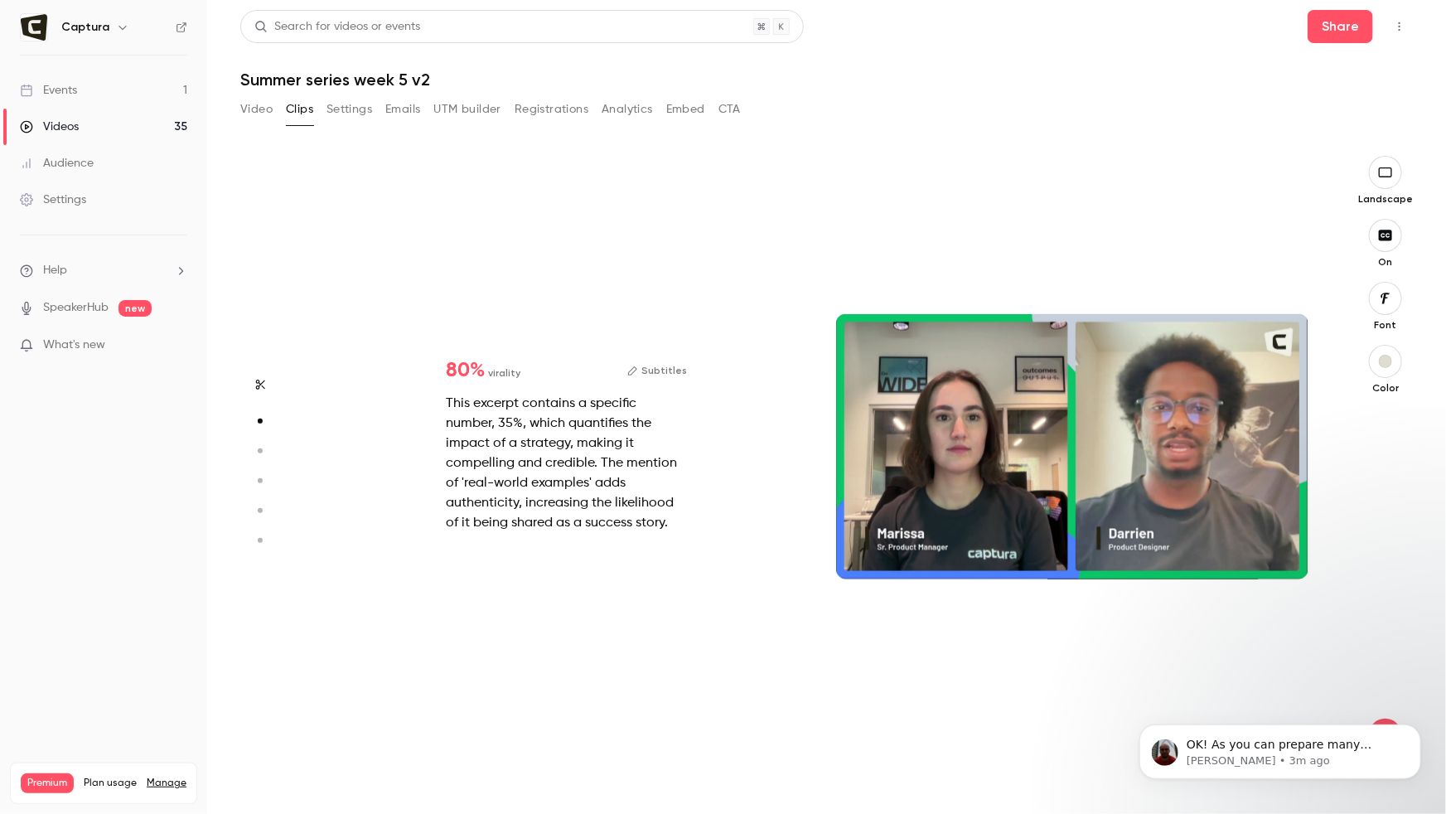
type input "*"
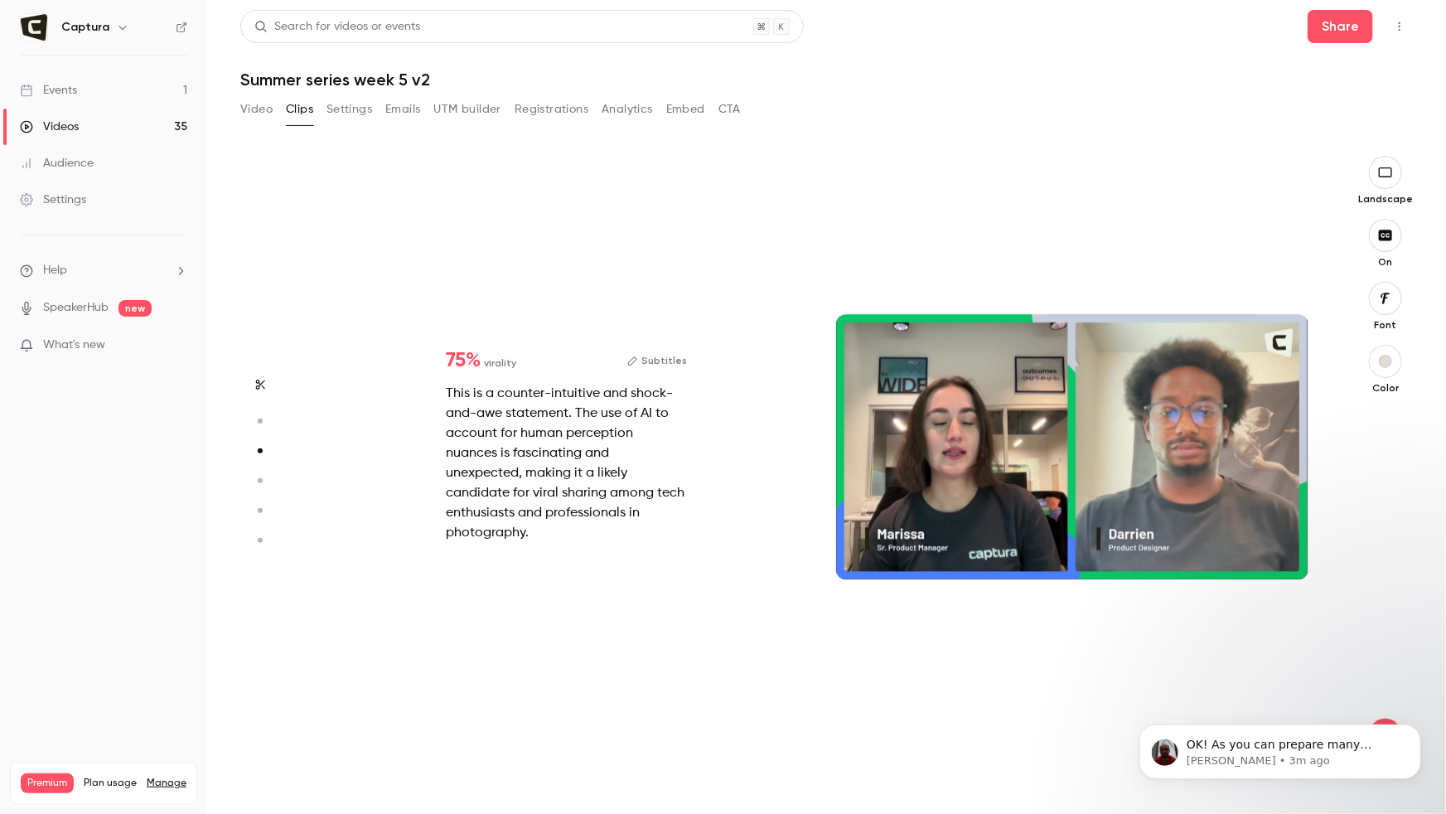
type input "*"
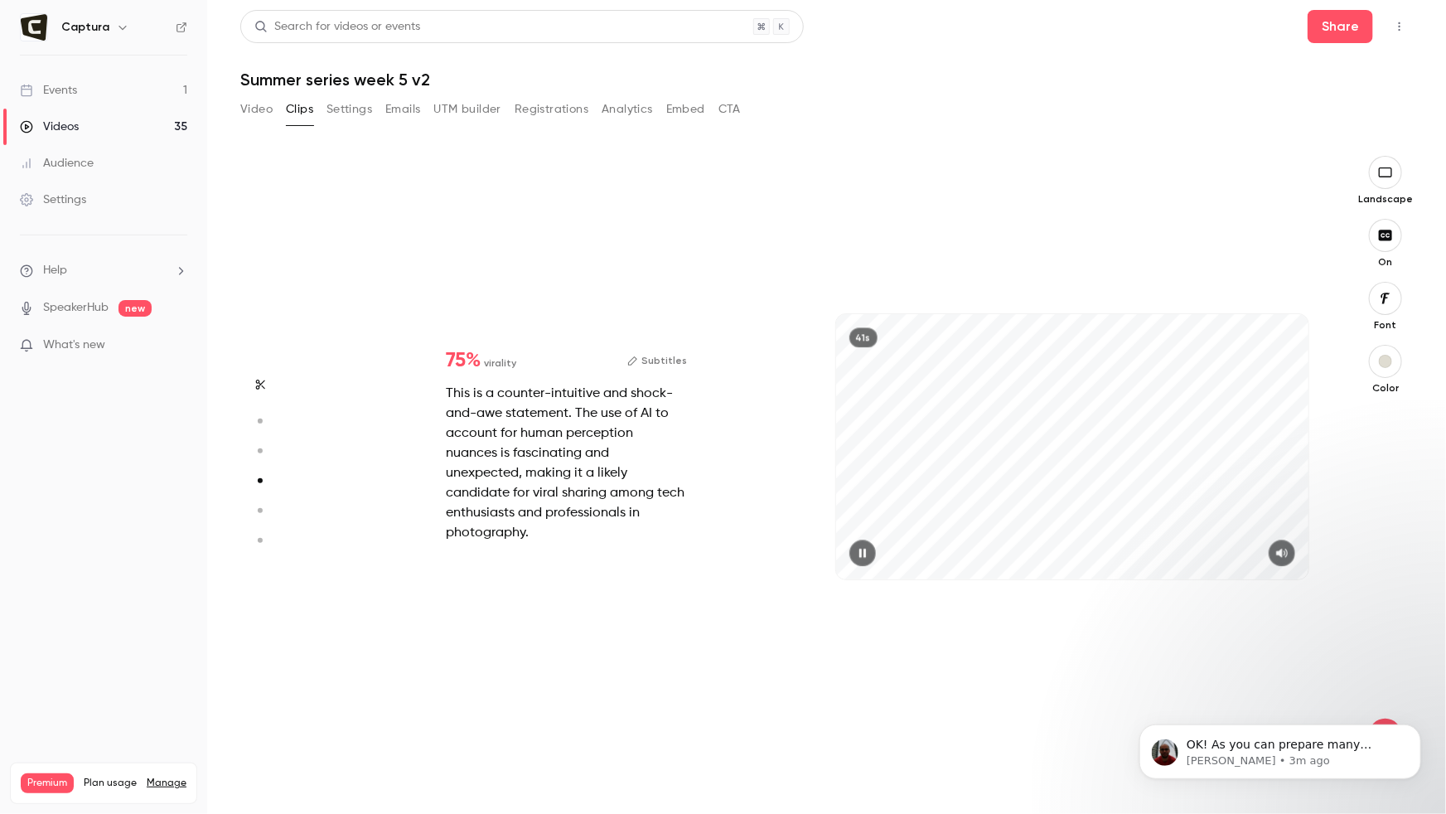
scroll to position [1883, 0]
click at [1149, 423] on div "41s" at bounding box center [1072, 447] width 473 height 266
click at [515, 435] on div "This is a counter-intuitive and shock-and-awe statement. The use of AI to accou…" at bounding box center [566, 463] width 241 height 159
click at [1104, 555] on div at bounding box center [1072, 552] width 473 height 27
drag, startPoint x: 1135, startPoint y: 457, endPoint x: 956, endPoint y: 488, distance: 181.7
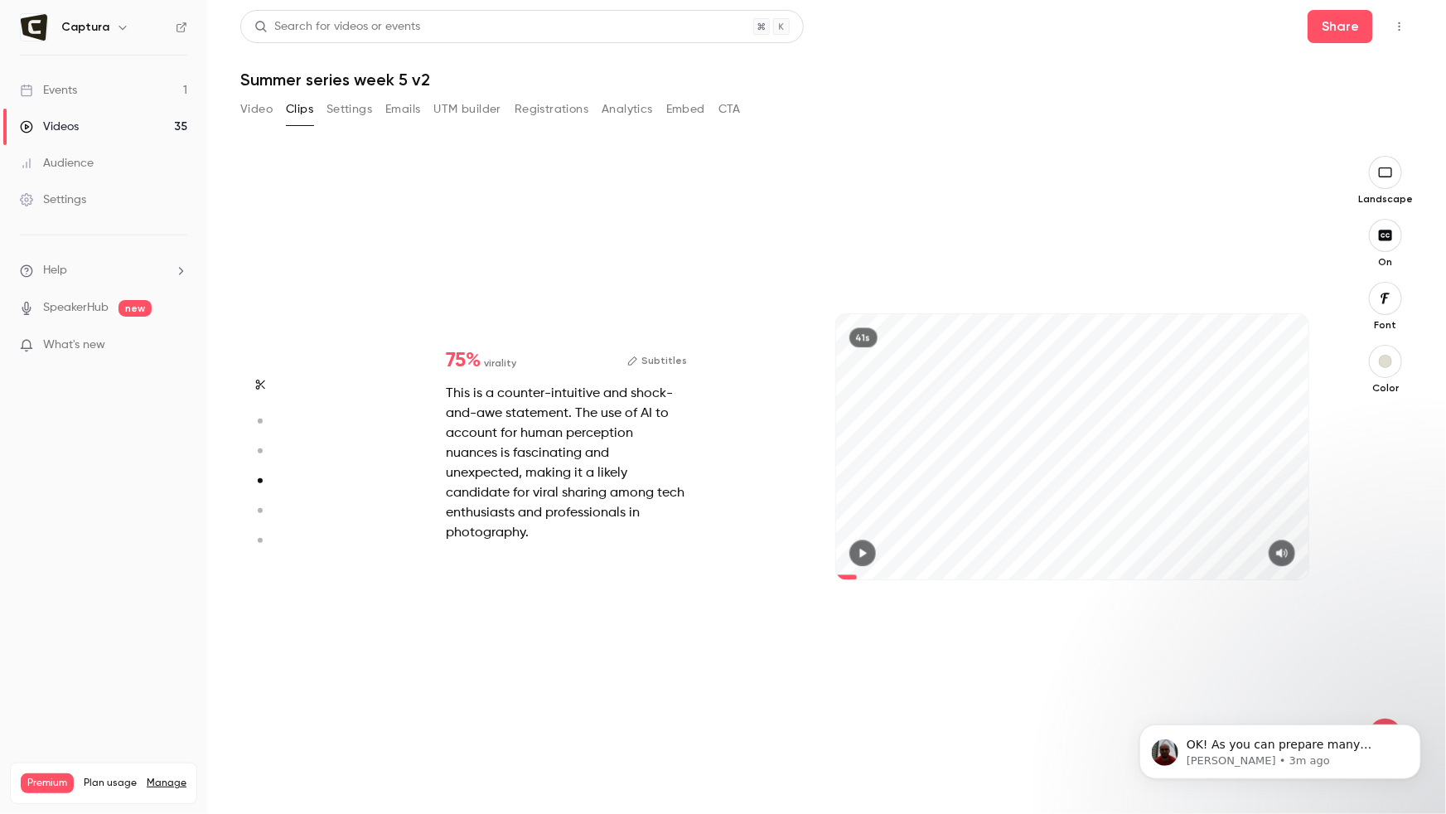
click at [952, 490] on div "41s" at bounding box center [1072, 447] width 473 height 266
click at [867, 337] on div "41s" at bounding box center [863, 337] width 28 height 20
click at [260, 383] on icon "button" at bounding box center [260, 384] width 9 height 10
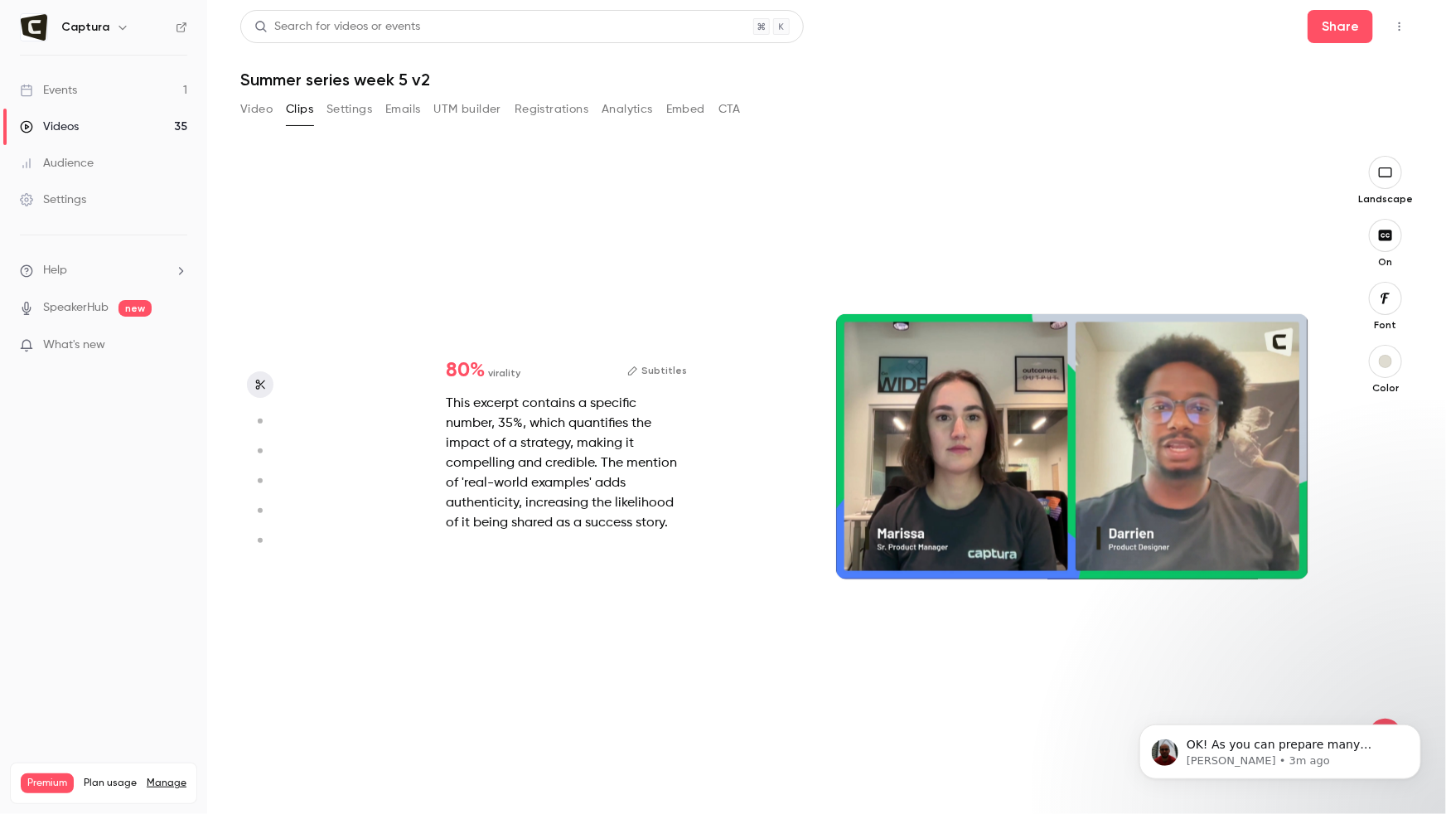
type input "*"
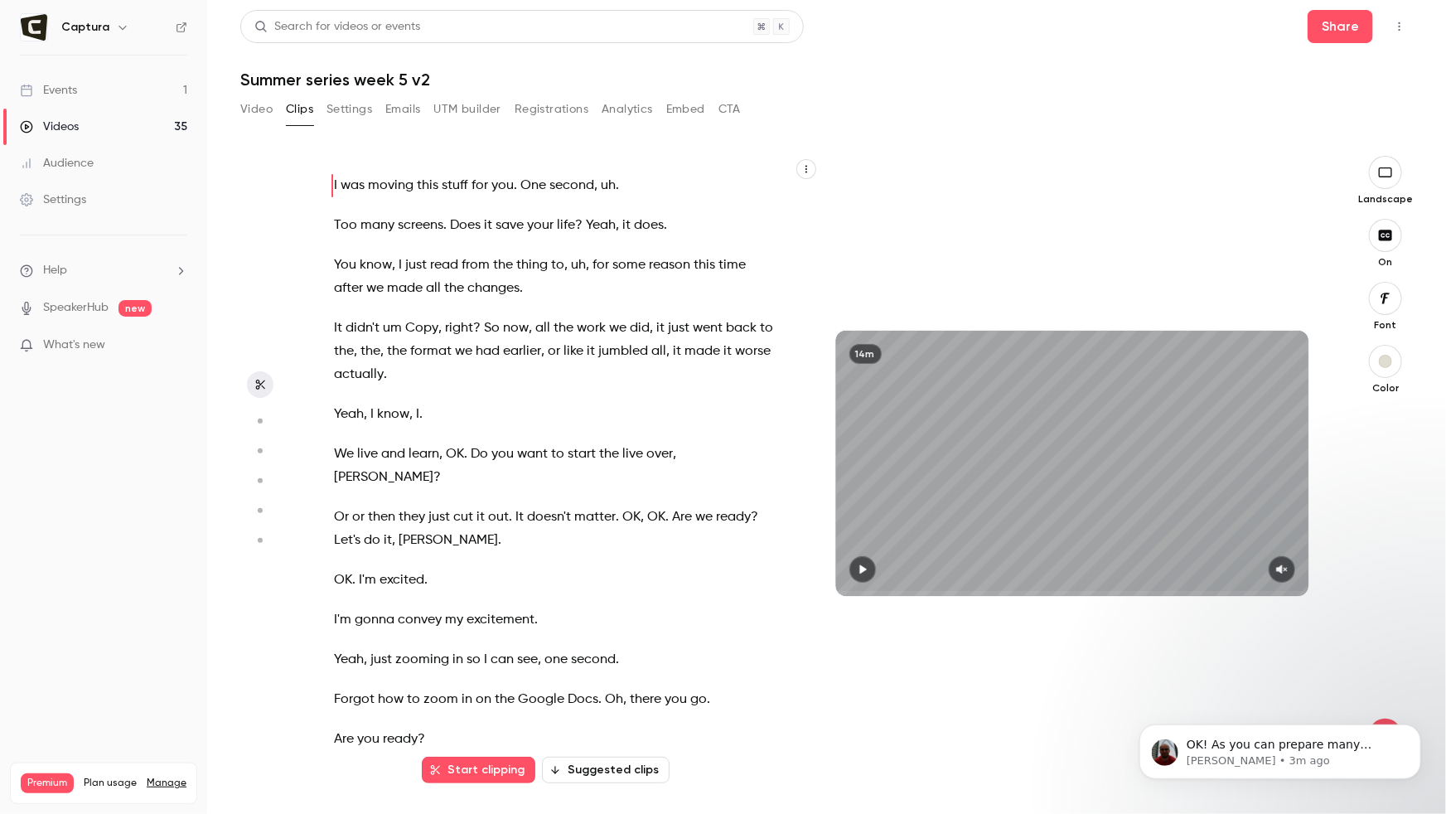
scroll to position [0, 0]
click at [479, 762] on button "Start clipping" at bounding box center [479, 769] width 114 height 27
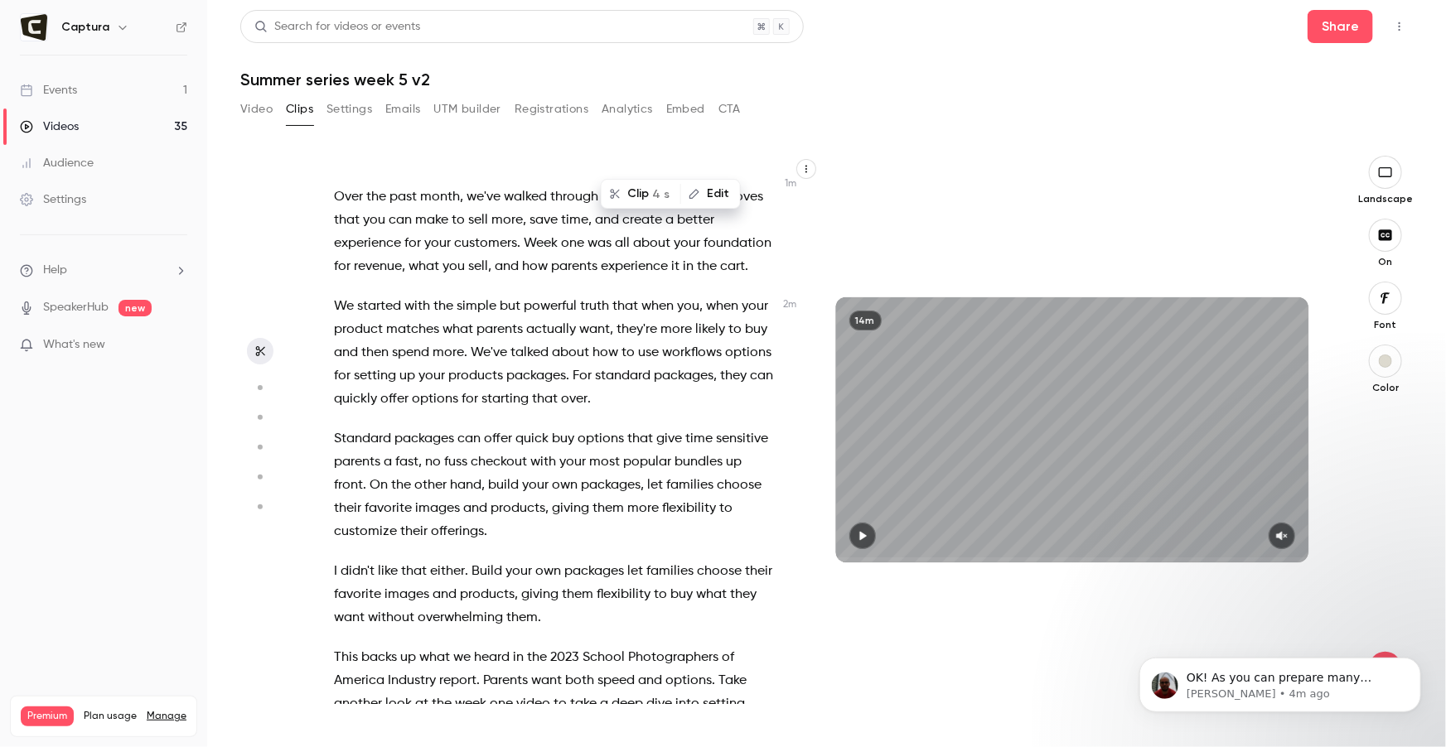
scroll to position [3110, 0]
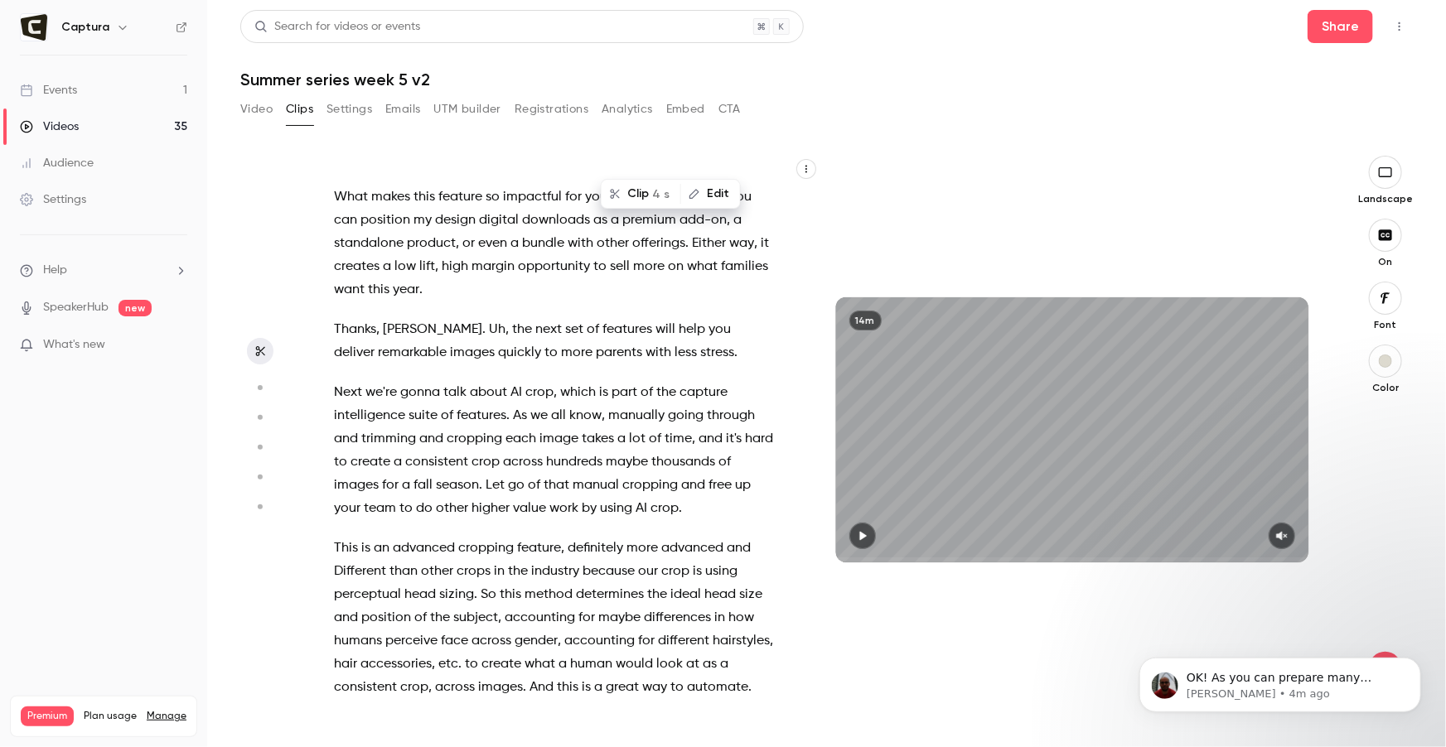
click at [483, 479] on span at bounding box center [483, 485] width 3 height 13
click at [494, 470] on button "Clip" at bounding box center [502, 476] width 60 height 27
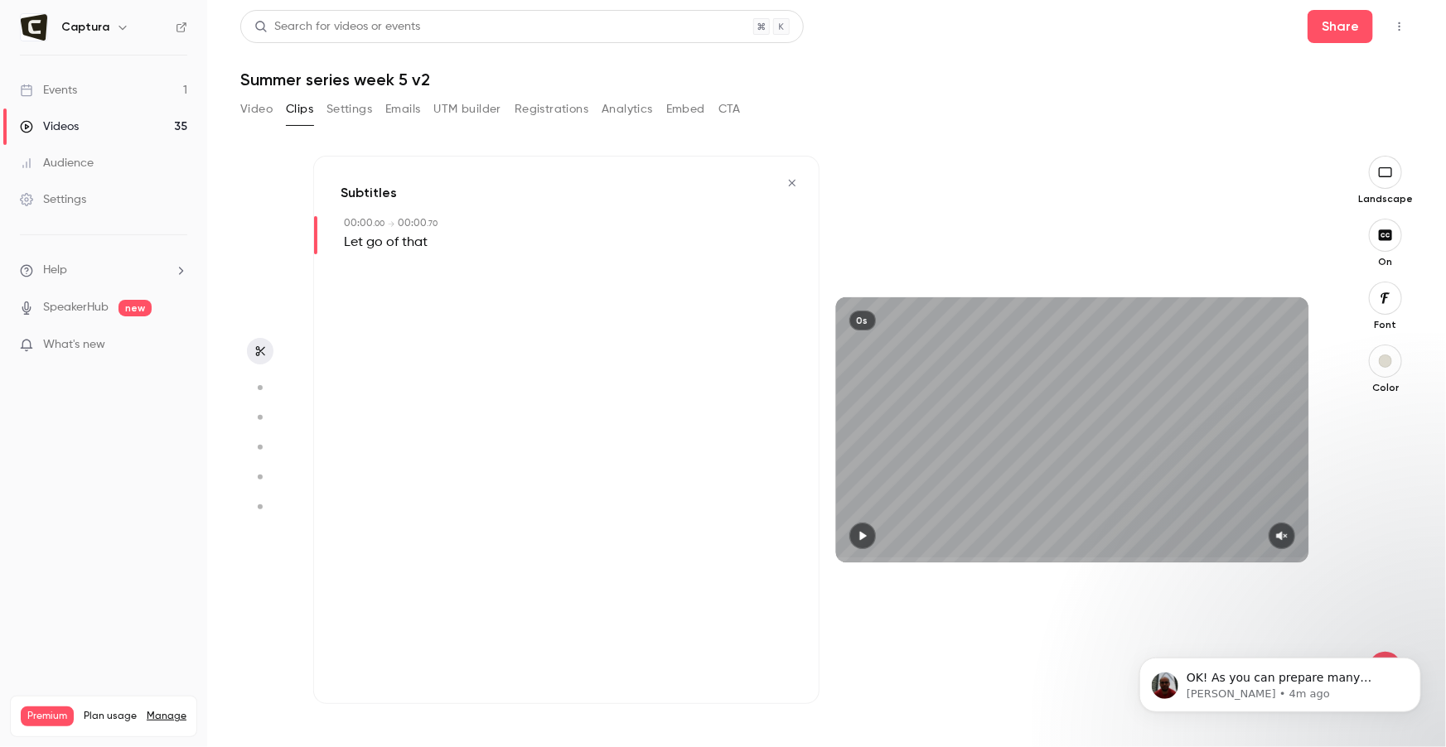
click at [266, 349] on icon "button" at bounding box center [260, 352] width 13 height 12
drag, startPoint x: 418, startPoint y: 244, endPoint x: 429, endPoint y: 244, distance: 11.6
click at [418, 244] on span "that" at bounding box center [415, 242] width 26 height 23
click at [785, 184] on button "button" at bounding box center [792, 183] width 27 height 27
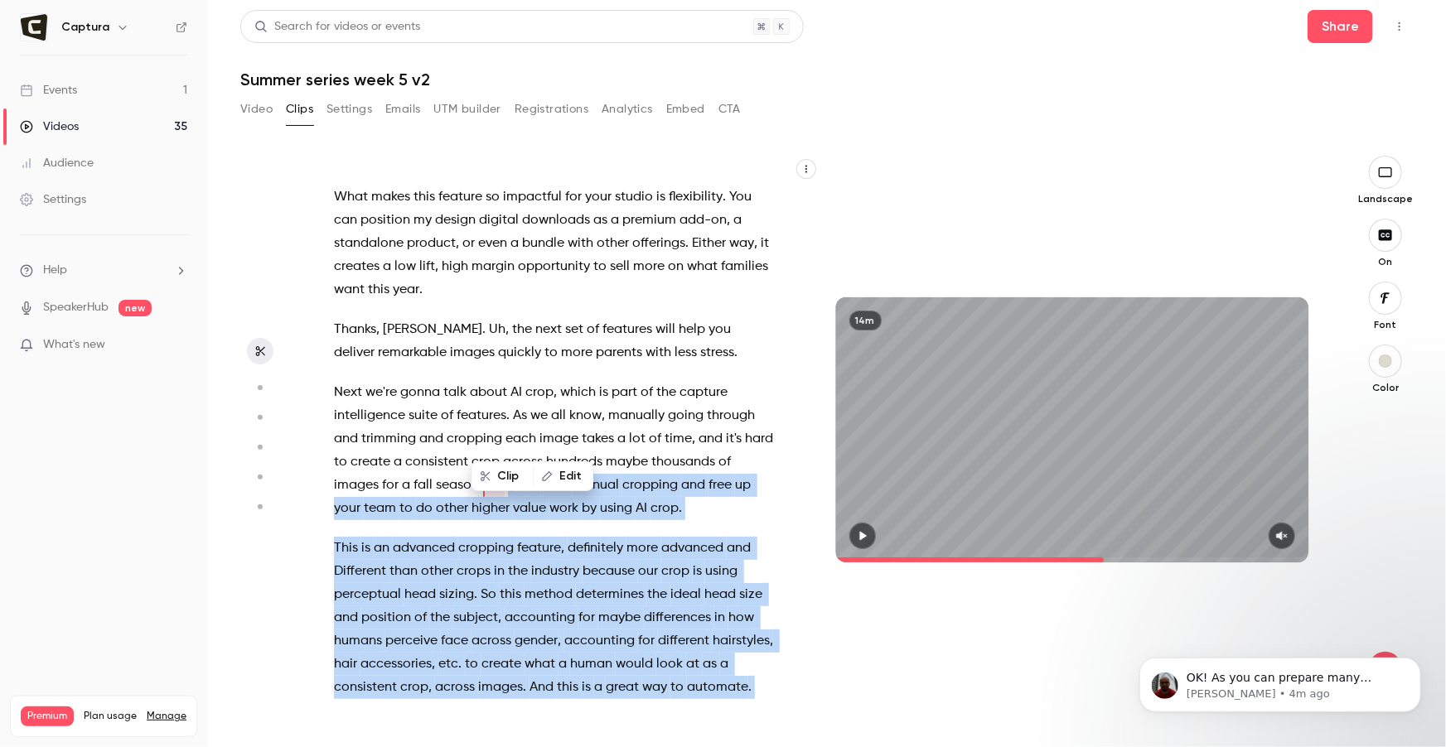
drag, startPoint x: 505, startPoint y: 440, endPoint x: 741, endPoint y: 647, distance: 313.5
click at [752, 646] on div "I was moving this stuff for you . One second , uh . Too many screens . Does it …" at bounding box center [562, 438] width 498 height 532
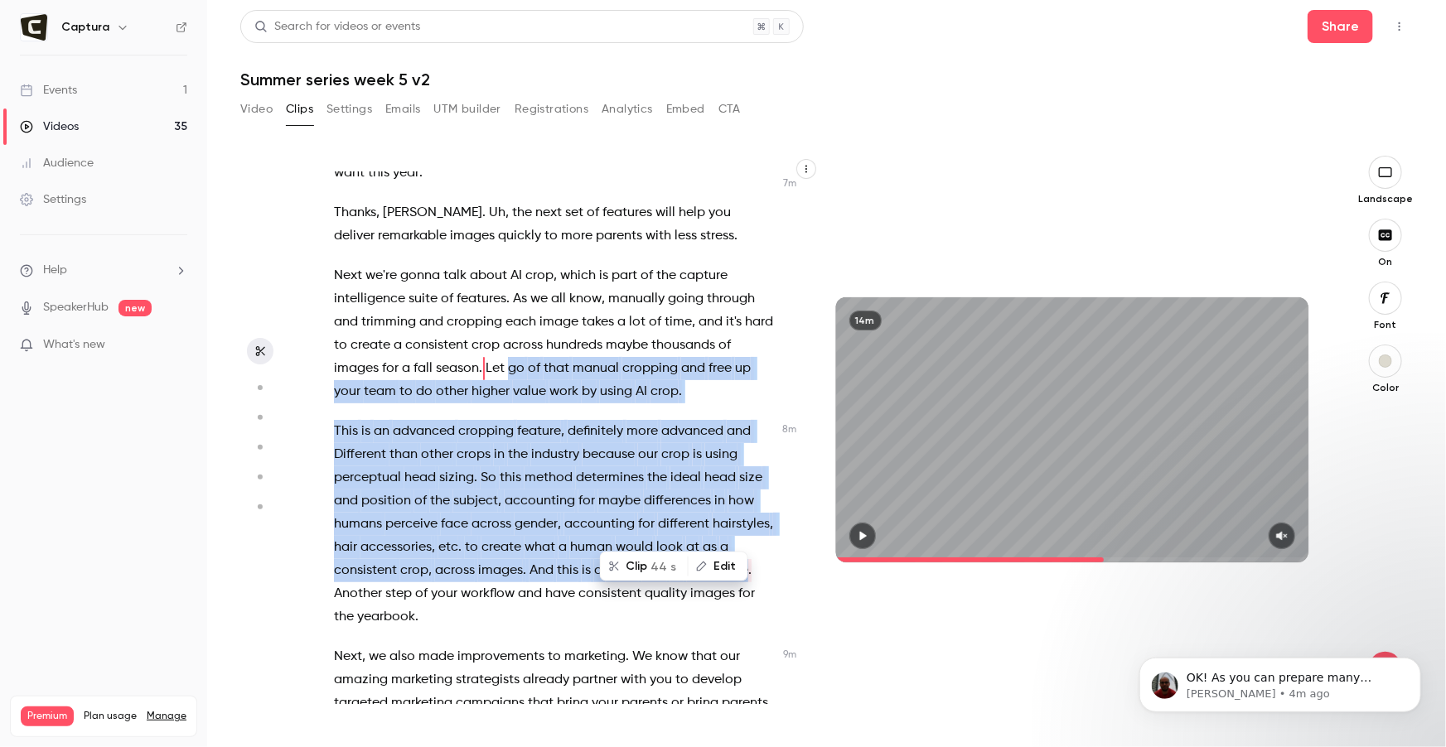
scroll to position [3230, 0]
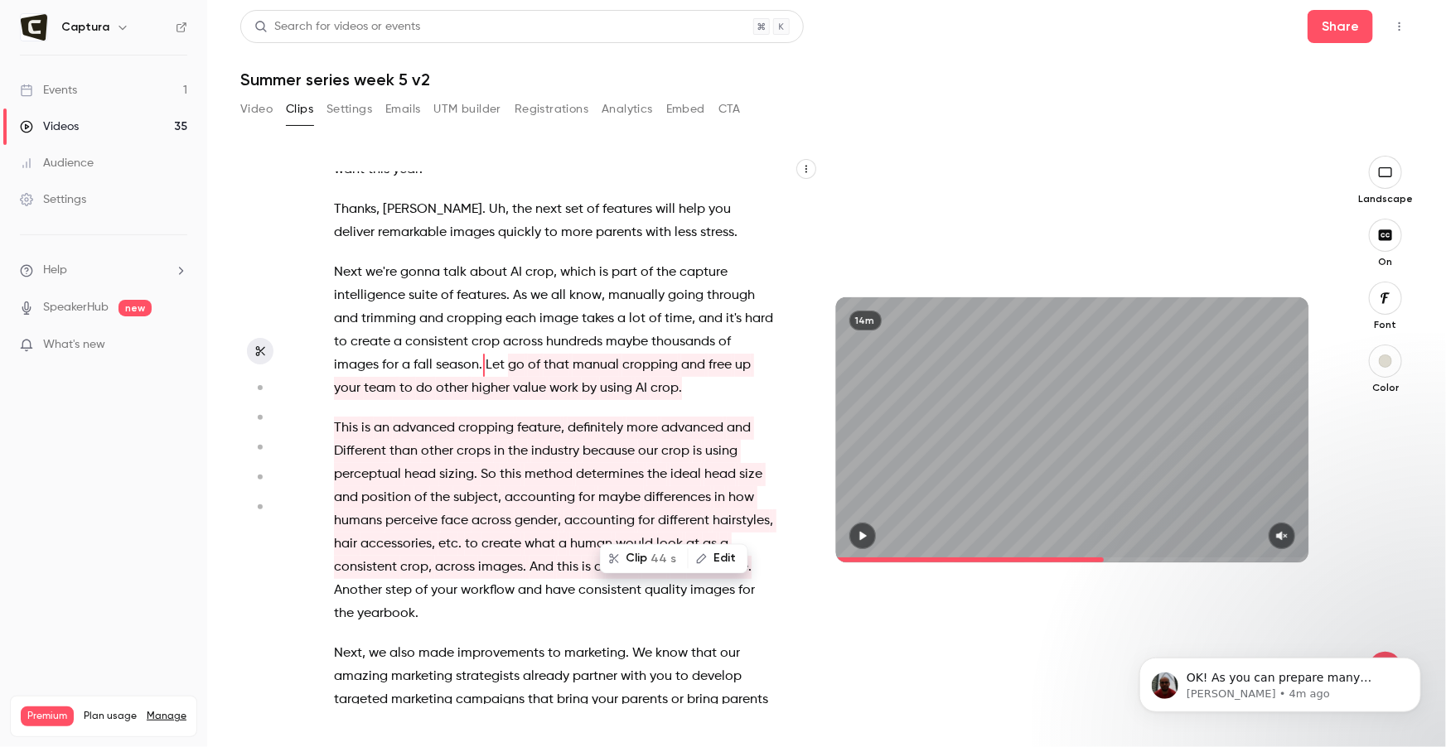
click at [355, 556] on span "consistent" at bounding box center [365, 567] width 63 height 23
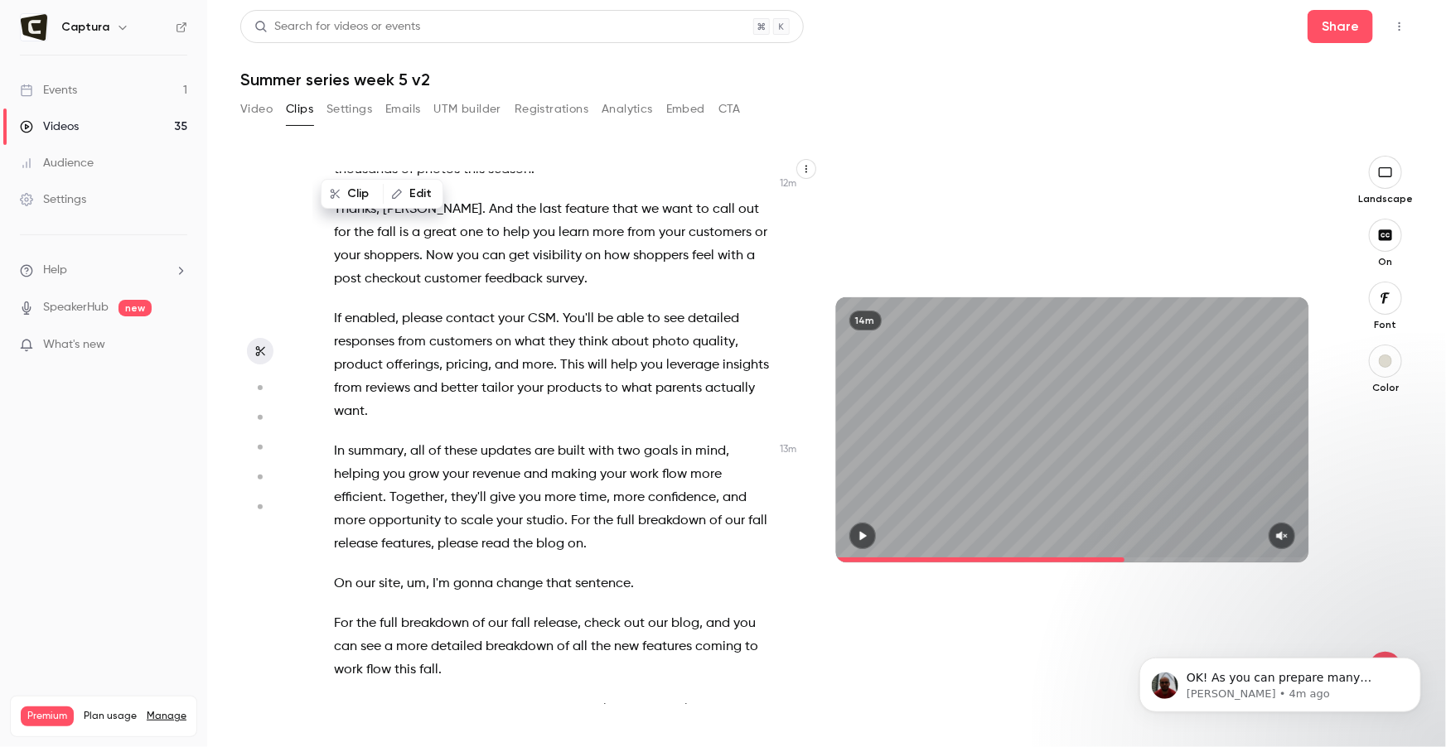
scroll to position [5361, 0]
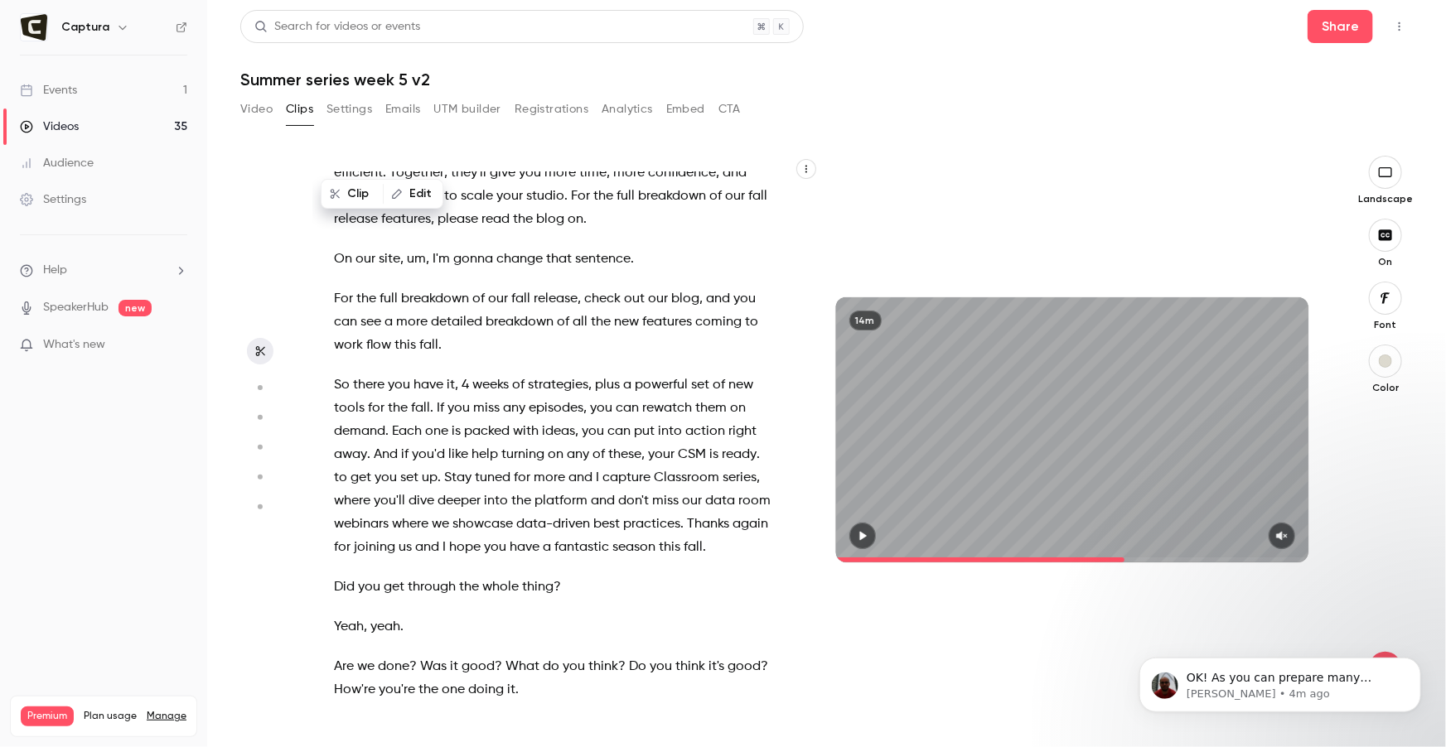
type input "*****"
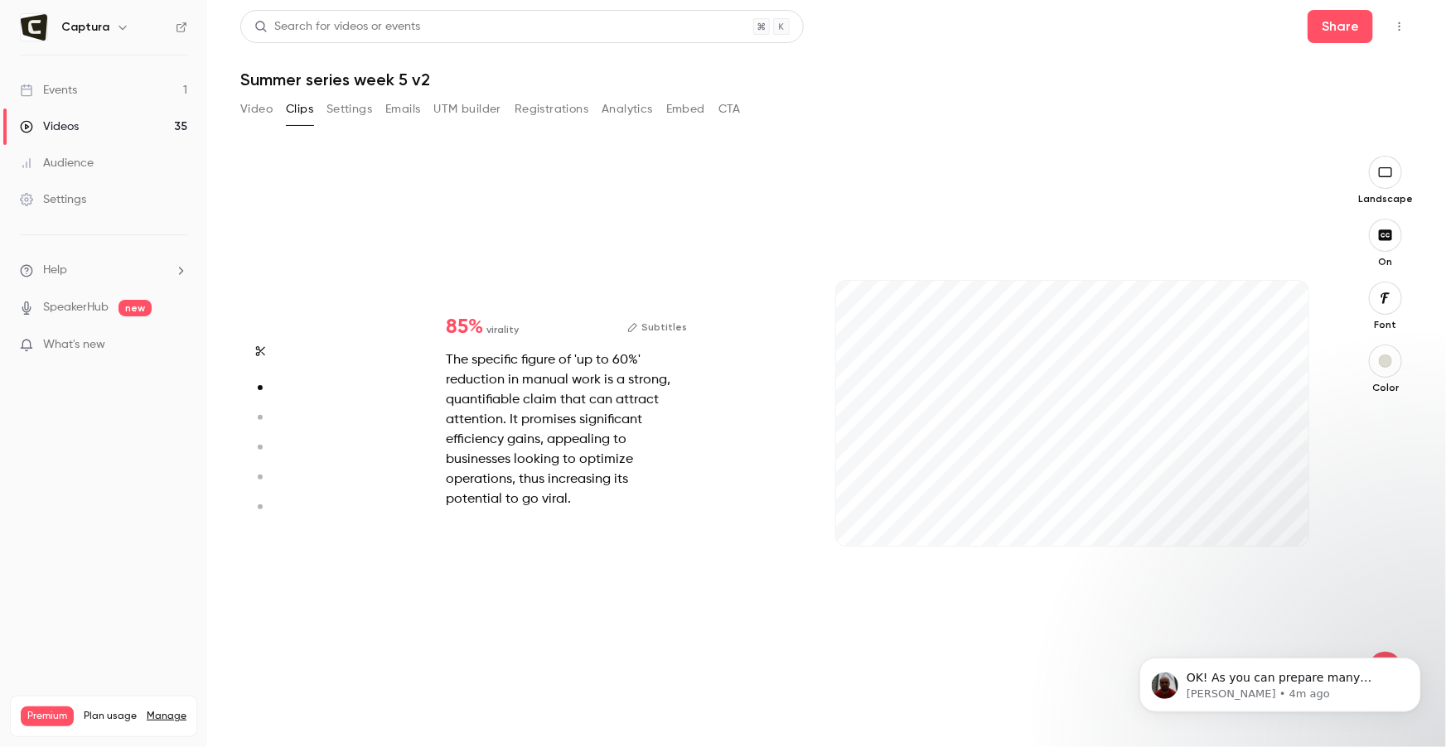
type input "*"
type input "*****"
type input "*"
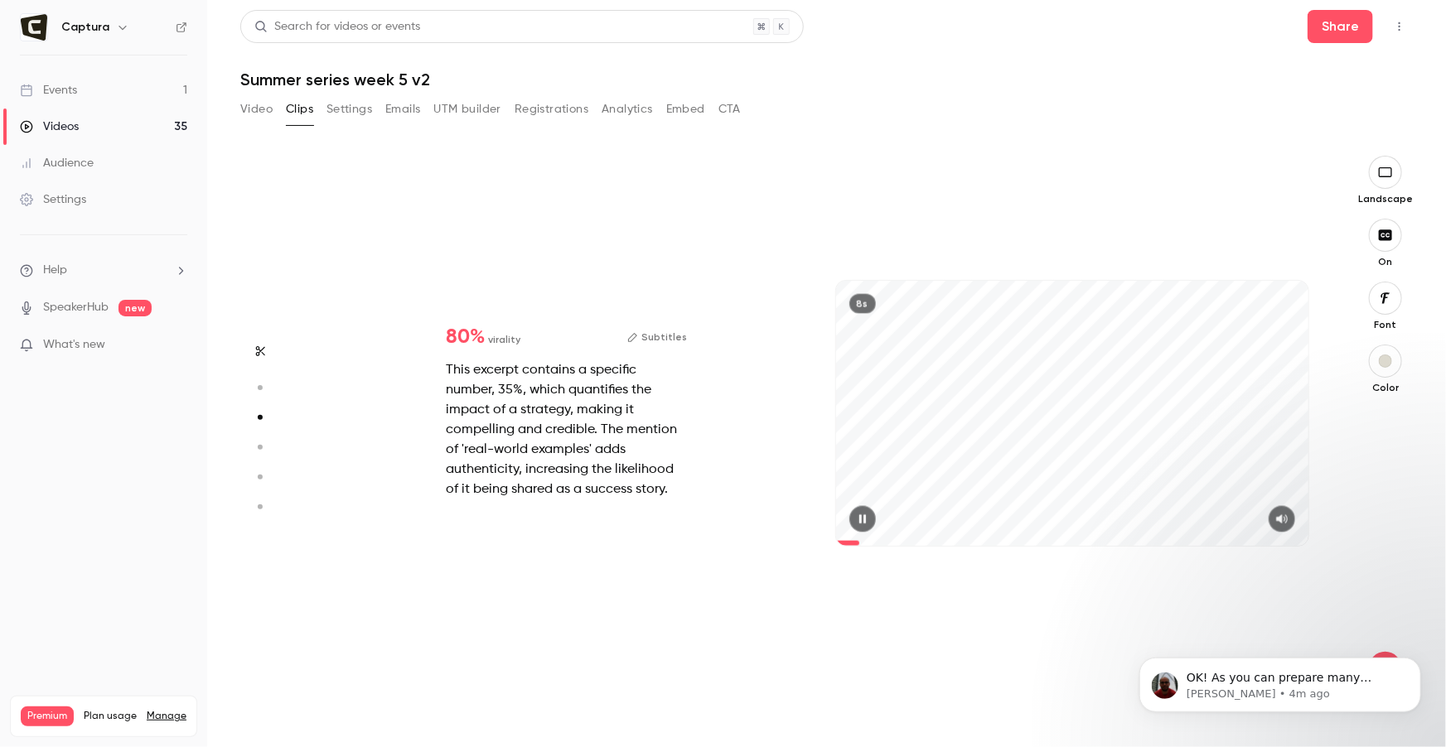
type input "***"
type input "*****"
type input "*"
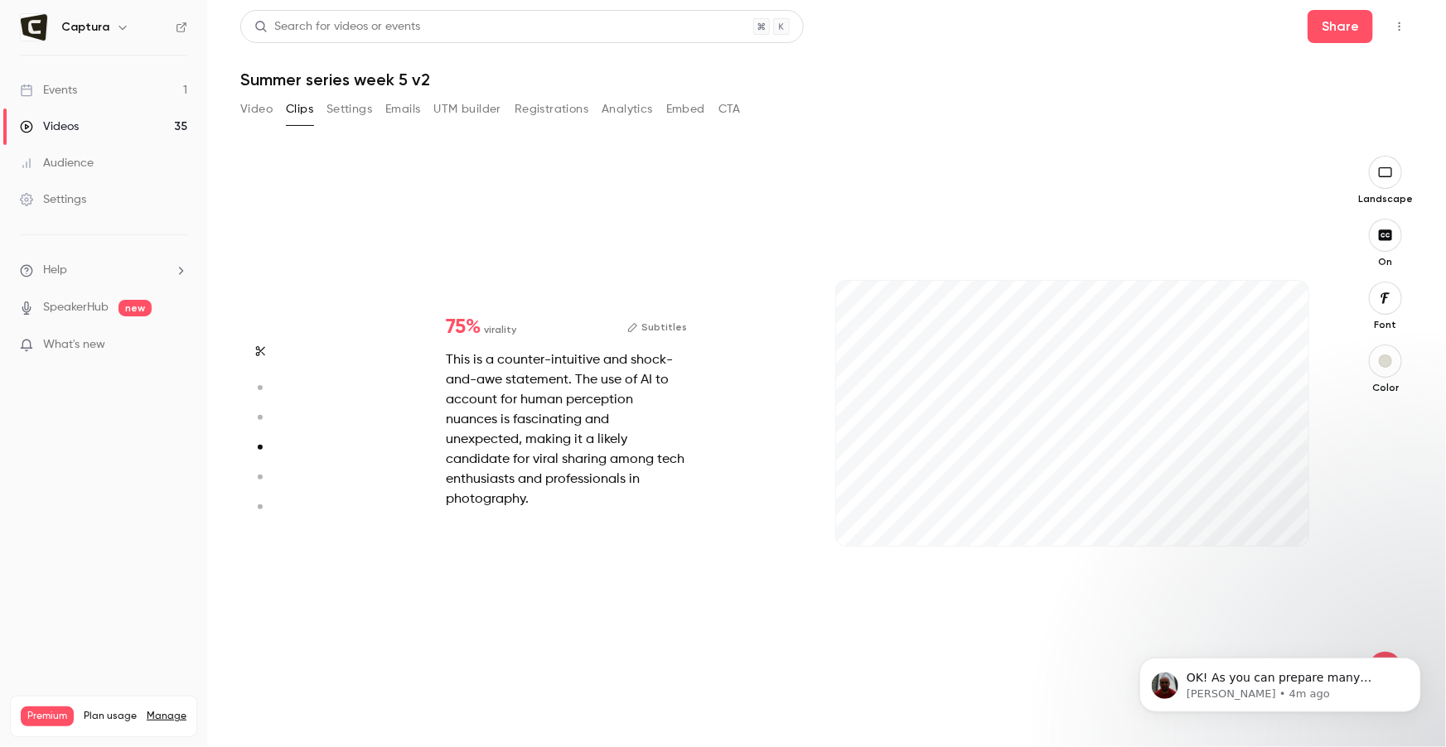
scroll to position [1684, 0]
click at [1282, 389] on div "41s" at bounding box center [1072, 414] width 473 height 266
type input "***"
click at [259, 447] on circle "button" at bounding box center [260, 447] width 5 height 5
type input "*****"
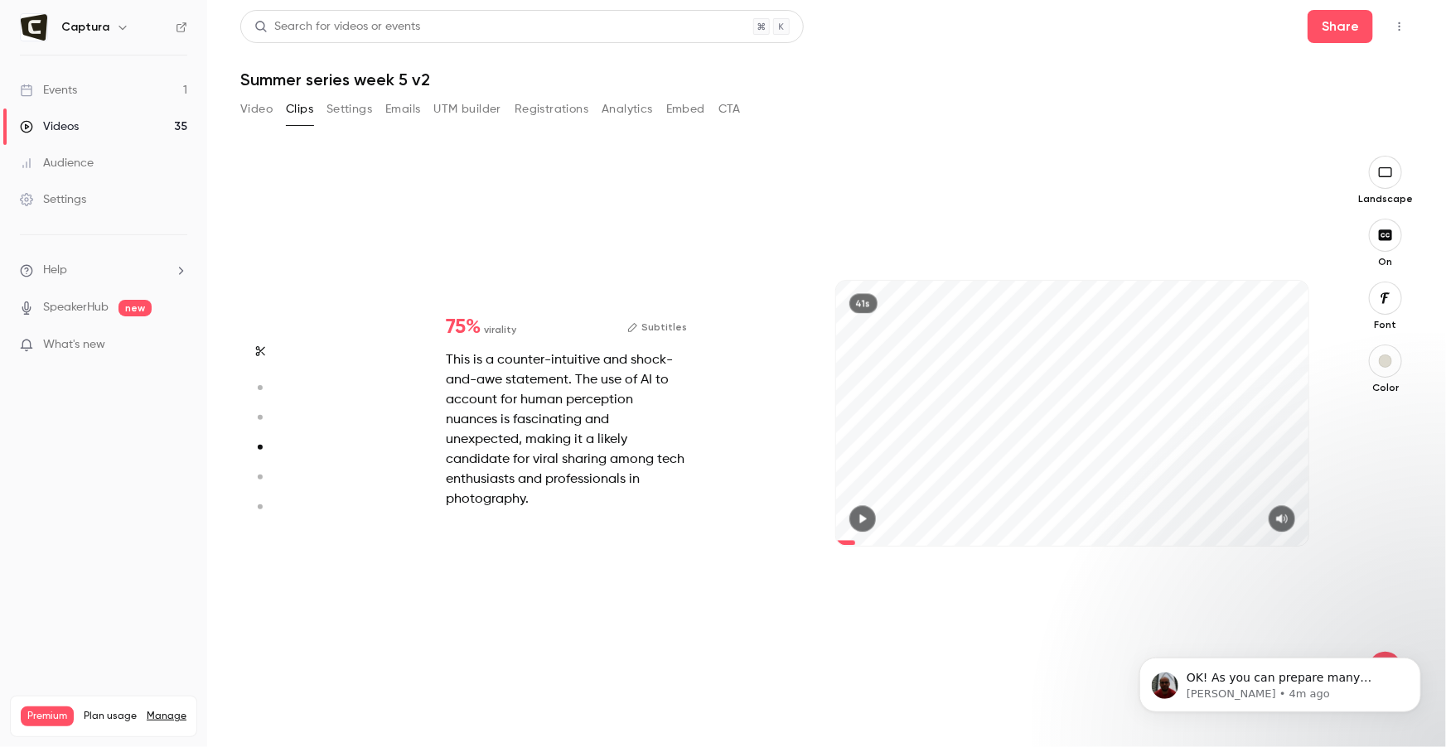
type input "***"
click at [605, 390] on div "This is a counter-intuitive and shock-and-awe statement. The use of AI to accou…" at bounding box center [566, 429] width 241 height 159
click at [504, 361] on div "This is a counter-intuitive and shock-and-awe statement. The use of AI to accou…" at bounding box center [566, 429] width 241 height 159
click at [453, 321] on div "75 % virality Subtitles This is a counter-intuitive and shock-and-awe statement…" at bounding box center [566, 413] width 294 height 245
drag, startPoint x: 719, startPoint y: 336, endPoint x: 668, endPoint y: 341, distance: 51.6
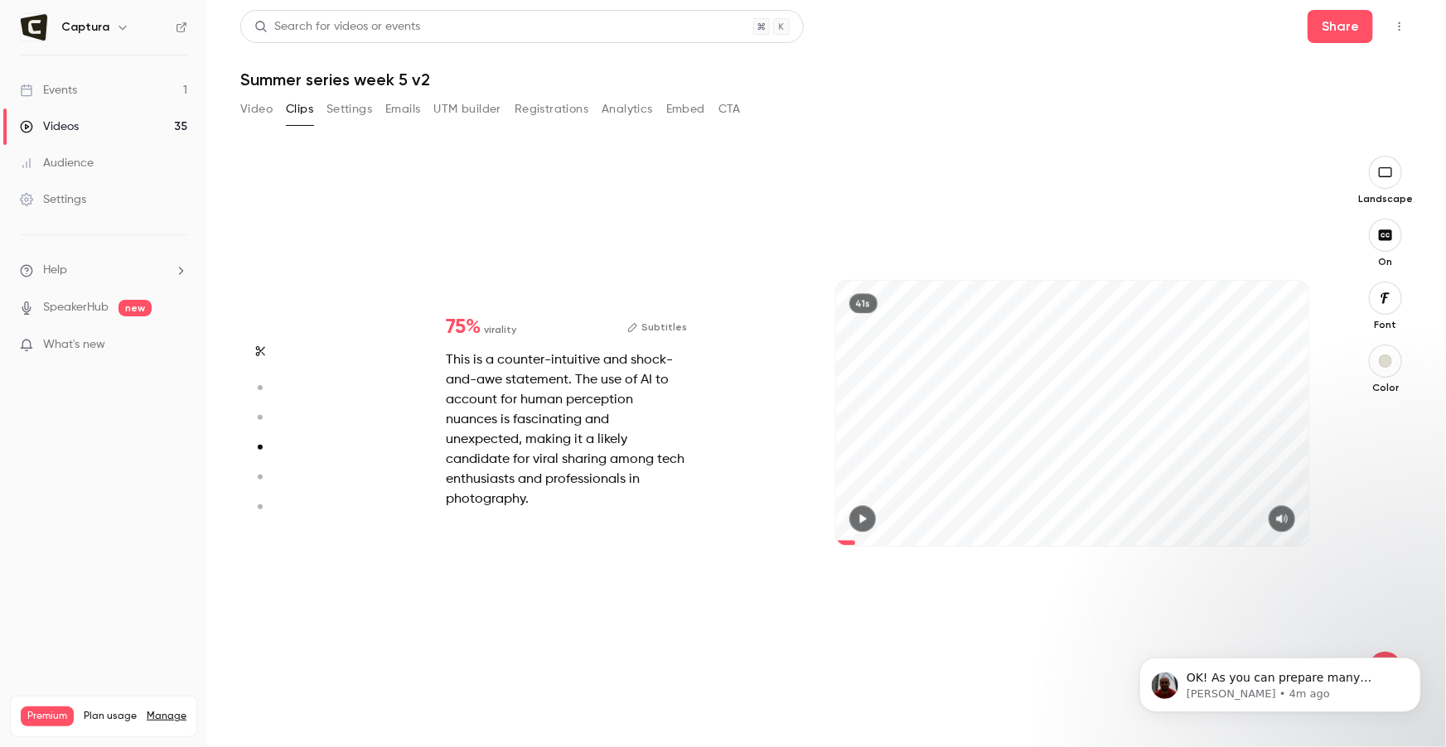
click at [709, 339] on div "75 % virality Subtitles This is a counter-intuitive and shock-and-awe statement…" at bounding box center [819, 430] width 1012 height 548
click at [655, 337] on button "Subtitles" at bounding box center [657, 327] width 60 height 20
type input "*****"
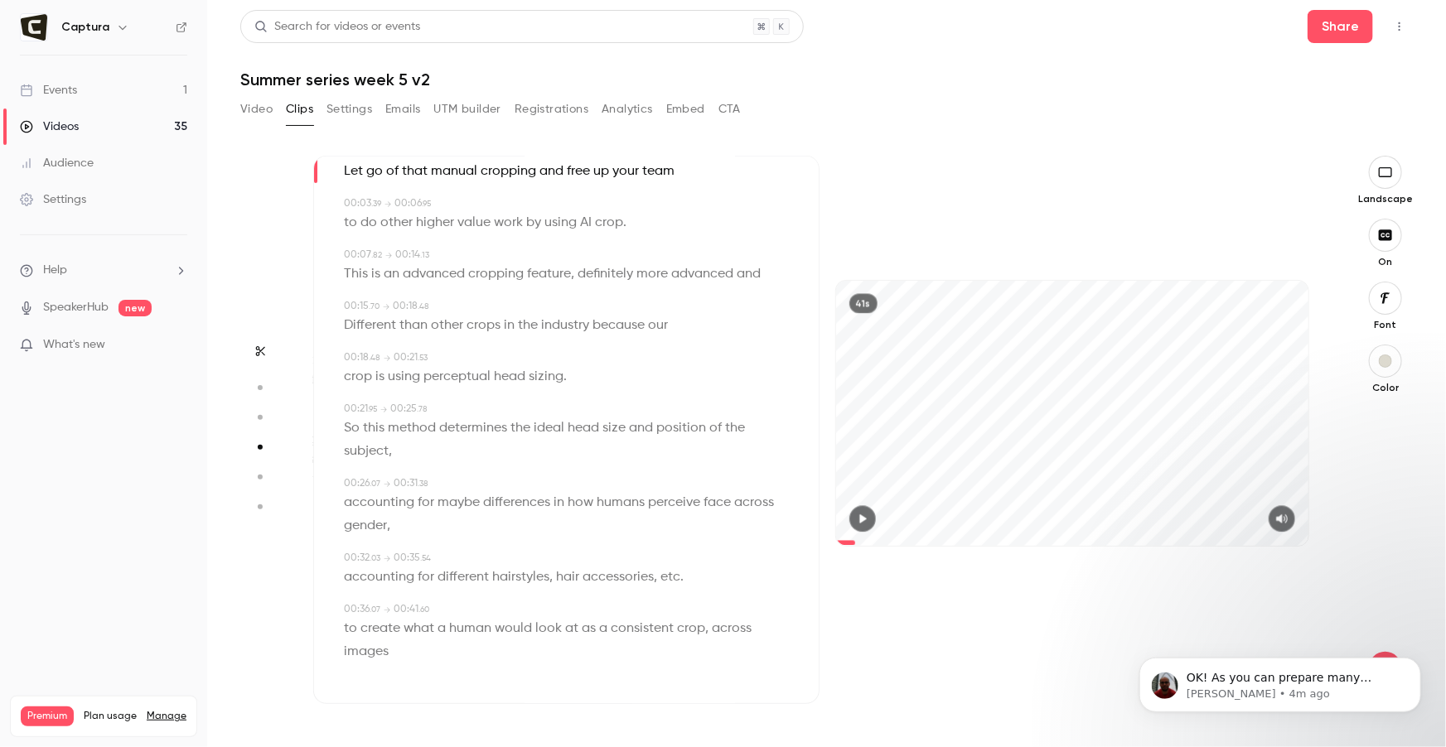
scroll to position [0, 0]
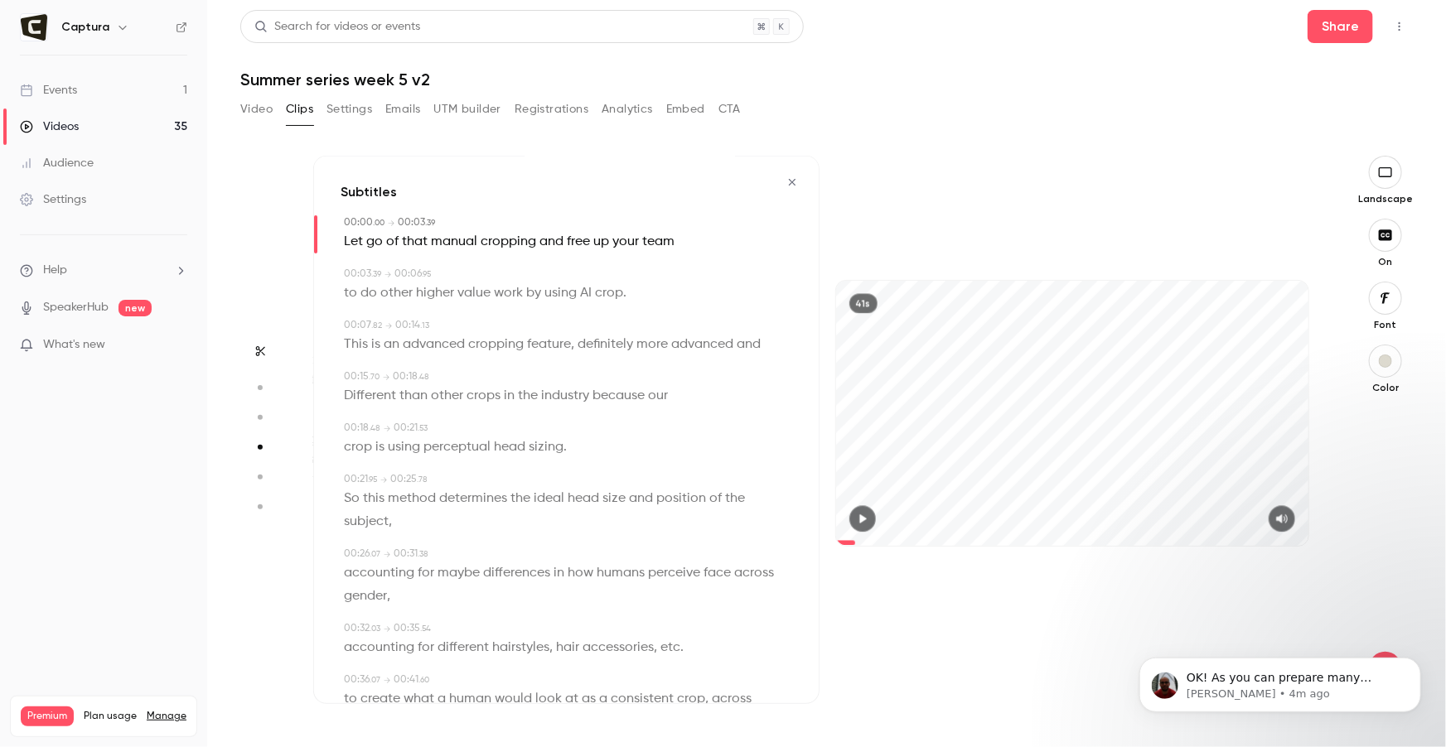
drag, startPoint x: 955, startPoint y: 338, endPoint x: 942, endPoint y: 361, distance: 26.7
click at [935, 365] on div "41s" at bounding box center [1072, 414] width 473 height 266
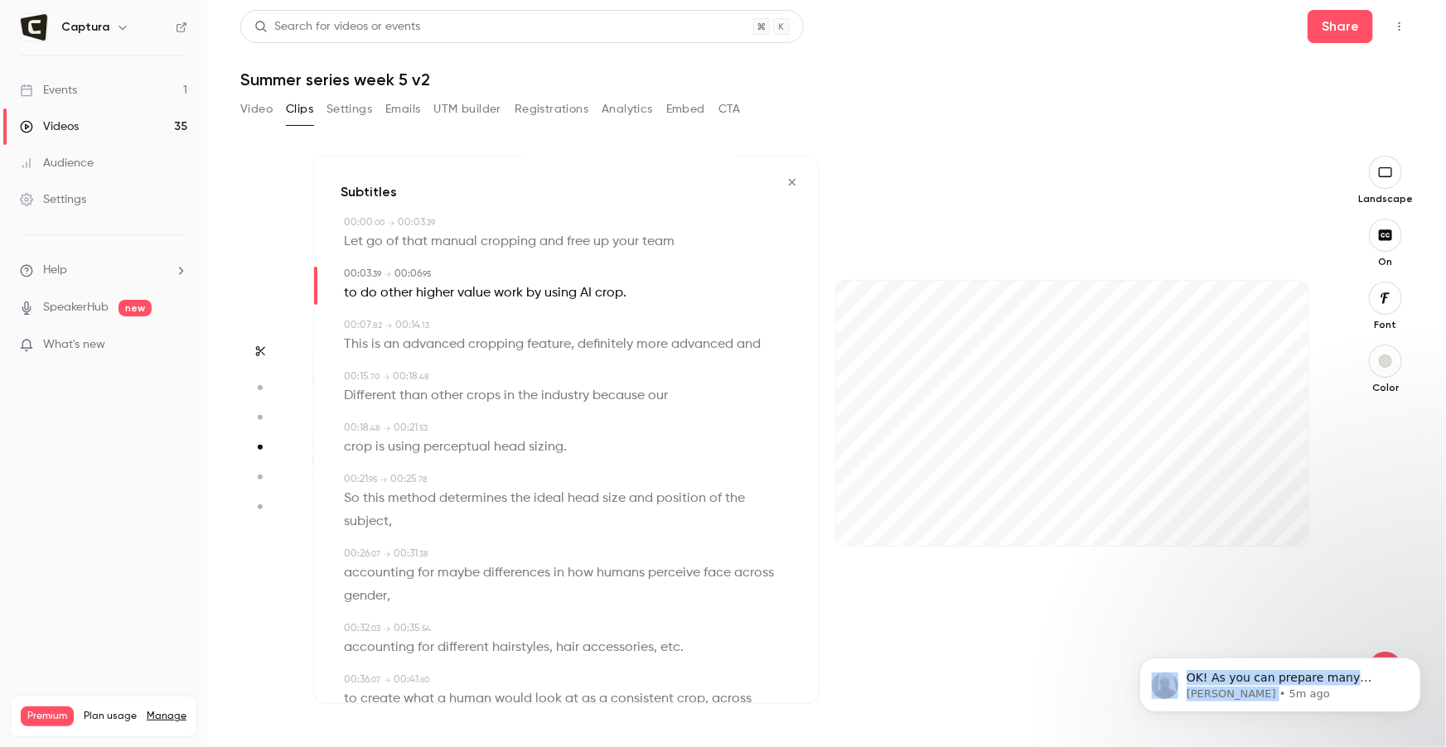
drag, startPoint x: 1327, startPoint y: 736, endPoint x: 1167, endPoint y: 297, distance: 466.6
click html "OK! As you can prepare many screen recordings, we don't publish them automatica…"
click at [1413, 661] on icon "Dismiss notification" at bounding box center [1415, 661] width 9 height 9
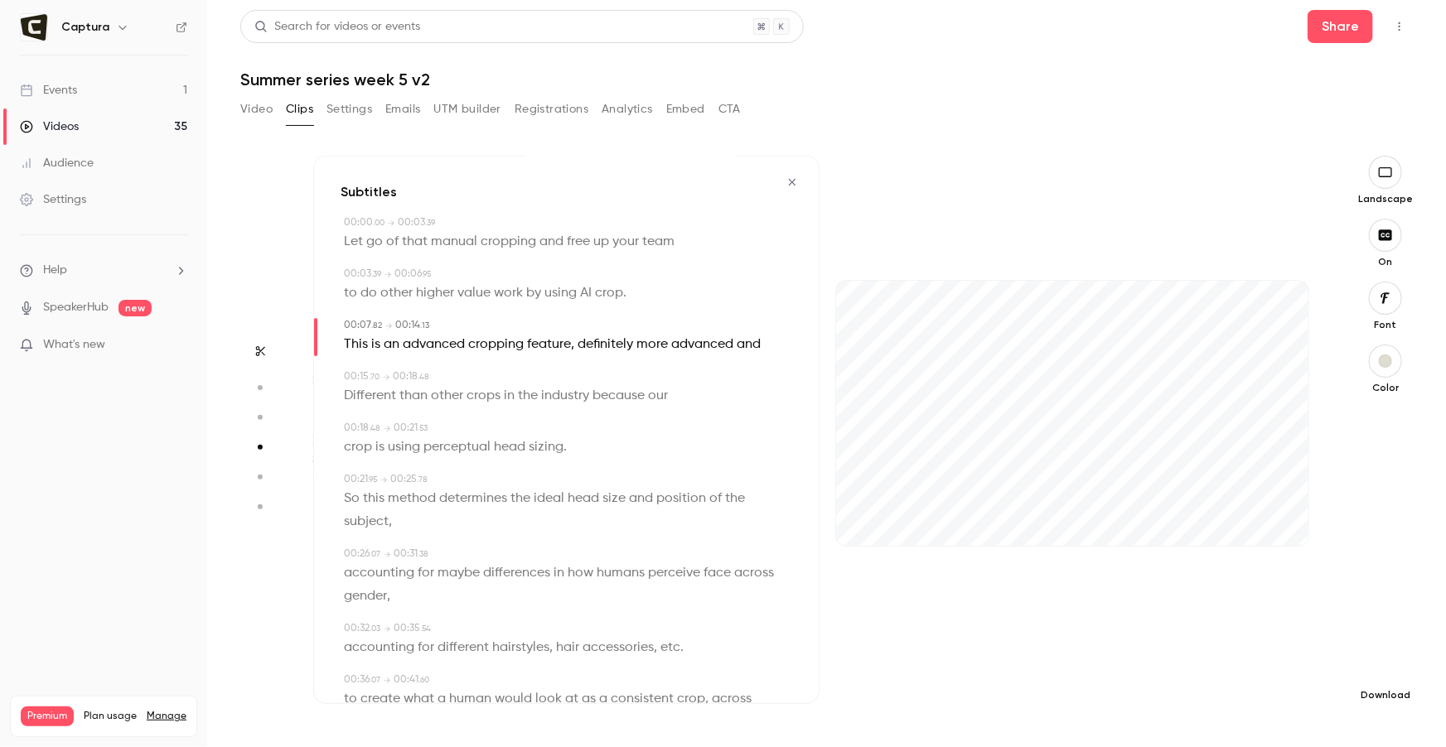
click at [1383, 664] on icon "button" at bounding box center [1385, 668] width 20 height 13
click at [1251, 645] on span "High quality requires longer processing" at bounding box center [1261, 653] width 189 height 17
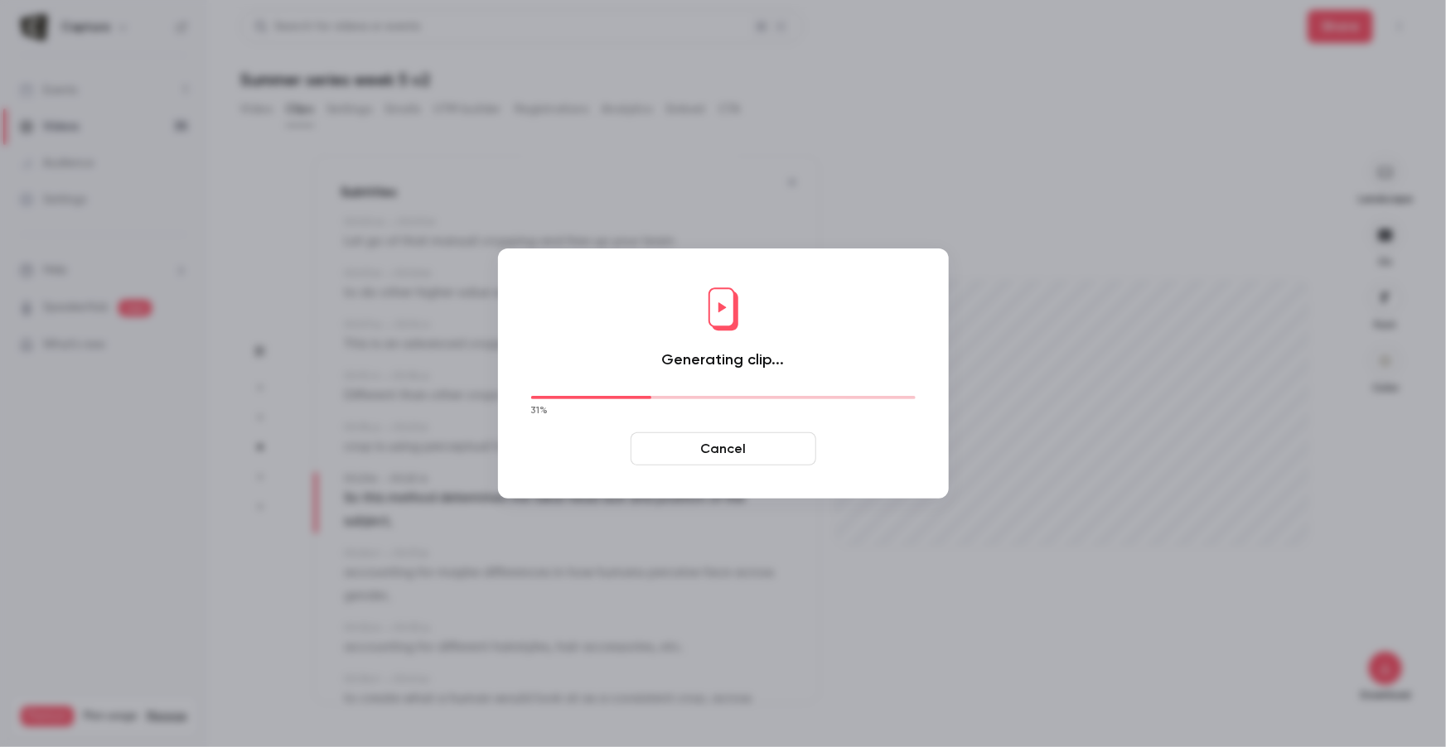
type input "****"
